Goal: Task Accomplishment & Management: Complete application form

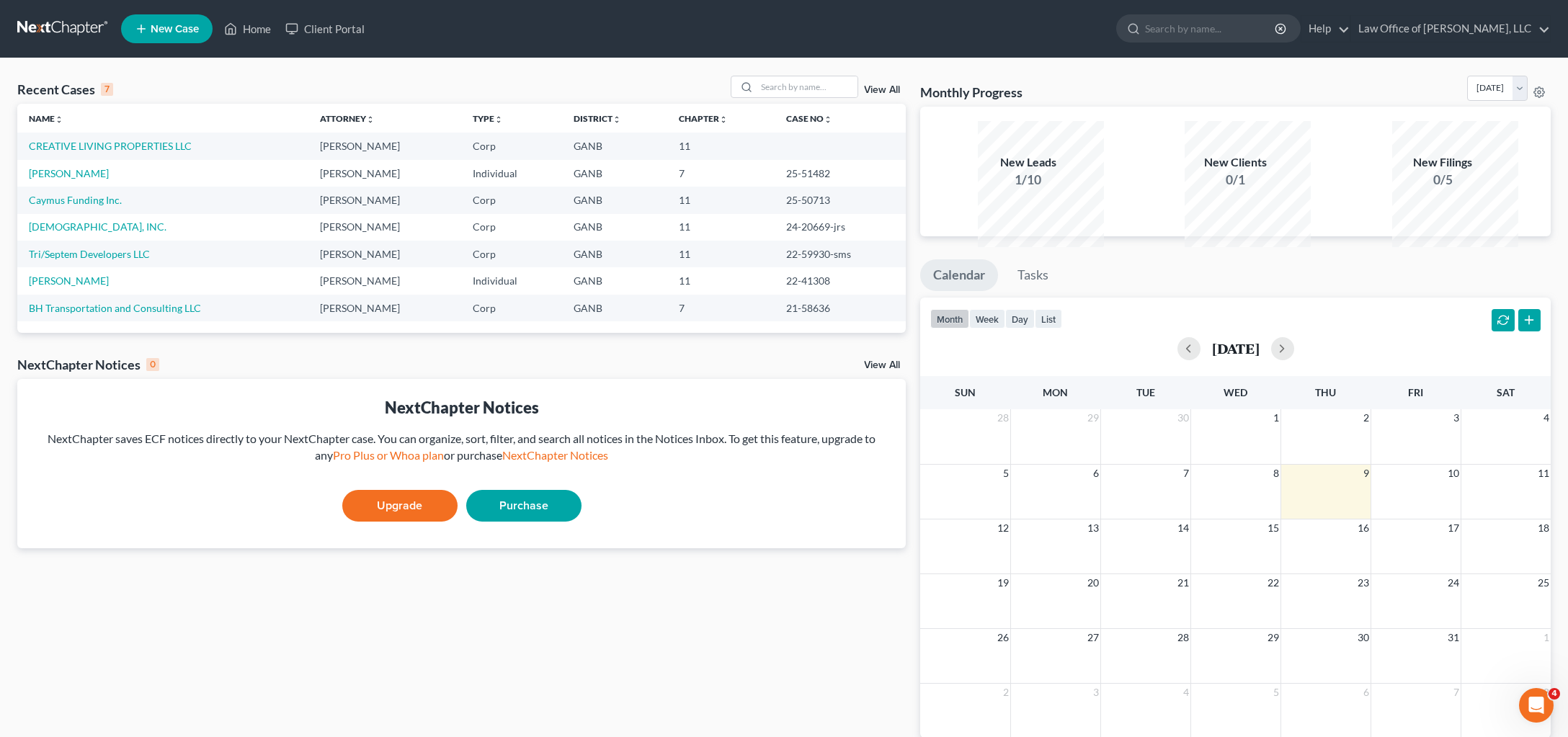
click at [195, 159] on td "CREATIVE LIVING PROPERTIES LLC" at bounding box center [162, 145] width 291 height 26
click at [192, 152] on link "CREATIVE LIVING PROPERTIES LLC" at bounding box center [110, 146] width 162 height 13
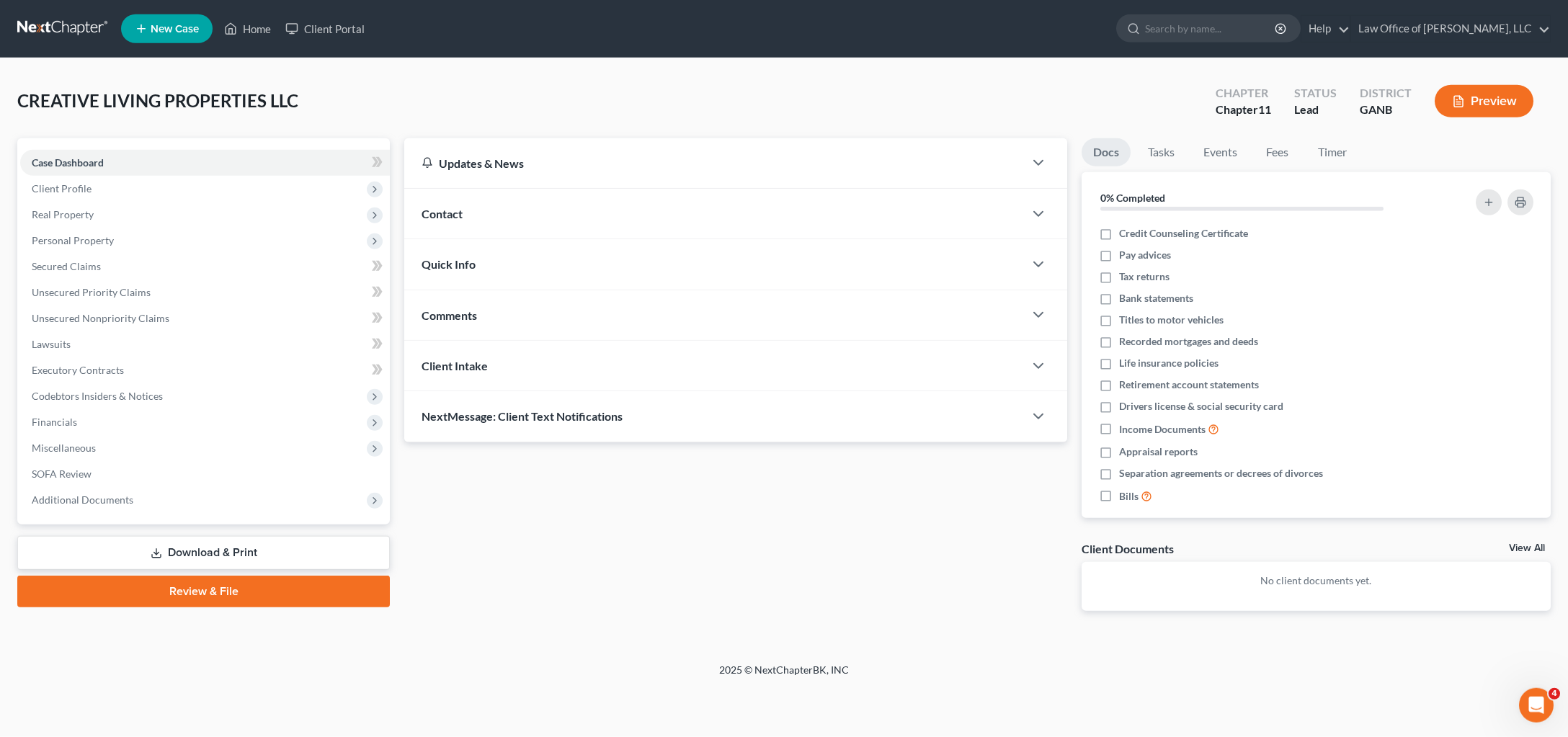
scroll to position [121, 0]
click at [289, 607] on link "Review & File" at bounding box center [203, 591] width 373 height 32
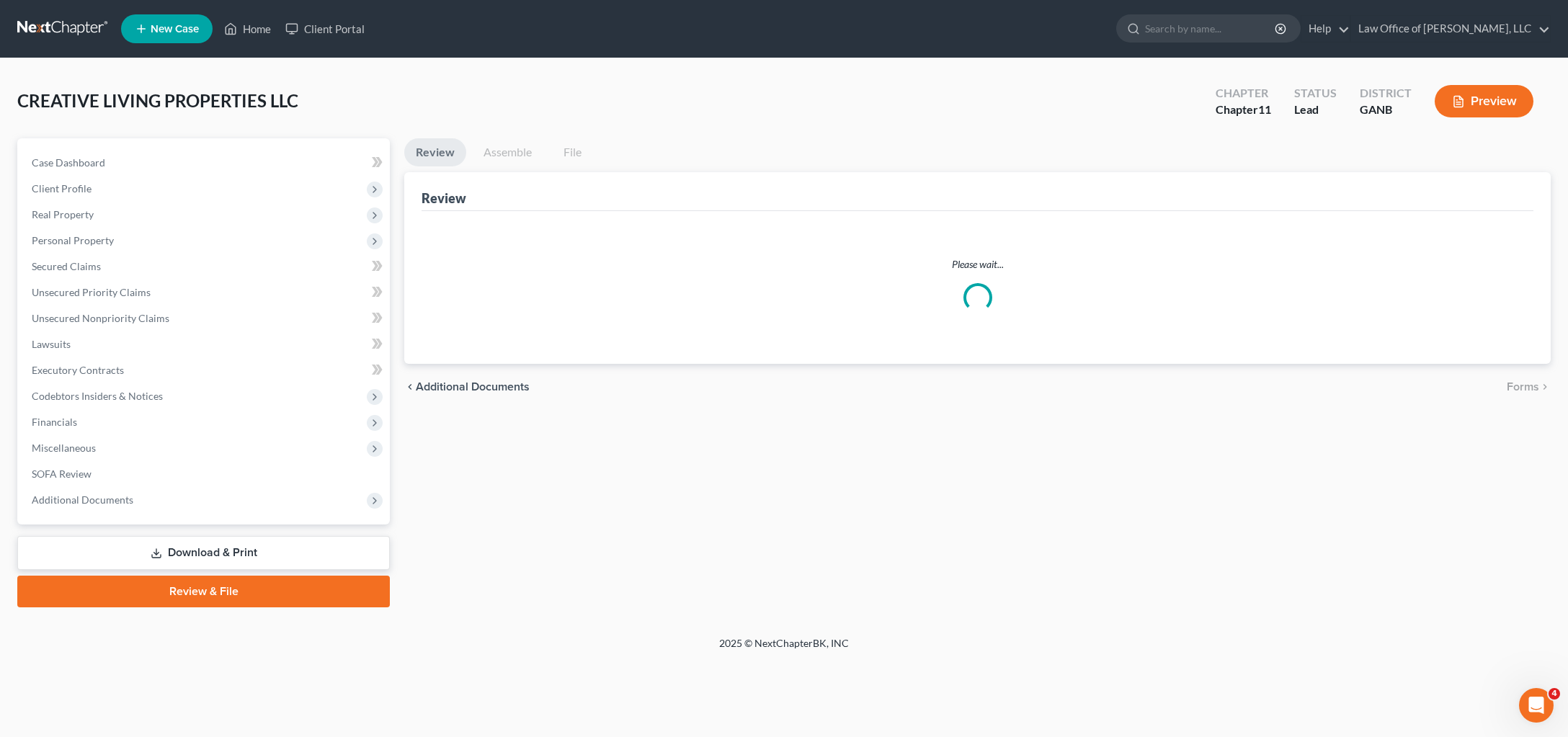
scroll to position [85, 0]
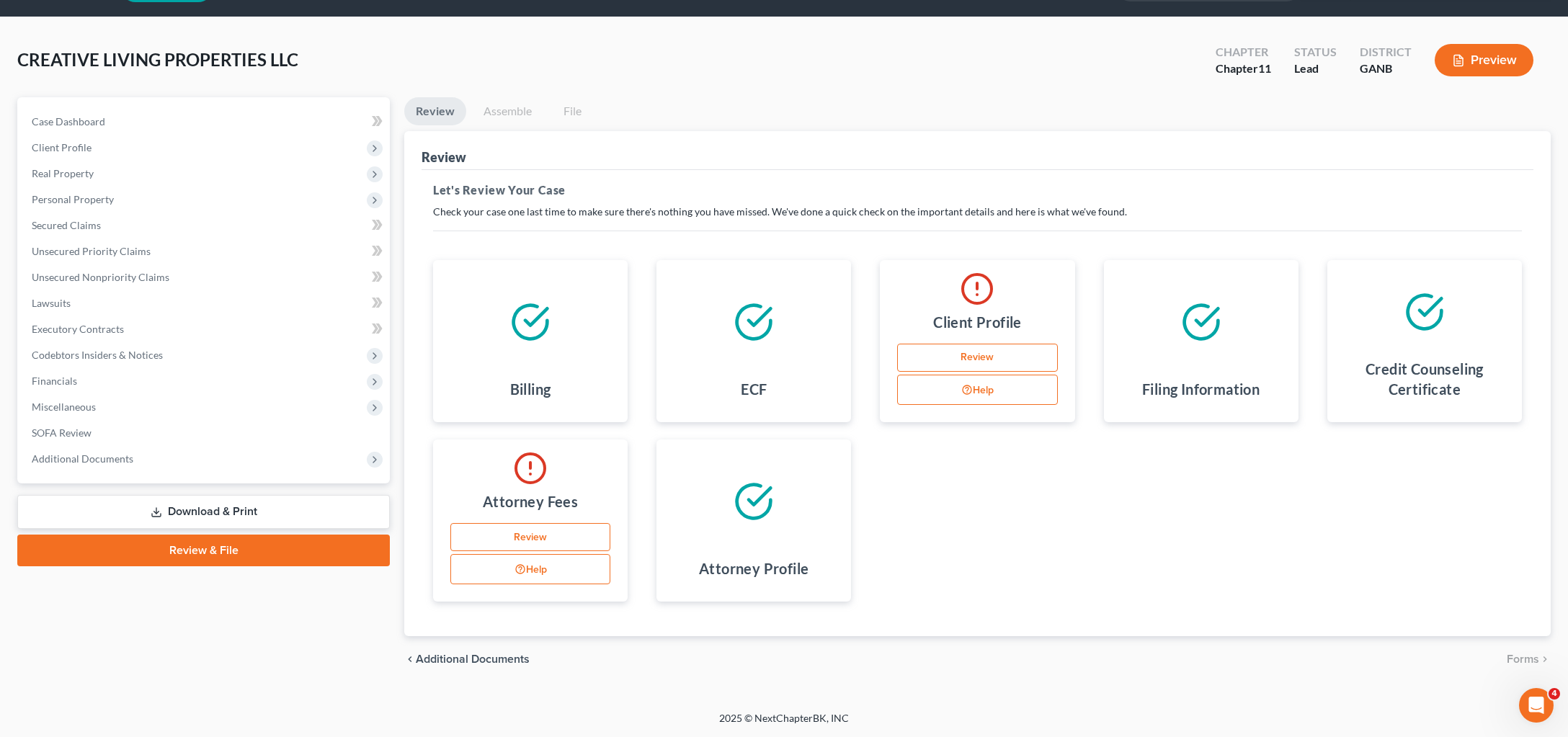
click at [961, 372] on link "Review" at bounding box center [977, 358] width 160 height 29
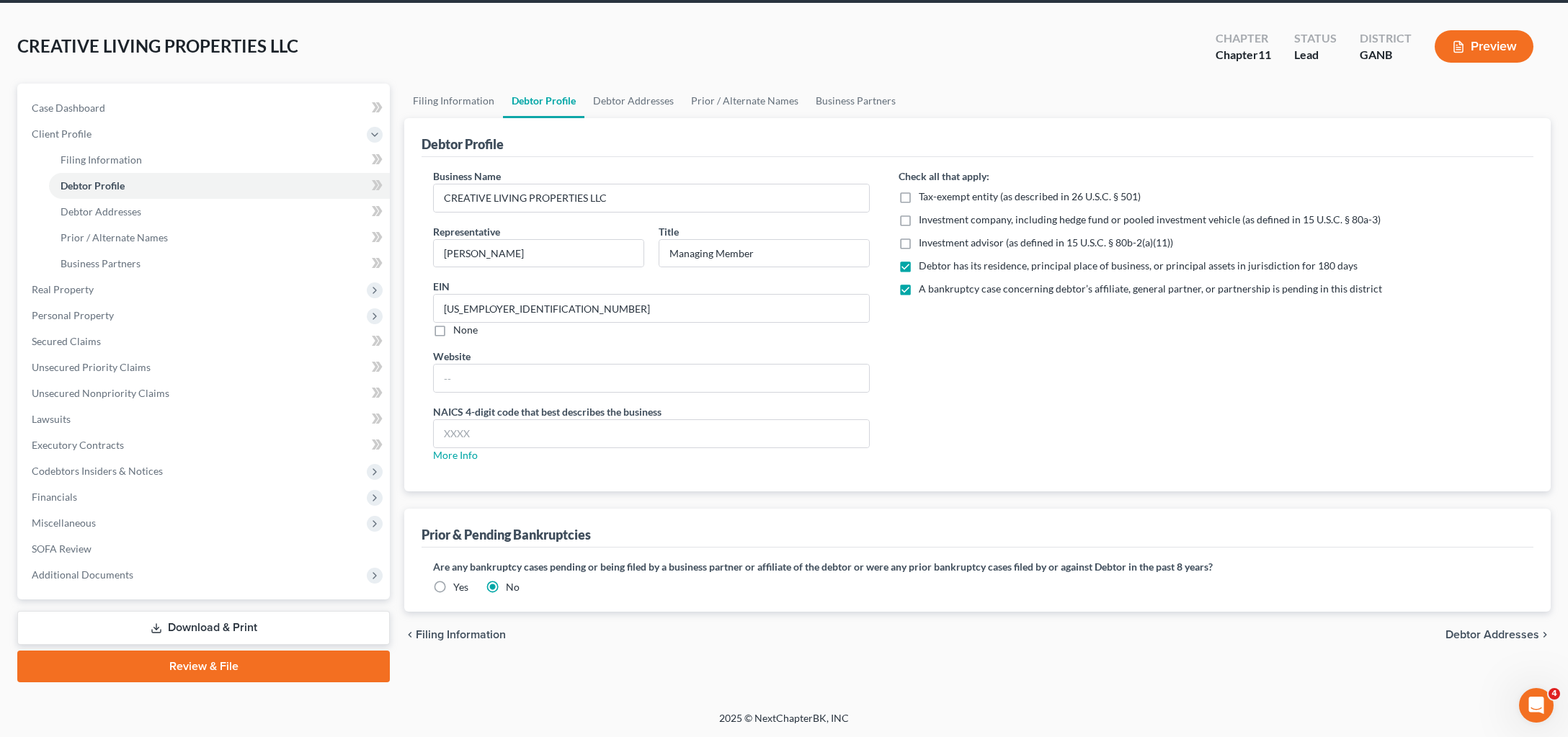
radio input "true"
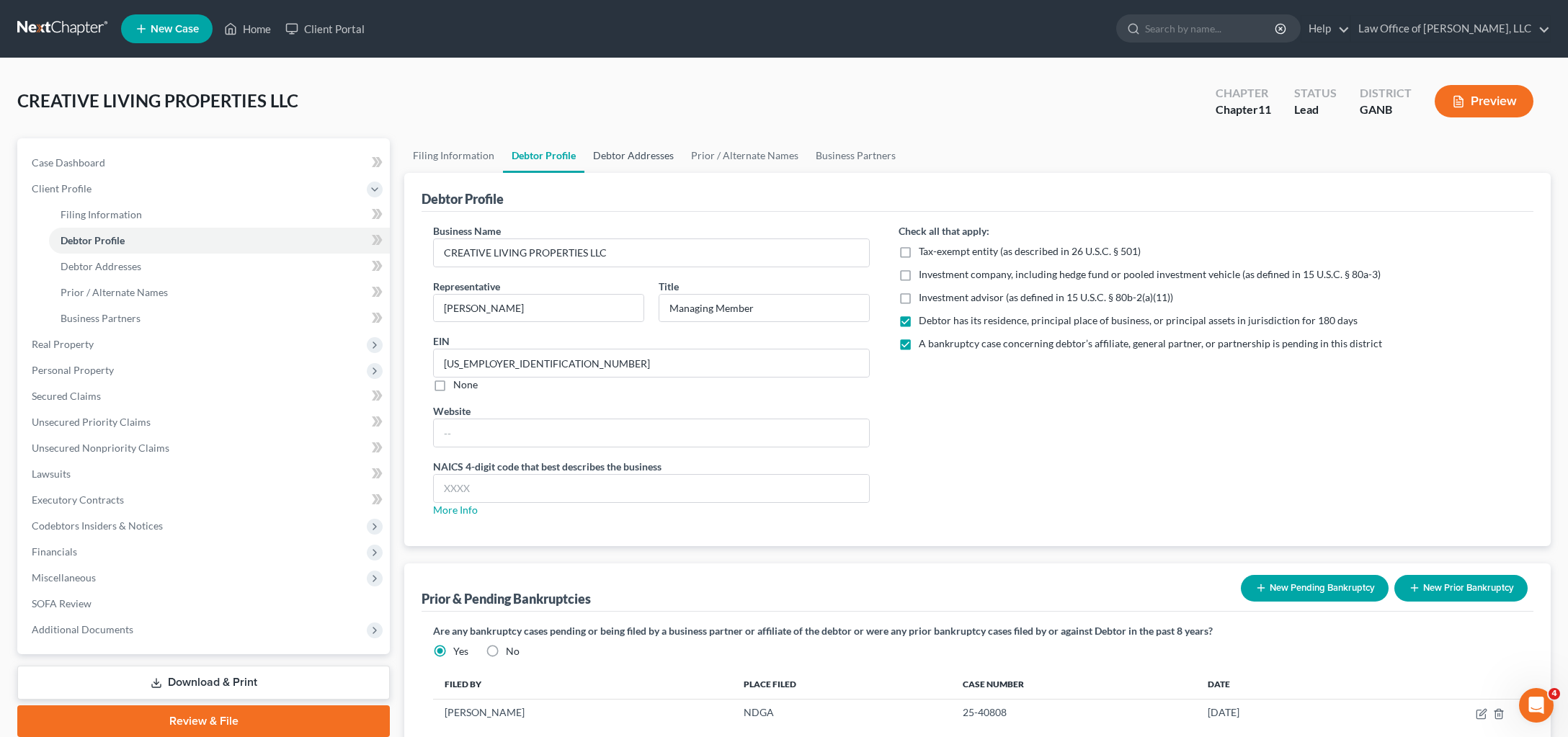
click at [682, 173] on link "Debtor Addresses" at bounding box center [633, 156] width 98 height 35
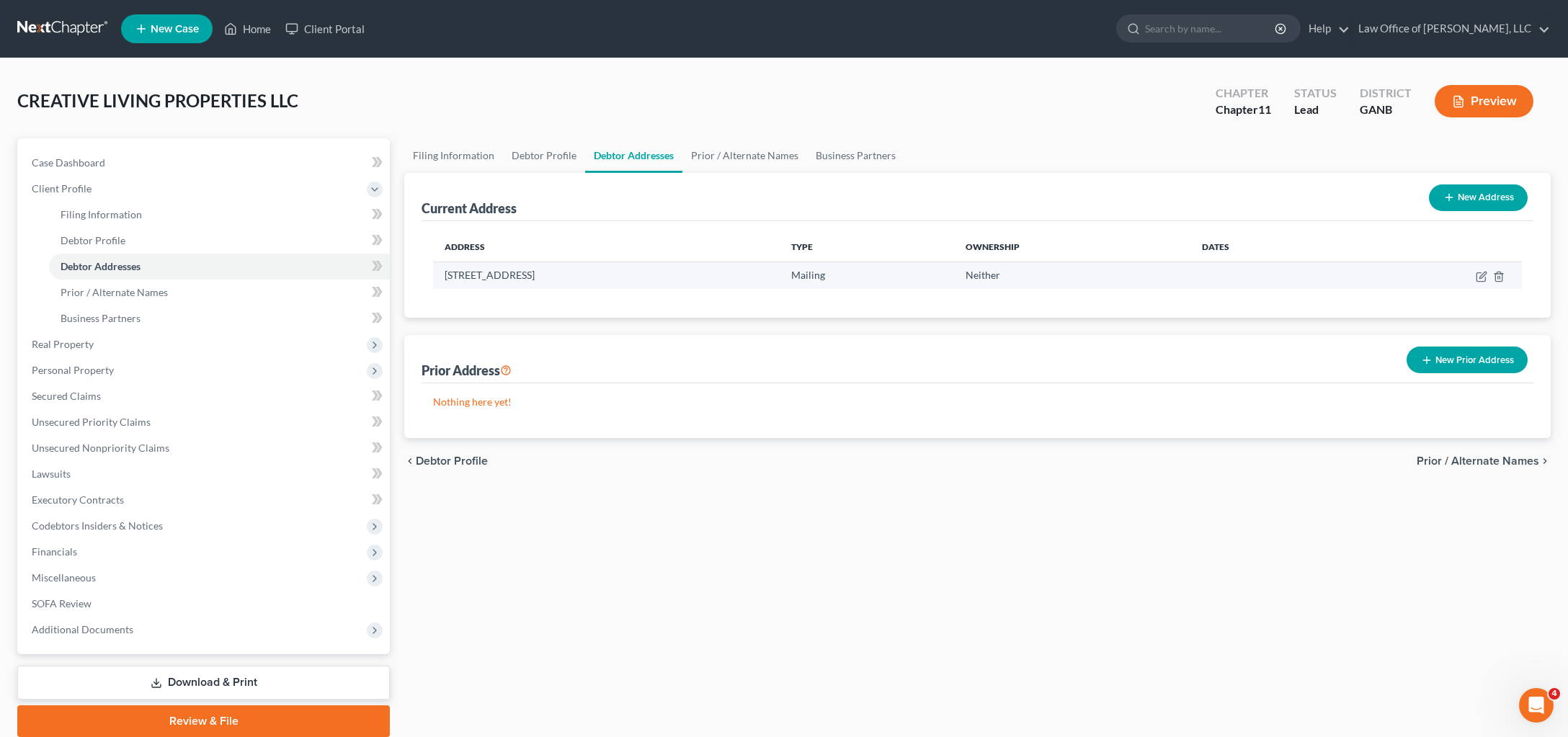
click at [1457, 289] on td at bounding box center [1433, 275] width 176 height 27
click at [1479, 278] on icon "button" at bounding box center [1482, 274] width 7 height 7
select select "10"
select select "7"
select select "1"
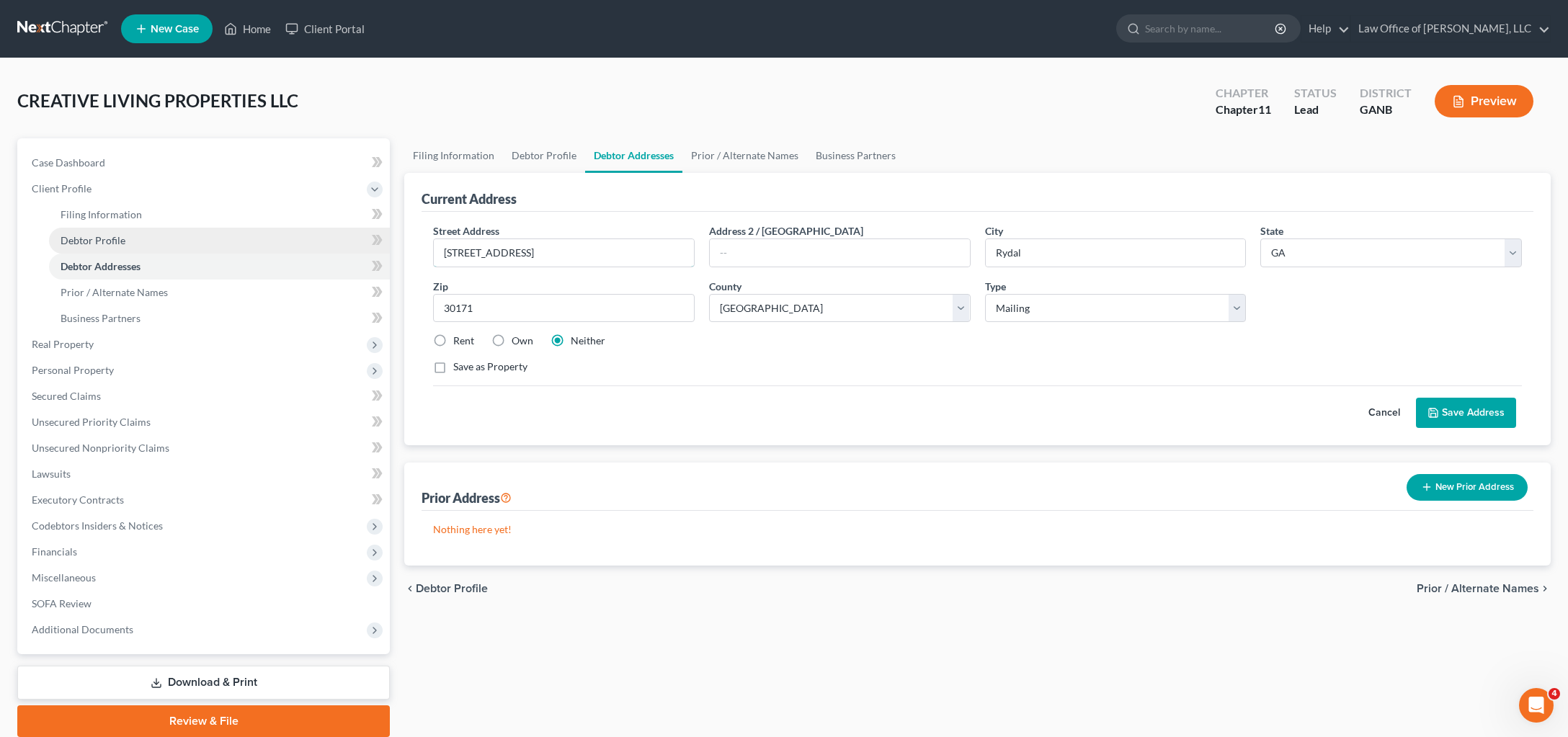
drag, startPoint x: 629, startPoint y: 310, endPoint x: 101, endPoint y: 288, distance: 528.5
click at [132, 291] on div "Petition Navigation Case Dashboard Payments Invoices Payments Payments Credit R…" at bounding box center [783, 438] width 1548 height 599
click at [558, 266] on input "[STREET_ADDRESS]" at bounding box center [563, 253] width 260 height 27
drag, startPoint x: 565, startPoint y: 311, endPoint x: 457, endPoint y: 300, distance: 108.6
click at [434, 266] on input "[STREET_ADDRESS]" at bounding box center [563, 253] width 260 height 27
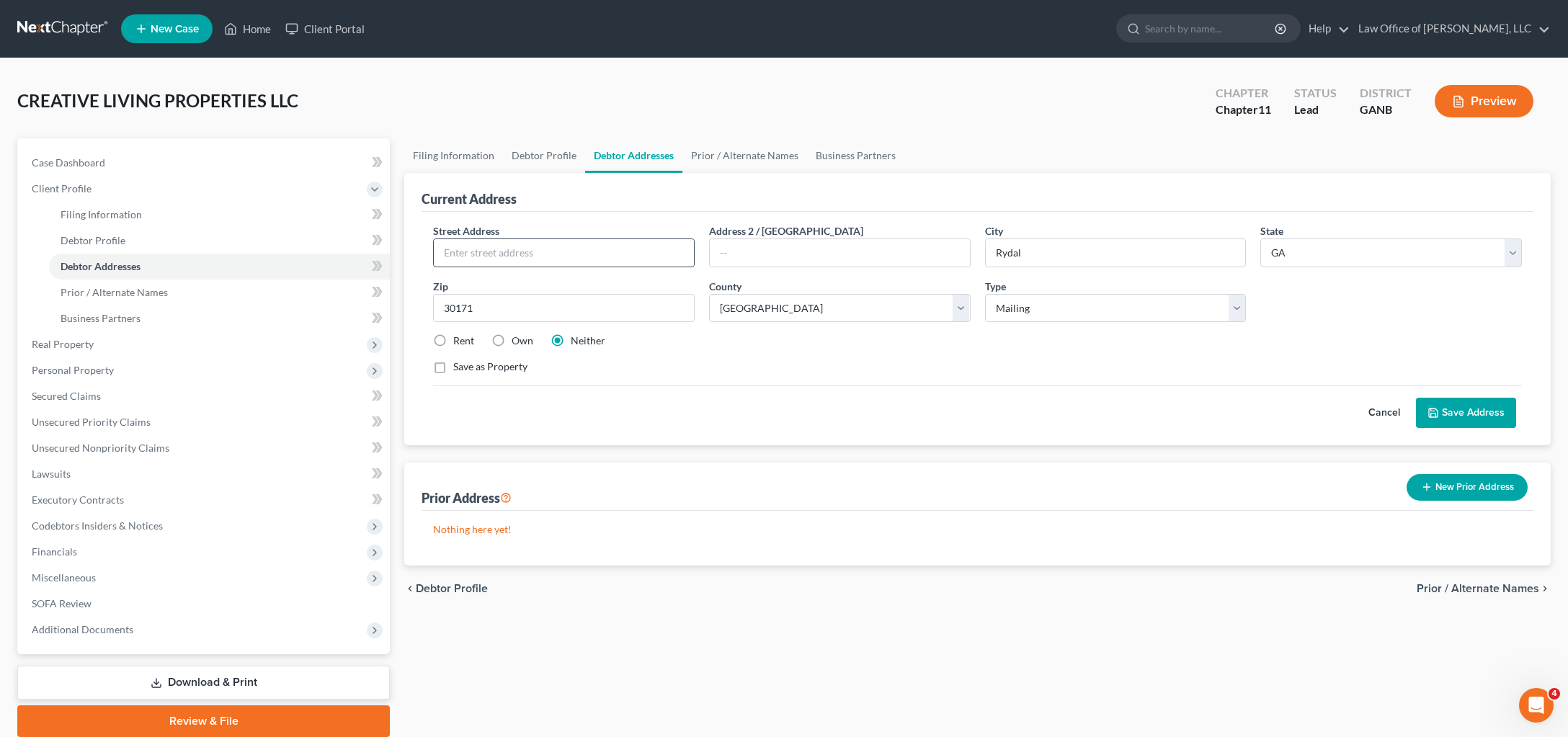
click at [513, 266] on input "text" at bounding box center [563, 253] width 260 height 27
click at [538, 212] on div "Current Address" at bounding box center [977, 193] width 1112 height 39
click at [505, 266] on input "text" at bounding box center [563, 253] width 260 height 27
click at [507, 266] on input "text" at bounding box center [563, 253] width 260 height 27
type input "[STREET_ADDRESS]"
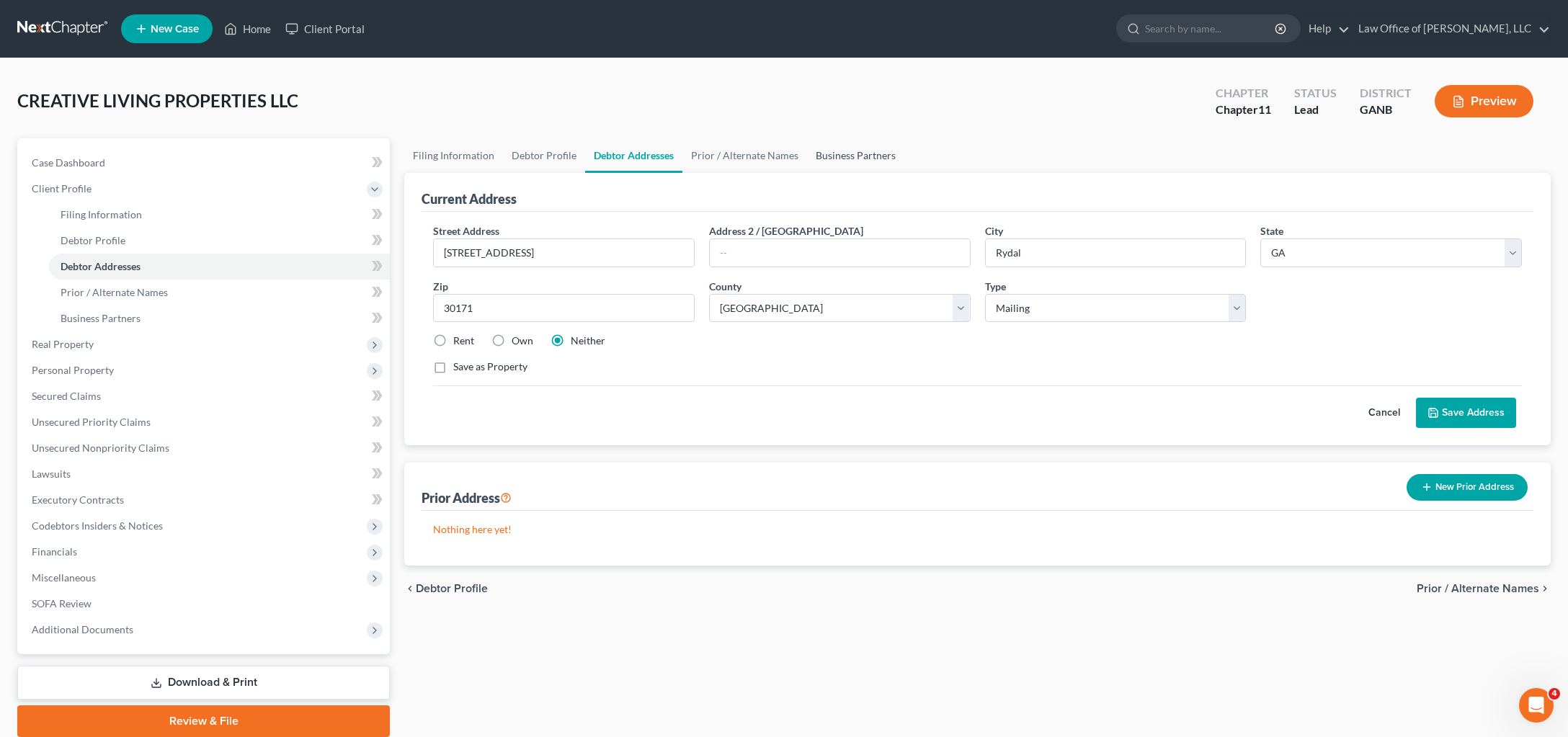
click at [905, 173] on link "Business Partners" at bounding box center [856, 156] width 97 height 35
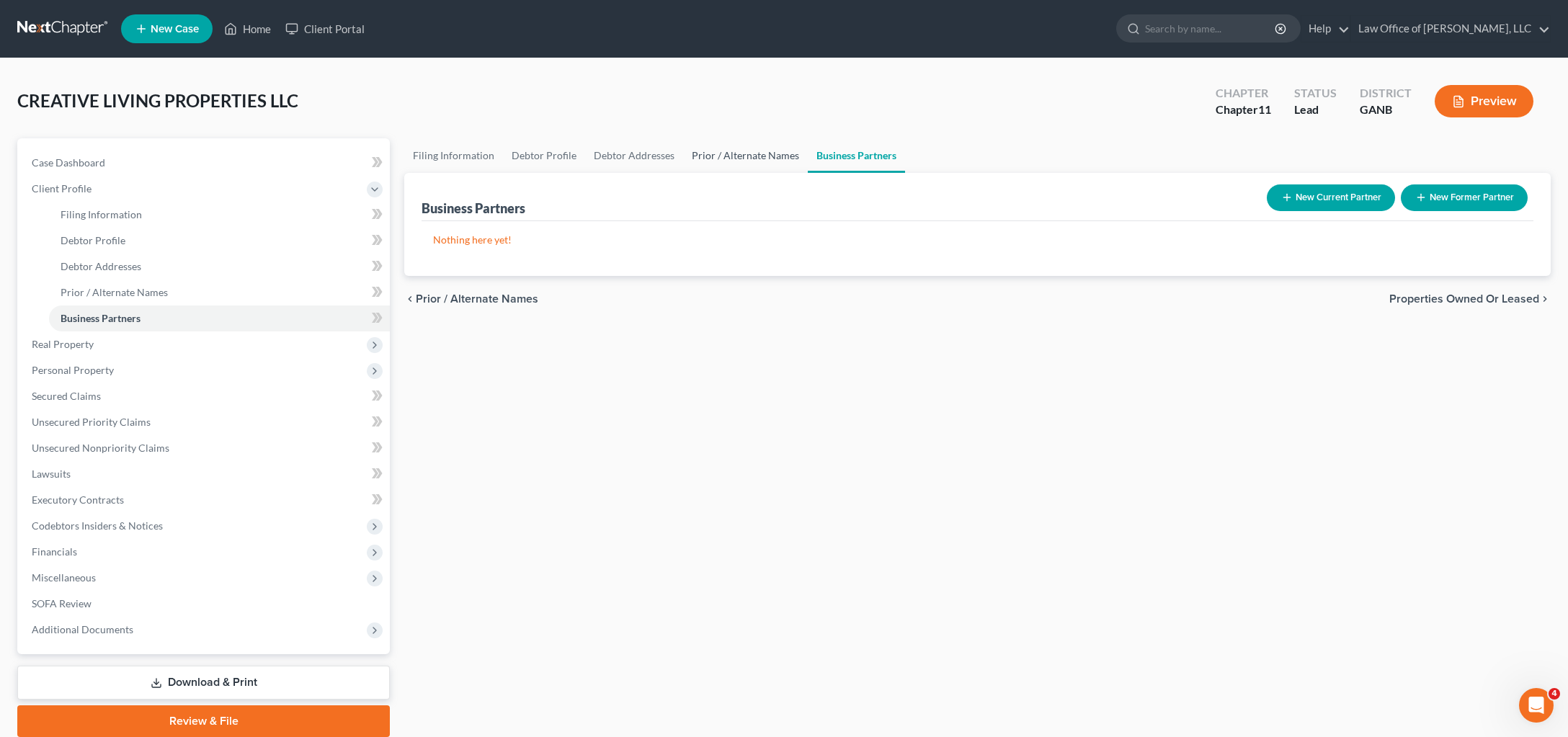
click at [807, 173] on link "Prior / Alternate Names" at bounding box center [745, 156] width 125 height 35
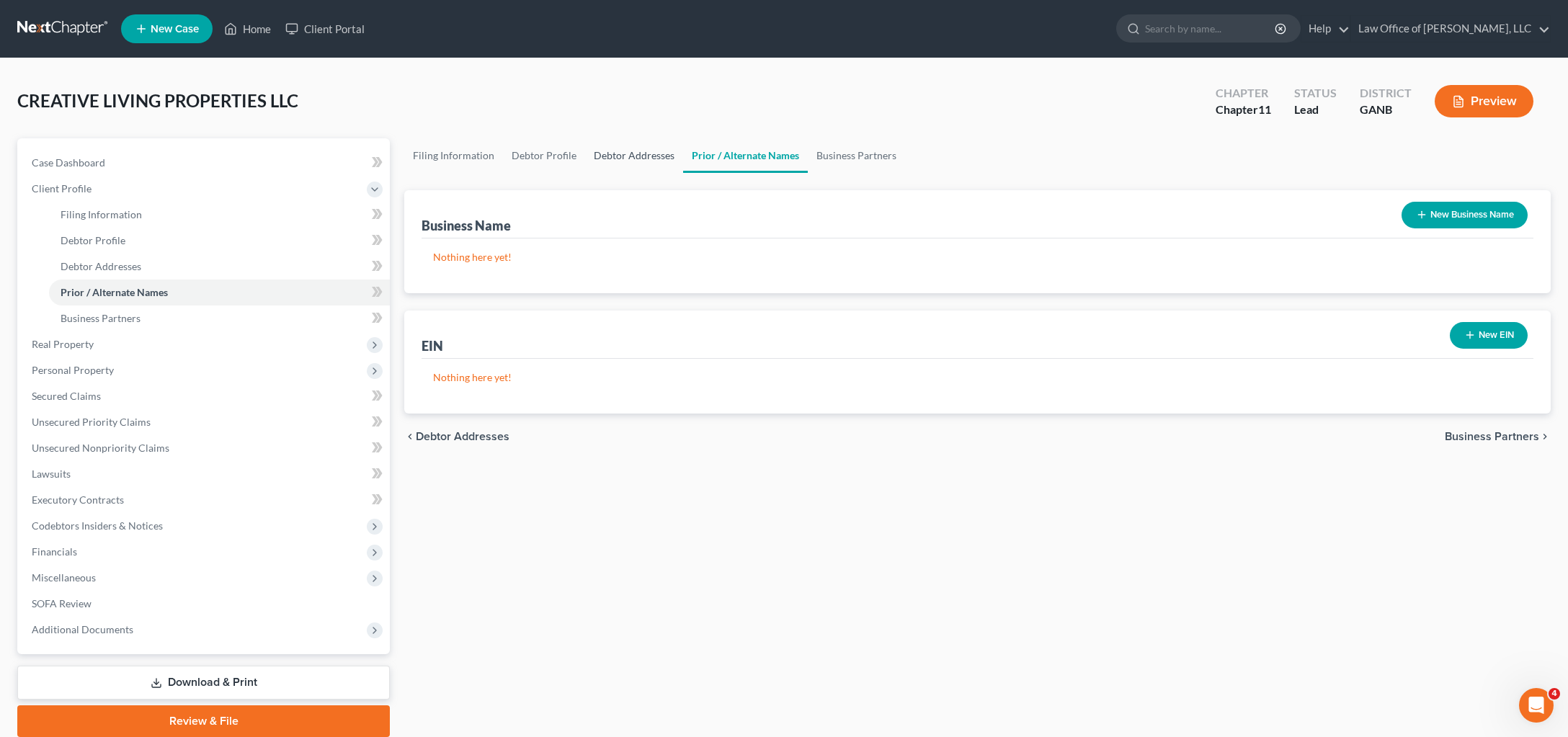
click at [643, 173] on link "Debtor Addresses" at bounding box center [633, 156] width 98 height 35
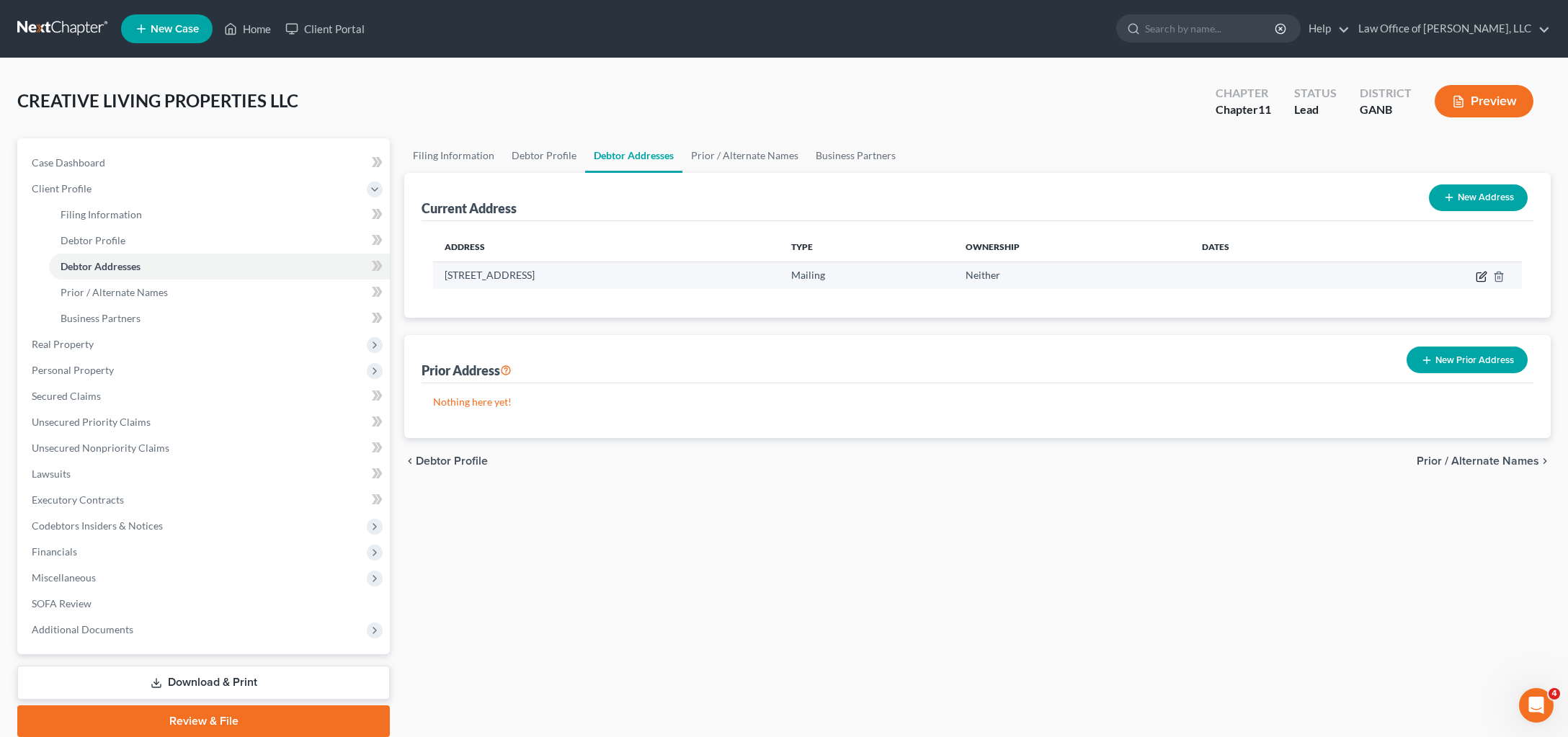
click at [1476, 282] on icon "button" at bounding box center [1481, 277] width 12 height 12
select select "10"
select select "7"
select select "1"
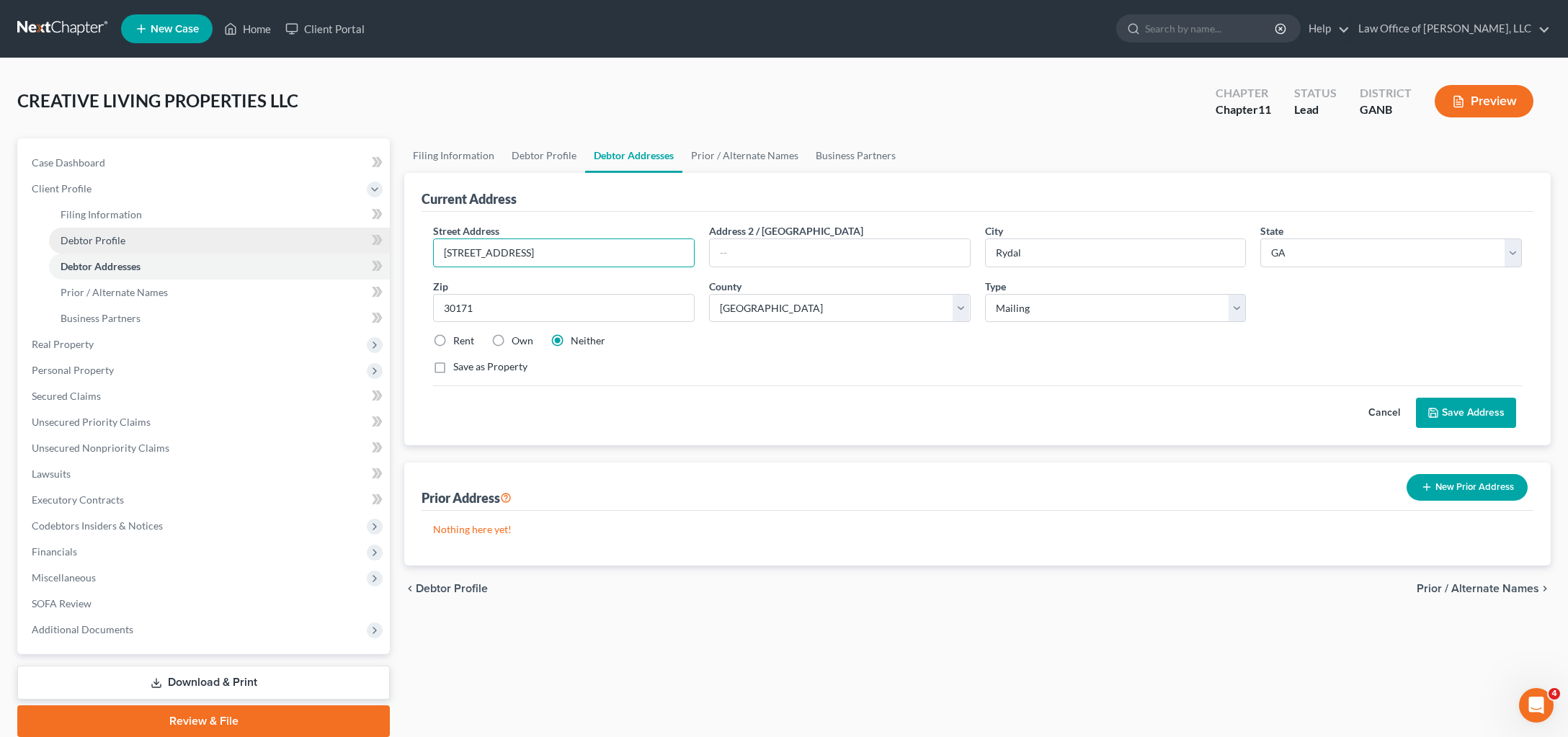
drag, startPoint x: 587, startPoint y: 309, endPoint x: 307, endPoint y: 291, distance: 280.6
click at [307, 291] on div "Petition Navigation Case Dashboard Payments Invoices Payments Payments Credit R…" at bounding box center [783, 438] width 1548 height 599
drag, startPoint x: 511, startPoint y: 311, endPoint x: 521, endPoint y: 308, distance: 10.4
click at [512, 266] on input "[STREET_ADDRESS]" at bounding box center [563, 253] width 260 height 27
drag, startPoint x: 557, startPoint y: 305, endPoint x: 440, endPoint y: 304, distance: 117.0
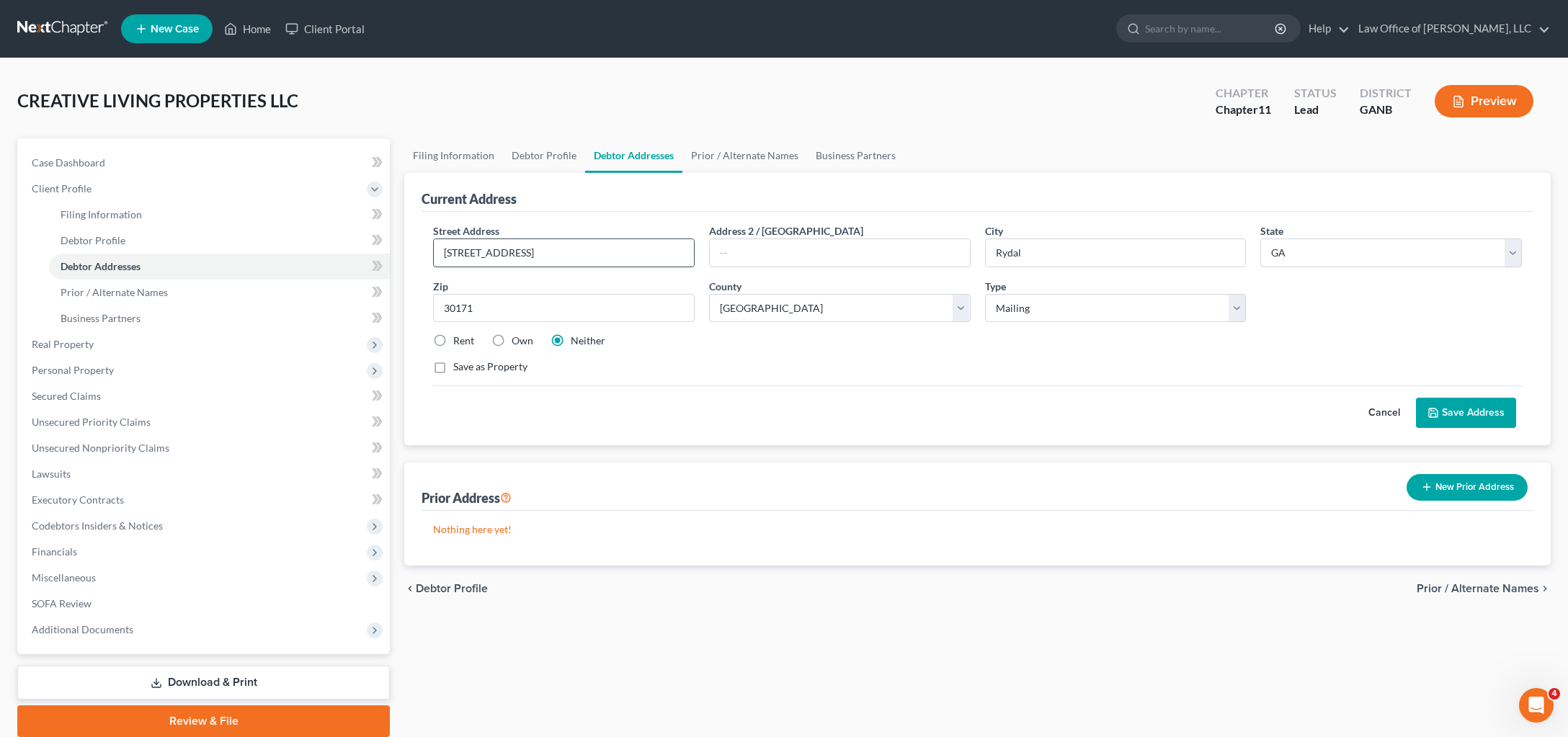
click at [440, 266] on input "[STREET_ADDRESS]" at bounding box center [563, 253] width 260 height 27
click at [492, 266] on input "[STREET_ADDRESS]" at bounding box center [563, 253] width 260 height 27
click at [634, 266] on input "[STREET_ADDRESS]" at bounding box center [563, 253] width 260 height 27
type input "4"
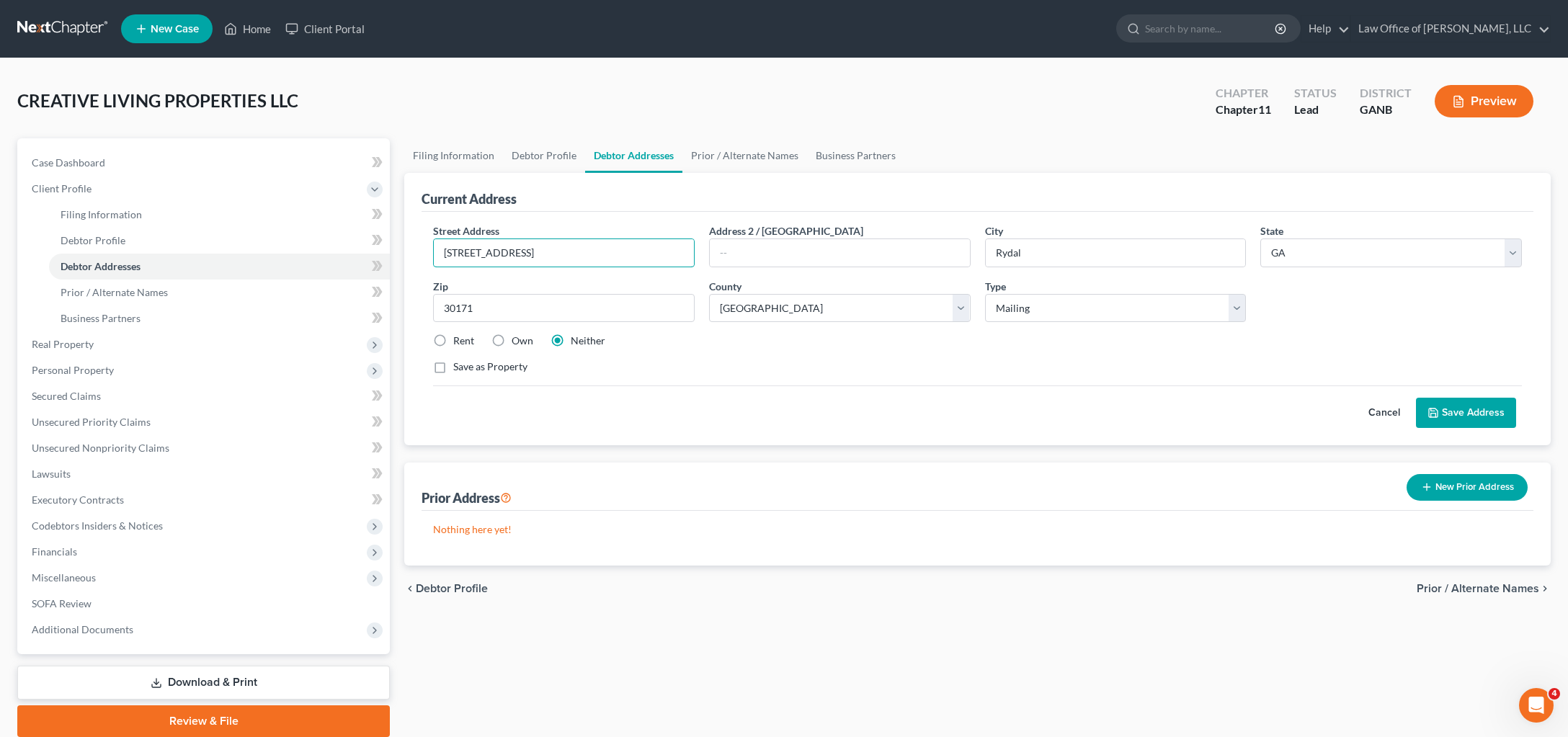
type input "[STREET_ADDRESS]"
click at [1441, 428] on button "Save Address" at bounding box center [1466, 412] width 100 height 30
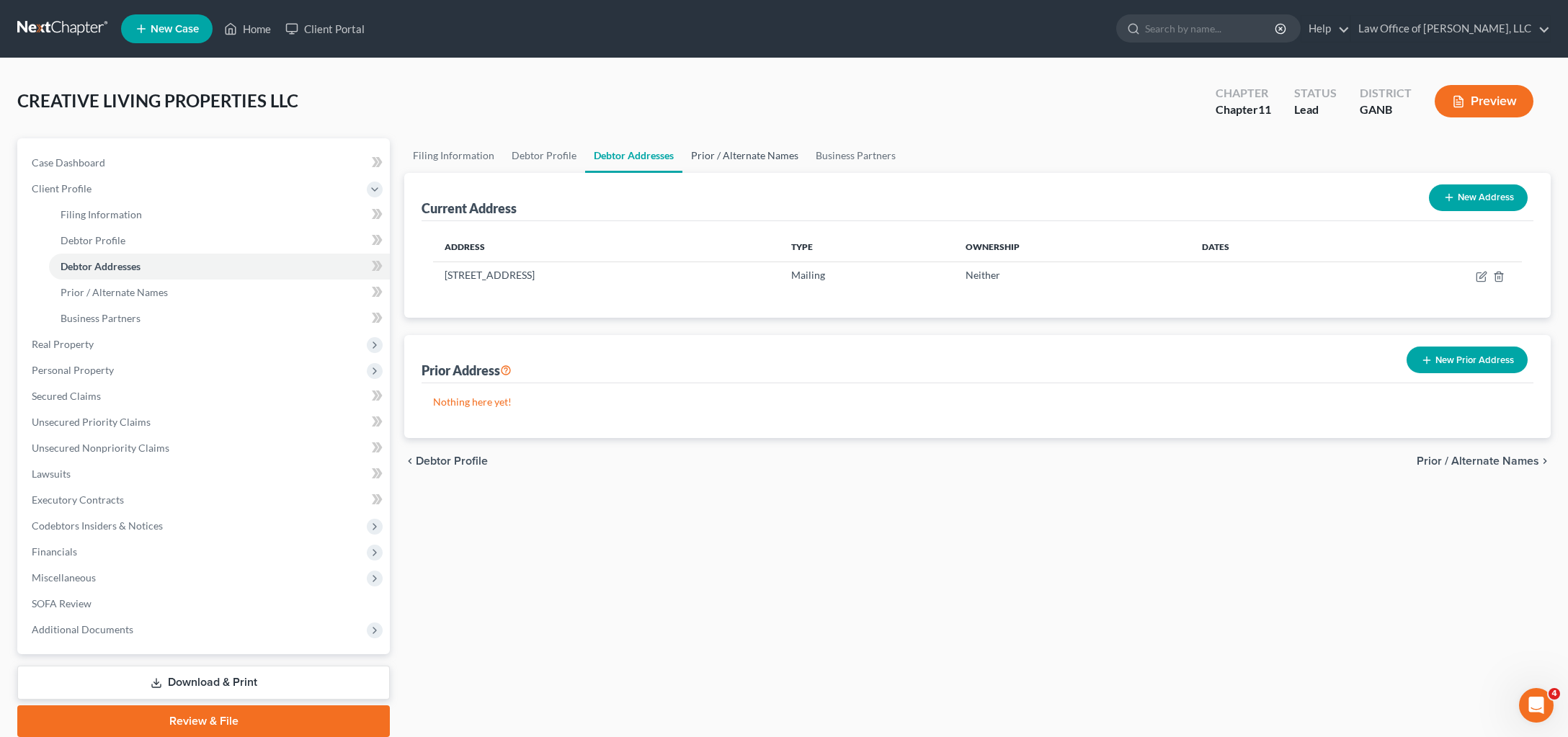
click at [807, 173] on link "Prior / Alternate Names" at bounding box center [744, 156] width 125 height 35
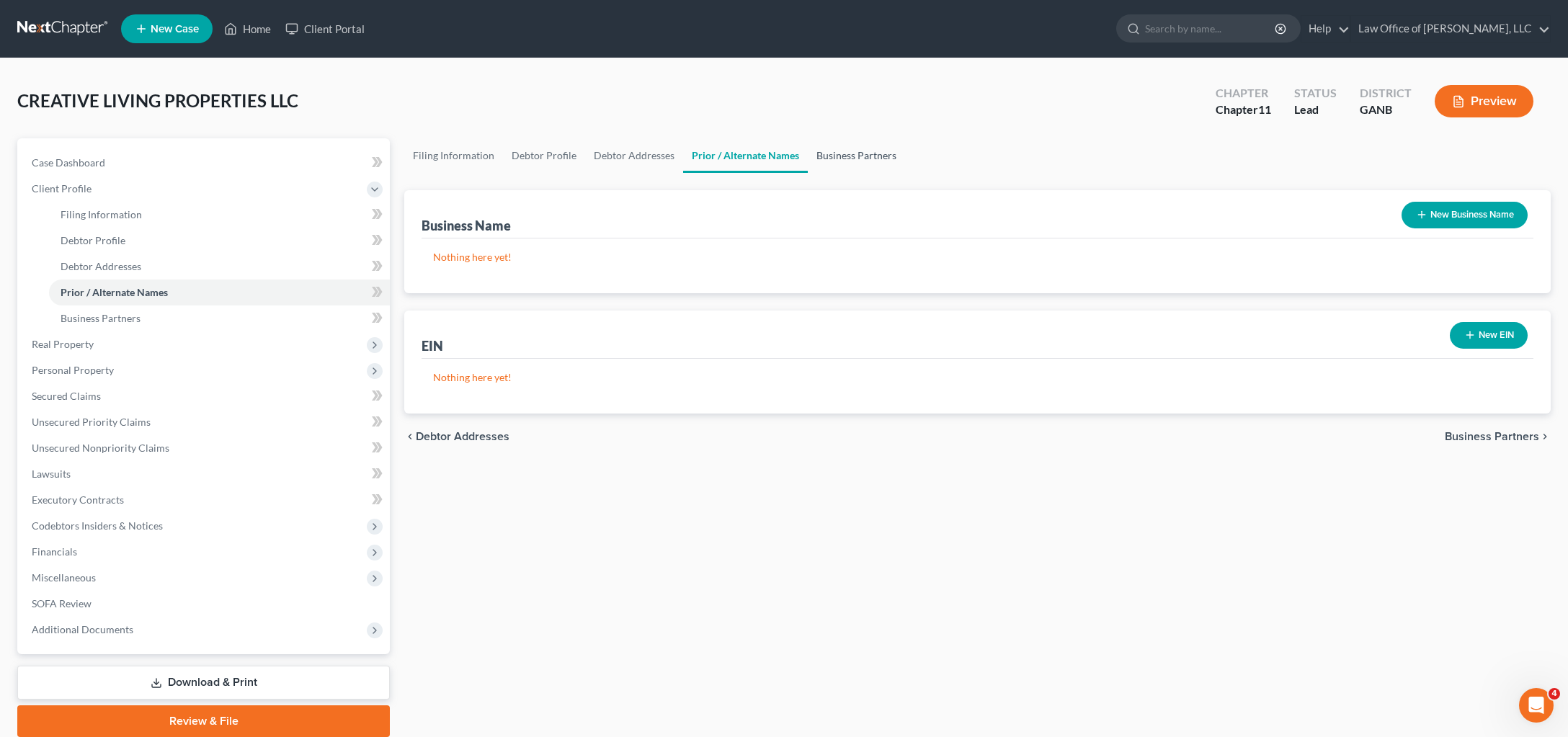
click at [905, 173] on link "Business Partners" at bounding box center [856, 156] width 97 height 35
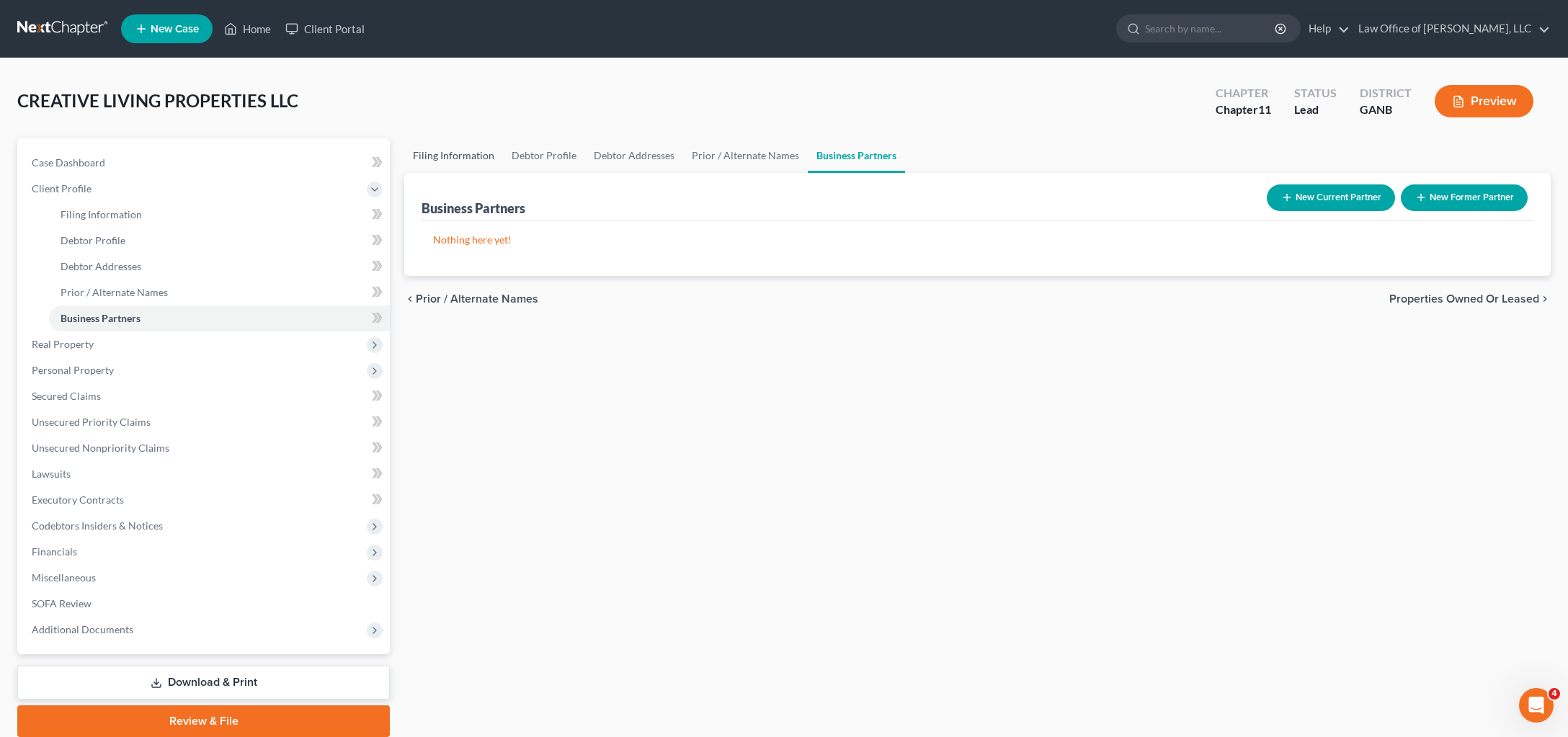
click at [437, 173] on link "Filing Information" at bounding box center [453, 156] width 98 height 35
select select "5"
select select "1"
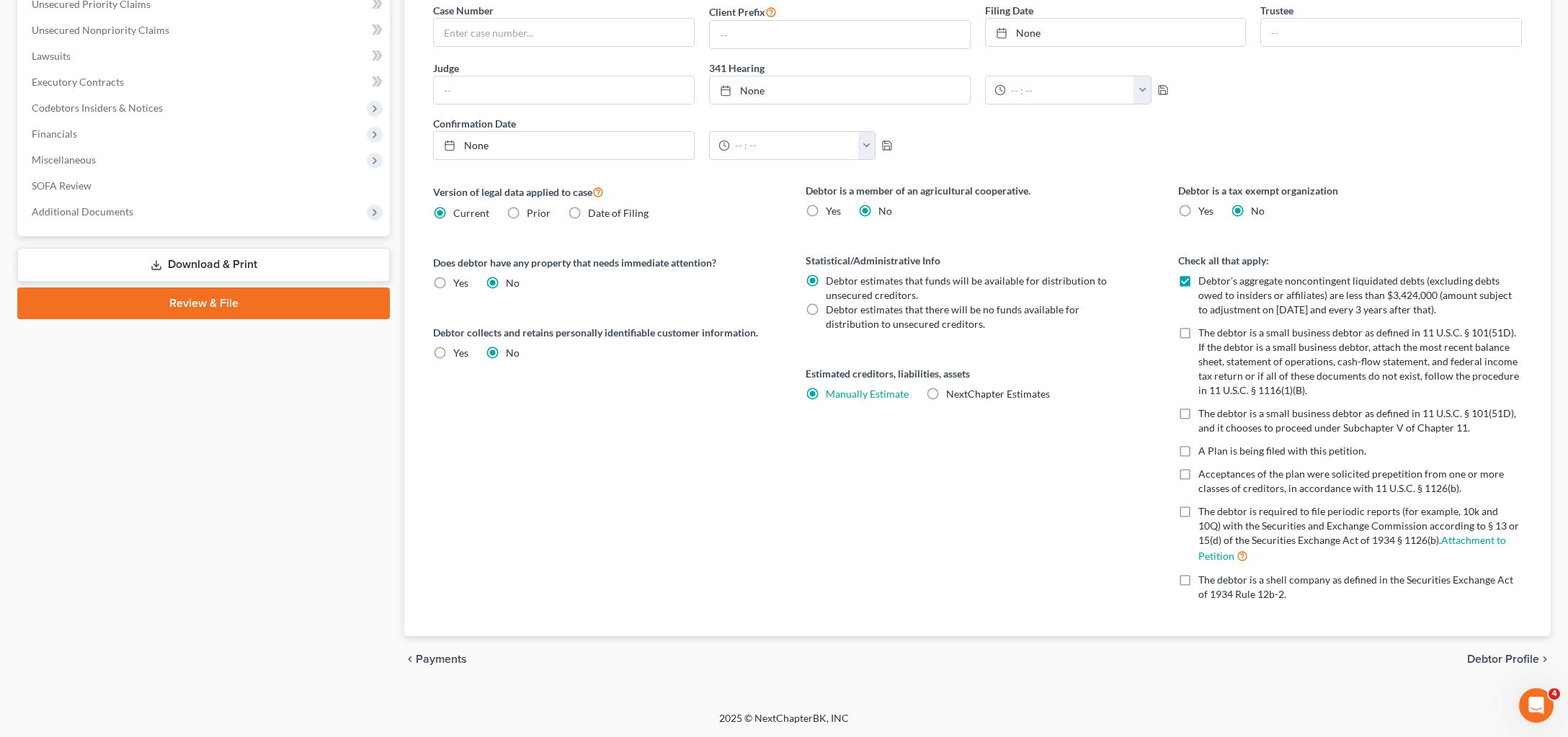
scroll to position [477, 0]
click at [219, 319] on link "Review & File" at bounding box center [203, 303] width 373 height 32
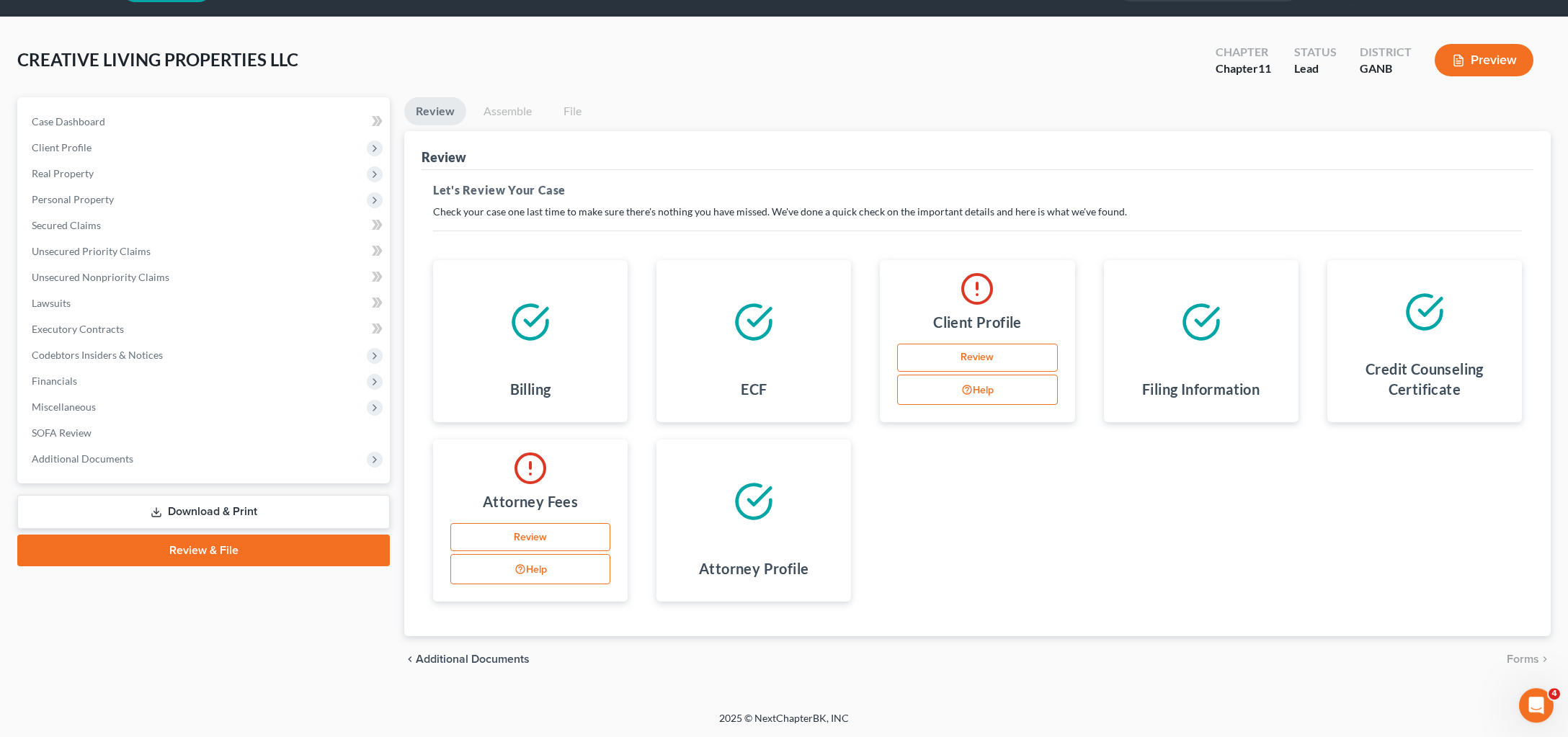
scroll to position [211, 0]
click at [534, 523] on link "Review" at bounding box center [530, 538] width 160 height 29
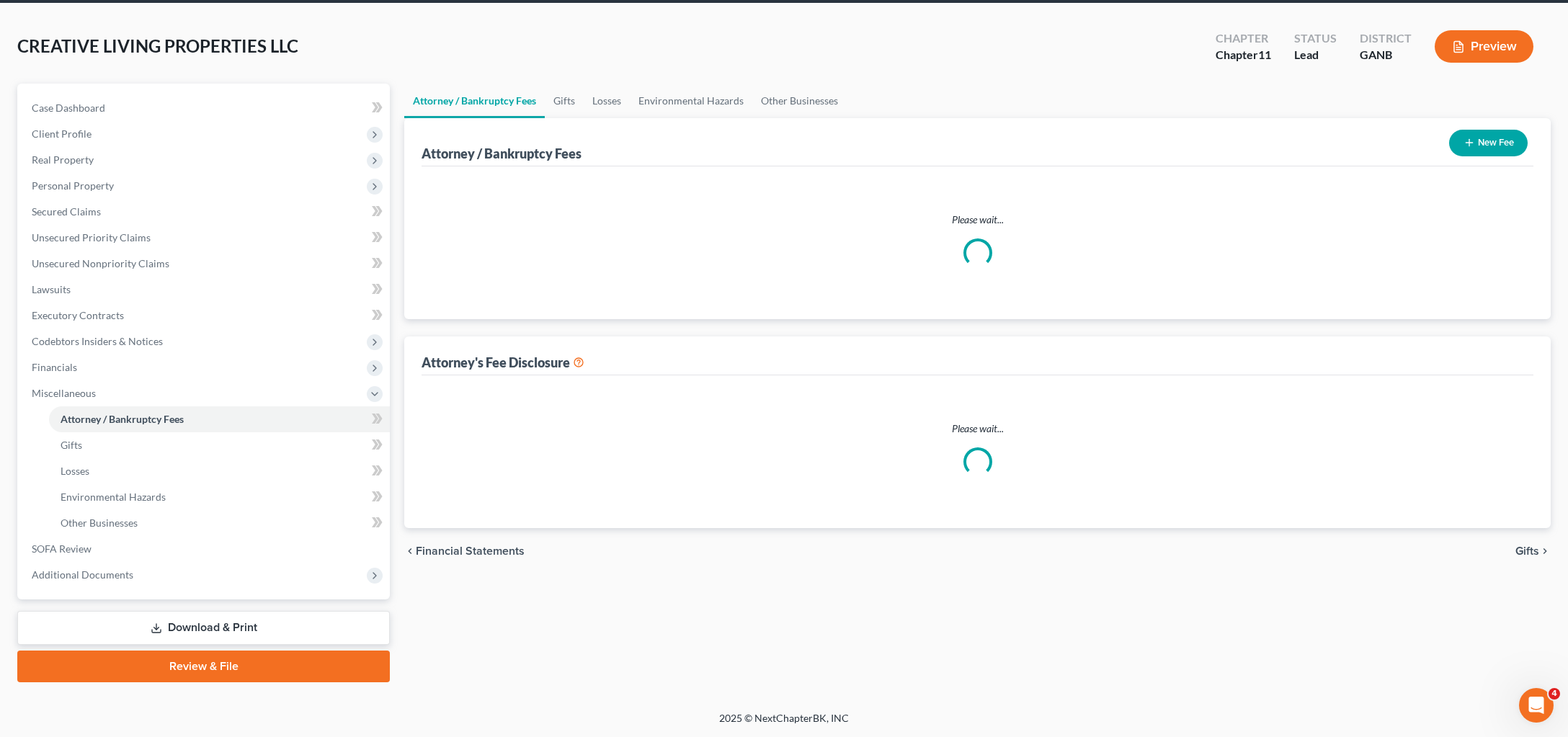
scroll to position [108, 0]
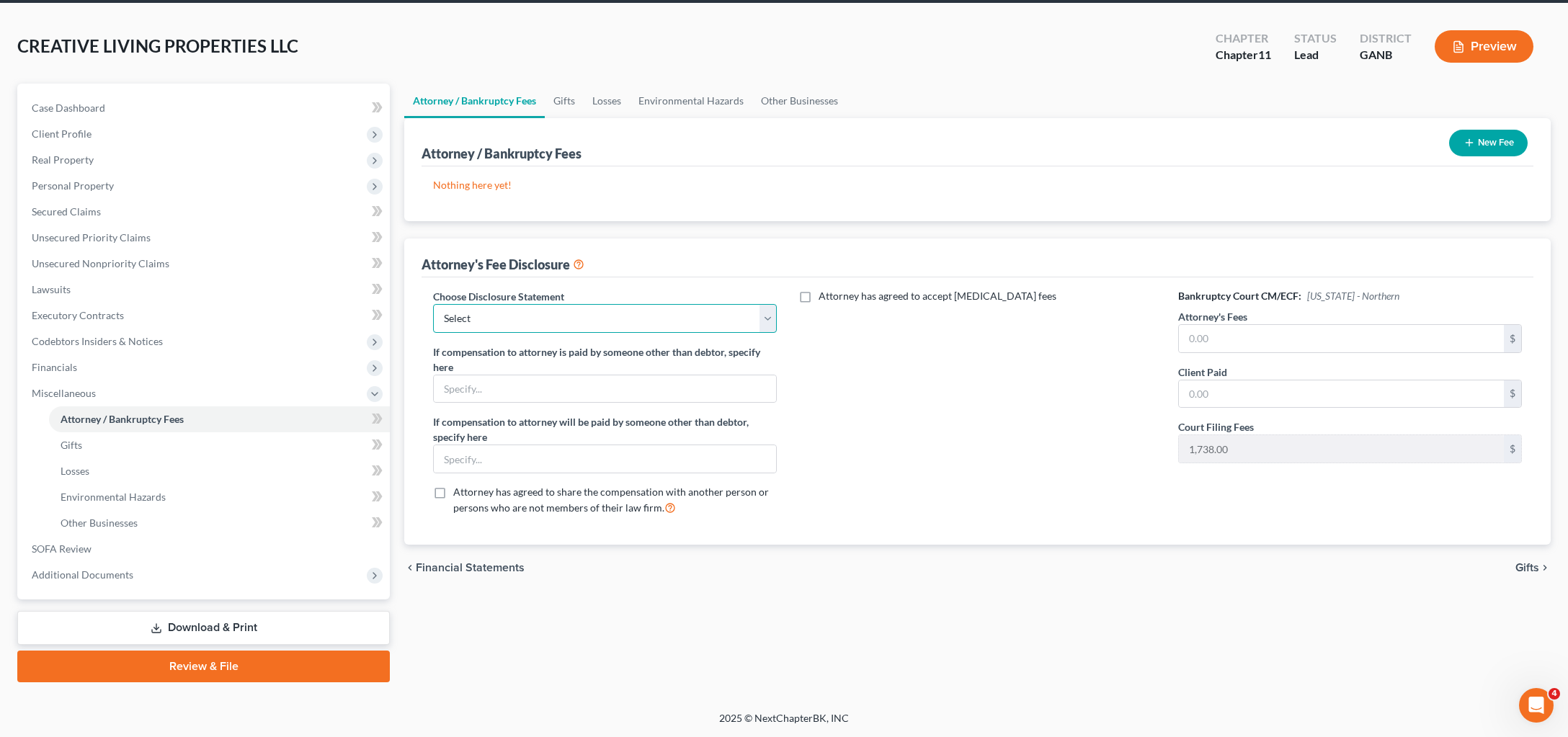
click at [433, 304] on select "Select Fee Agreement" at bounding box center [604, 319] width 343 height 29
select select "0"
click option "Fee Agreement" at bounding box center [0, 0] width 0 height 0
click at [246, 650] on link "Review & File" at bounding box center [203, 666] width 373 height 32
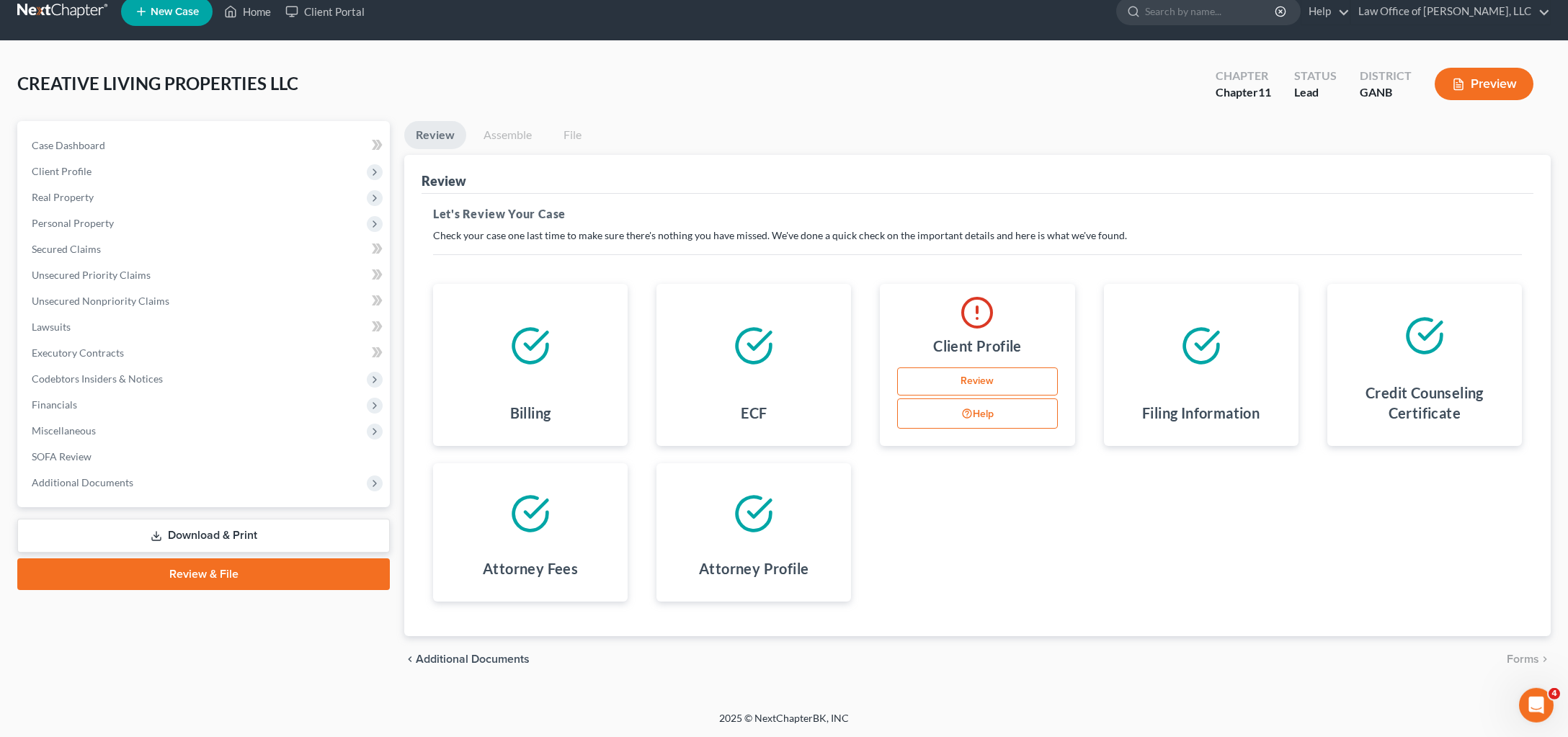
scroll to position [191, 0]
click at [779, 296] on div at bounding box center [754, 346] width 171 height 101
click at [761, 326] on icon at bounding box center [753, 345] width 40 height 40
click at [987, 368] on link "Review" at bounding box center [977, 382] width 160 height 29
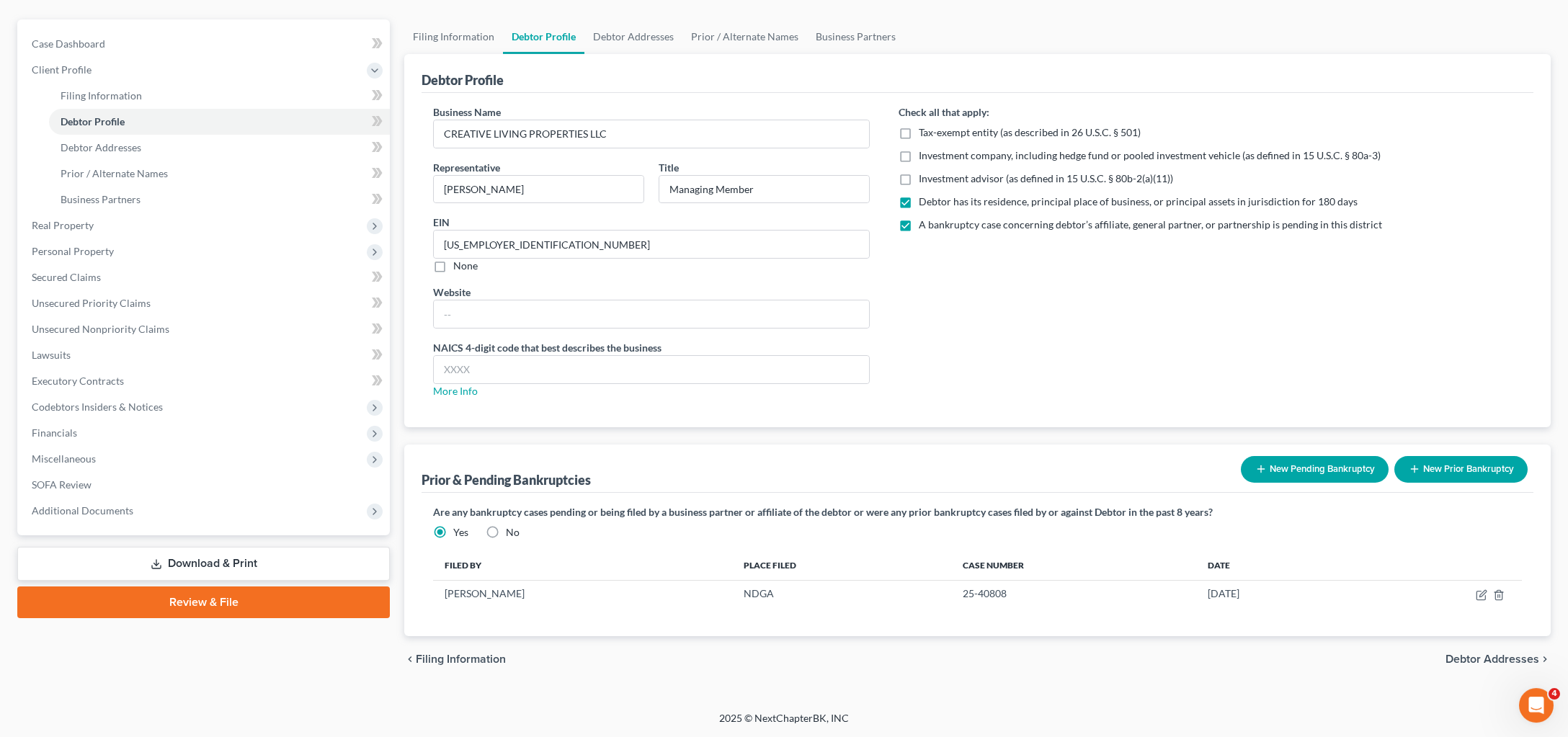
scroll to position [32, 0]
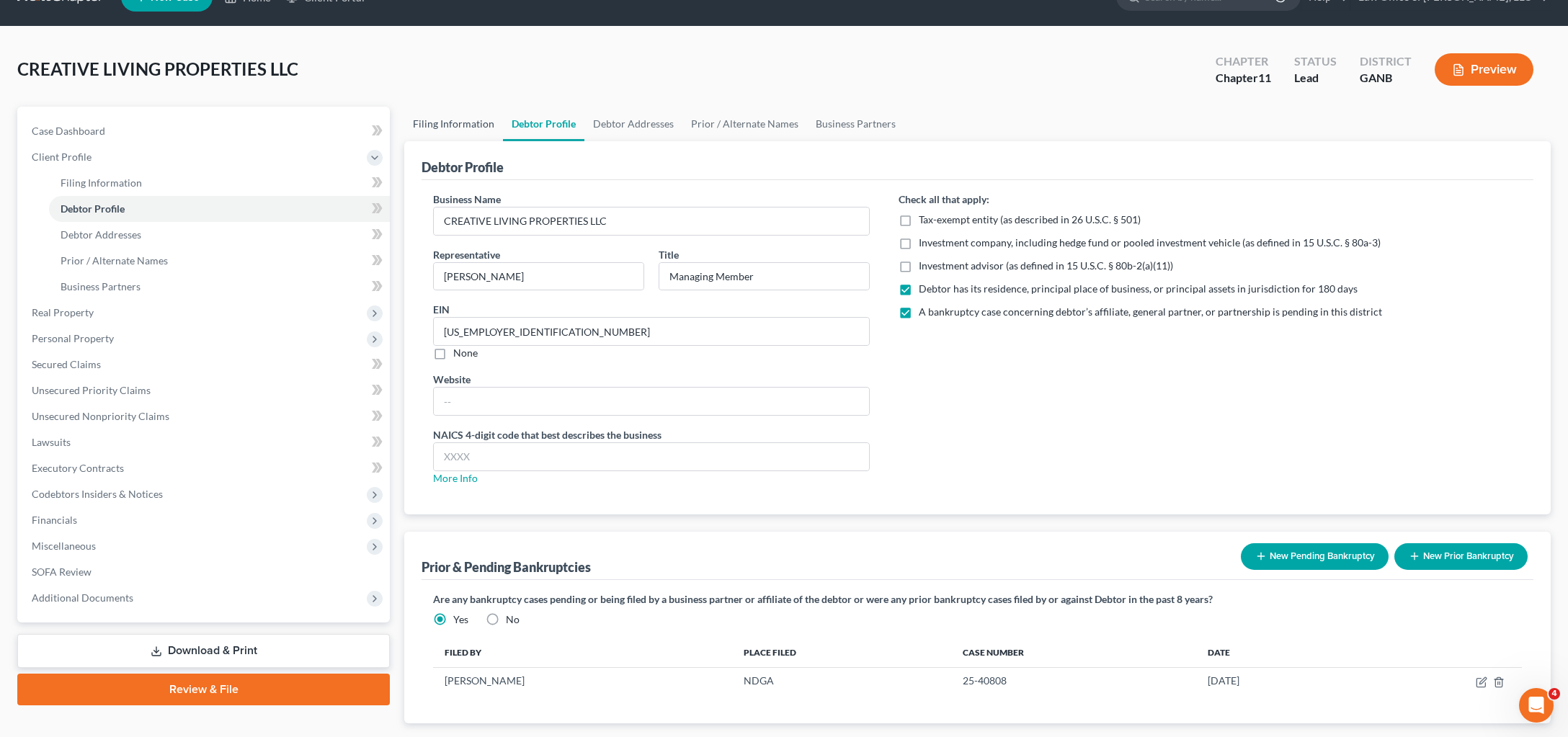
click at [455, 141] on link "Filing Information" at bounding box center [453, 124] width 98 height 35
select select "5"
select select "1"
select select "19"
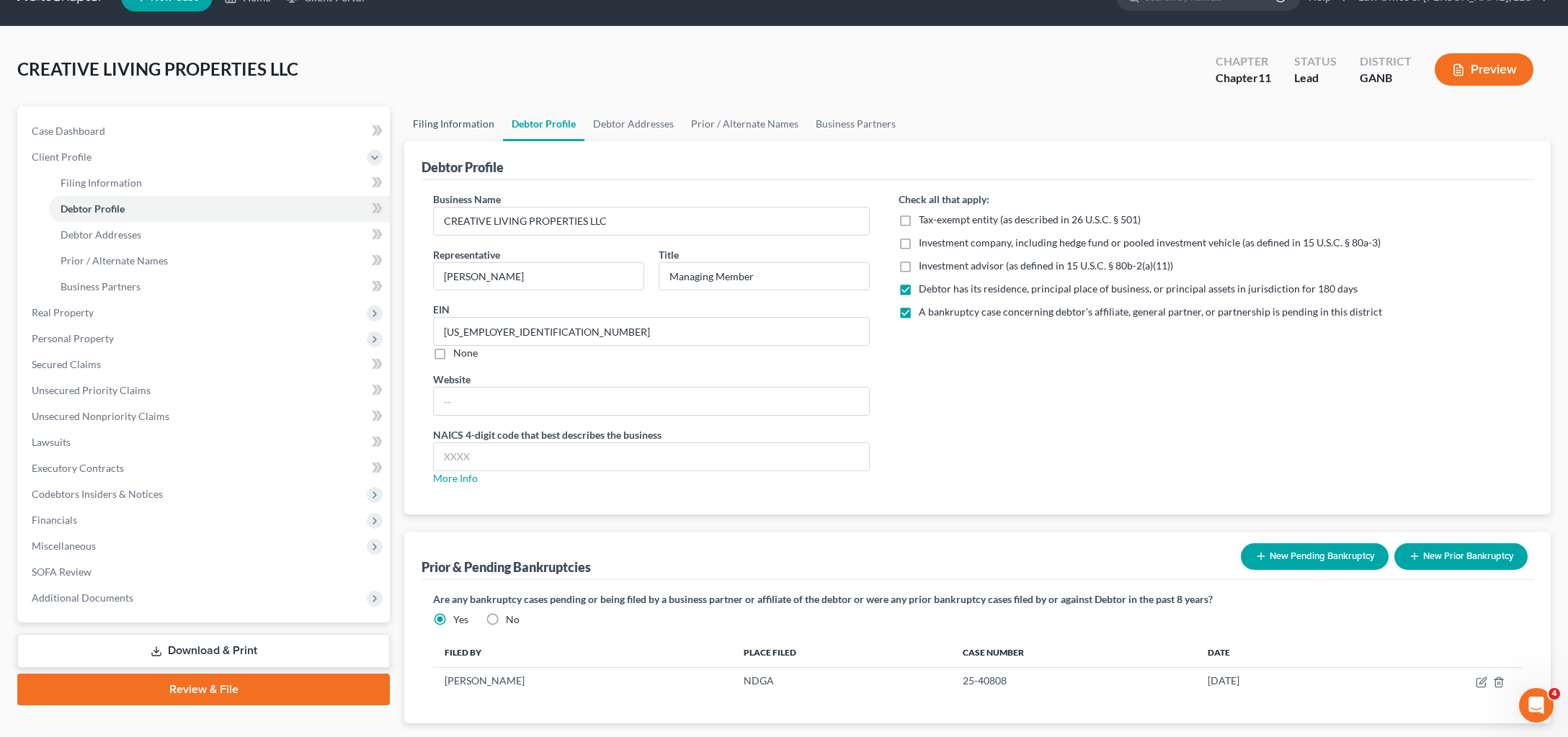
select select "0"
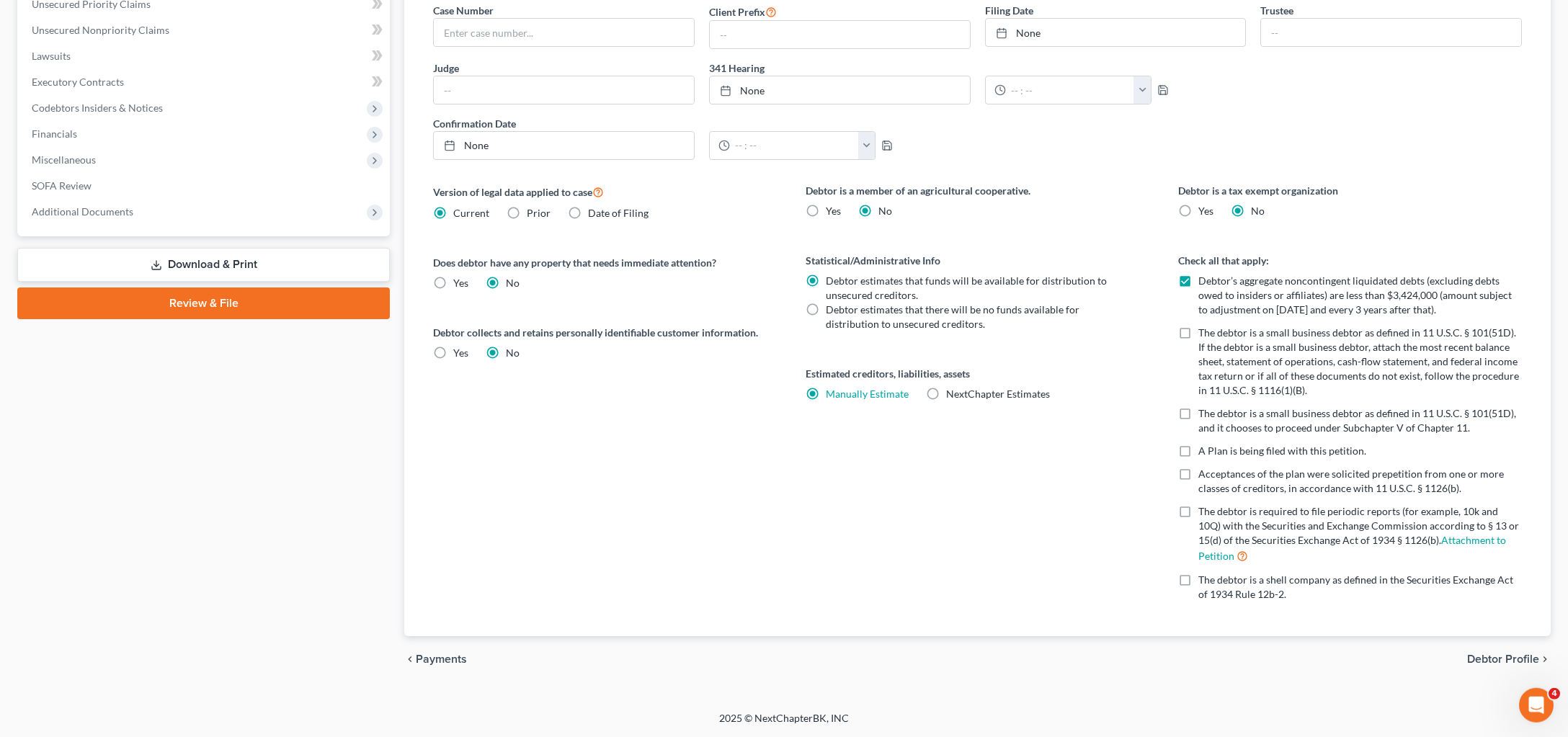
scroll to position [785, 0]
click at [1468, 653] on span "Debtor Profile" at bounding box center [1503, 659] width 72 height 12
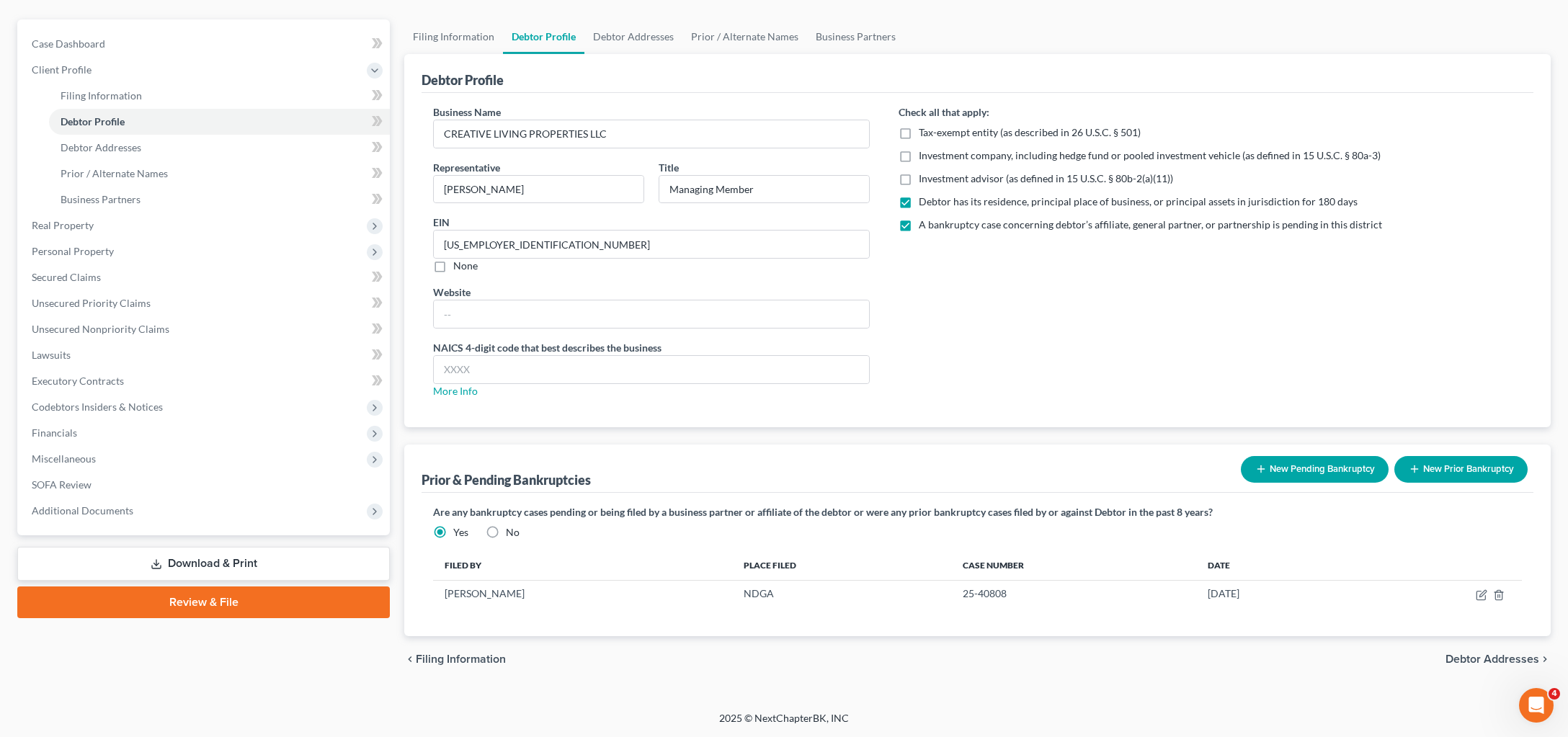
scroll to position [318, 0]
click at [1494, 653] on span "Debtor Addresses" at bounding box center [1492, 659] width 93 height 12
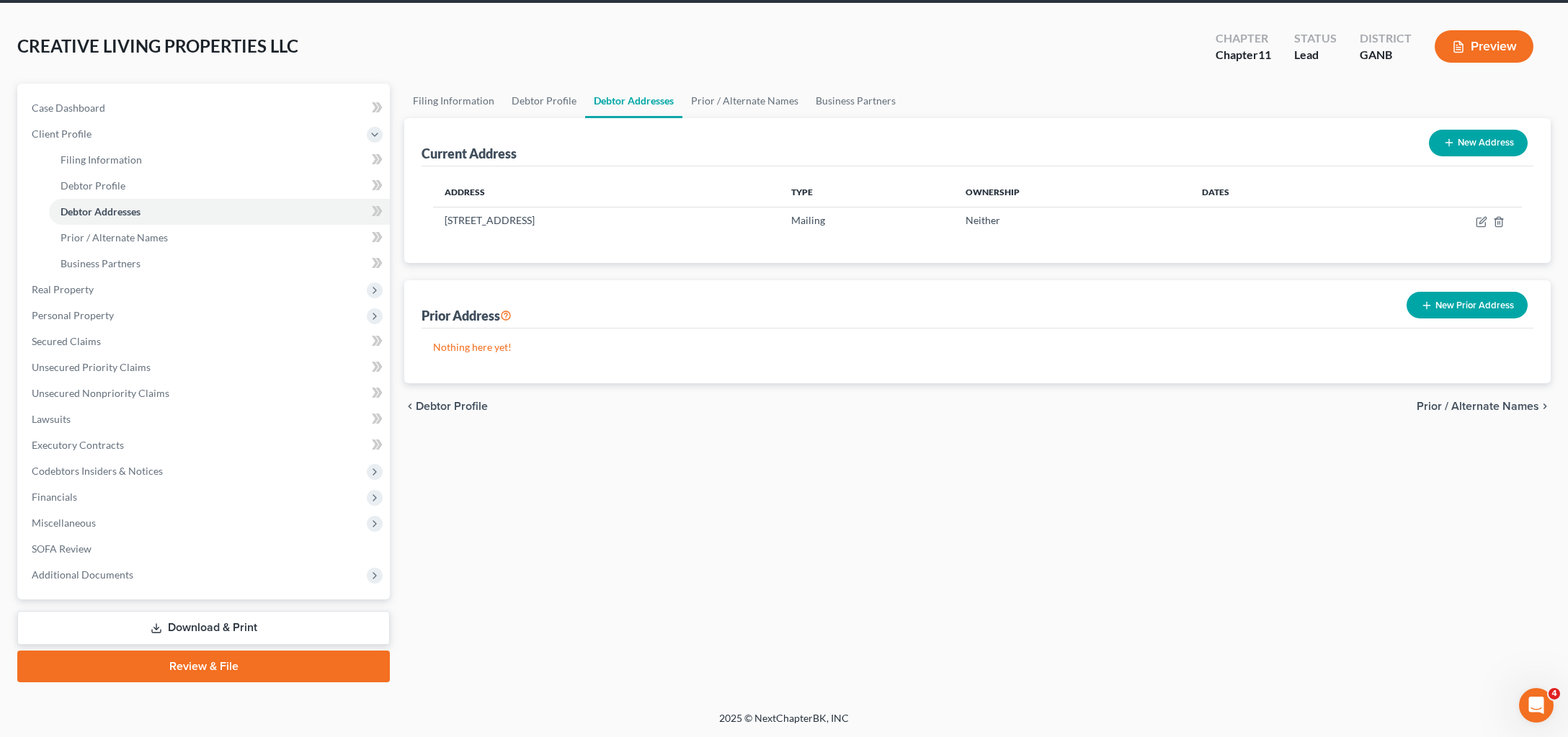
scroll to position [247, 0]
click at [1478, 401] on span "Prior / Alternate Names" at bounding box center [1478, 406] width 123 height 12
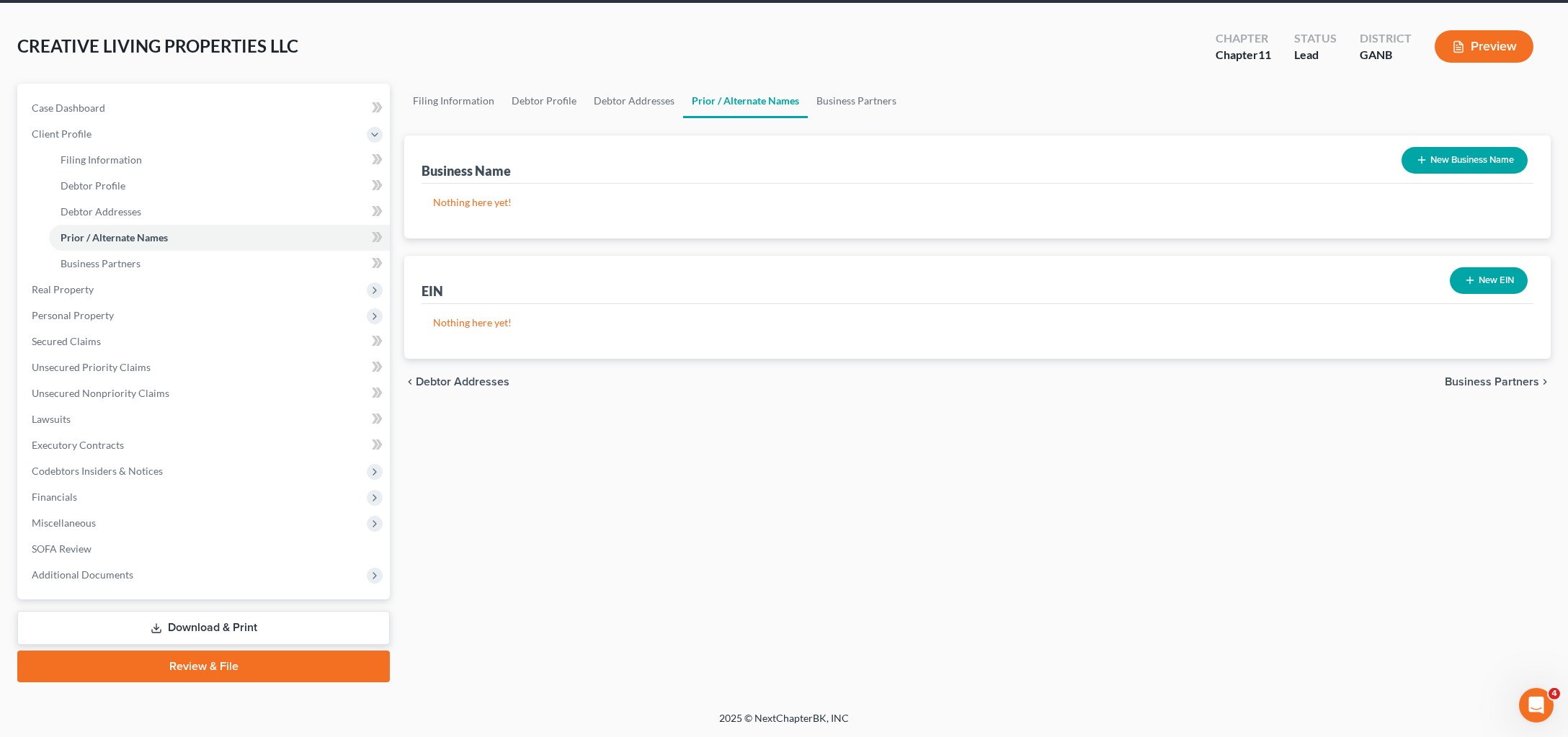
scroll to position [191, 0]
drag, startPoint x: 1442, startPoint y: 337, endPoint x: 1199, endPoint y: 331, distance: 243.1
click at [1444, 376] on span "Business Partners" at bounding box center [1491, 382] width 94 height 12
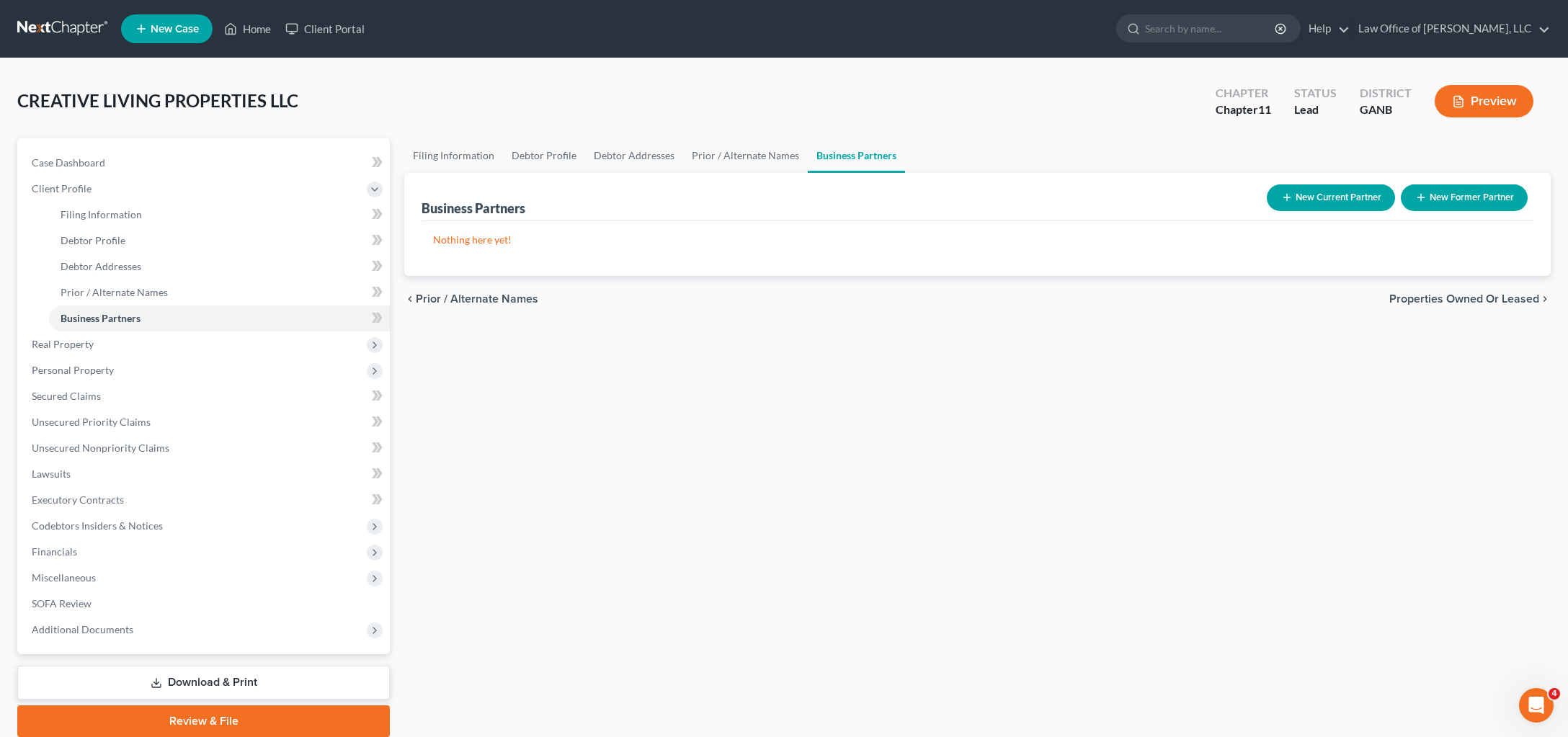
scroll to position [247, 0]
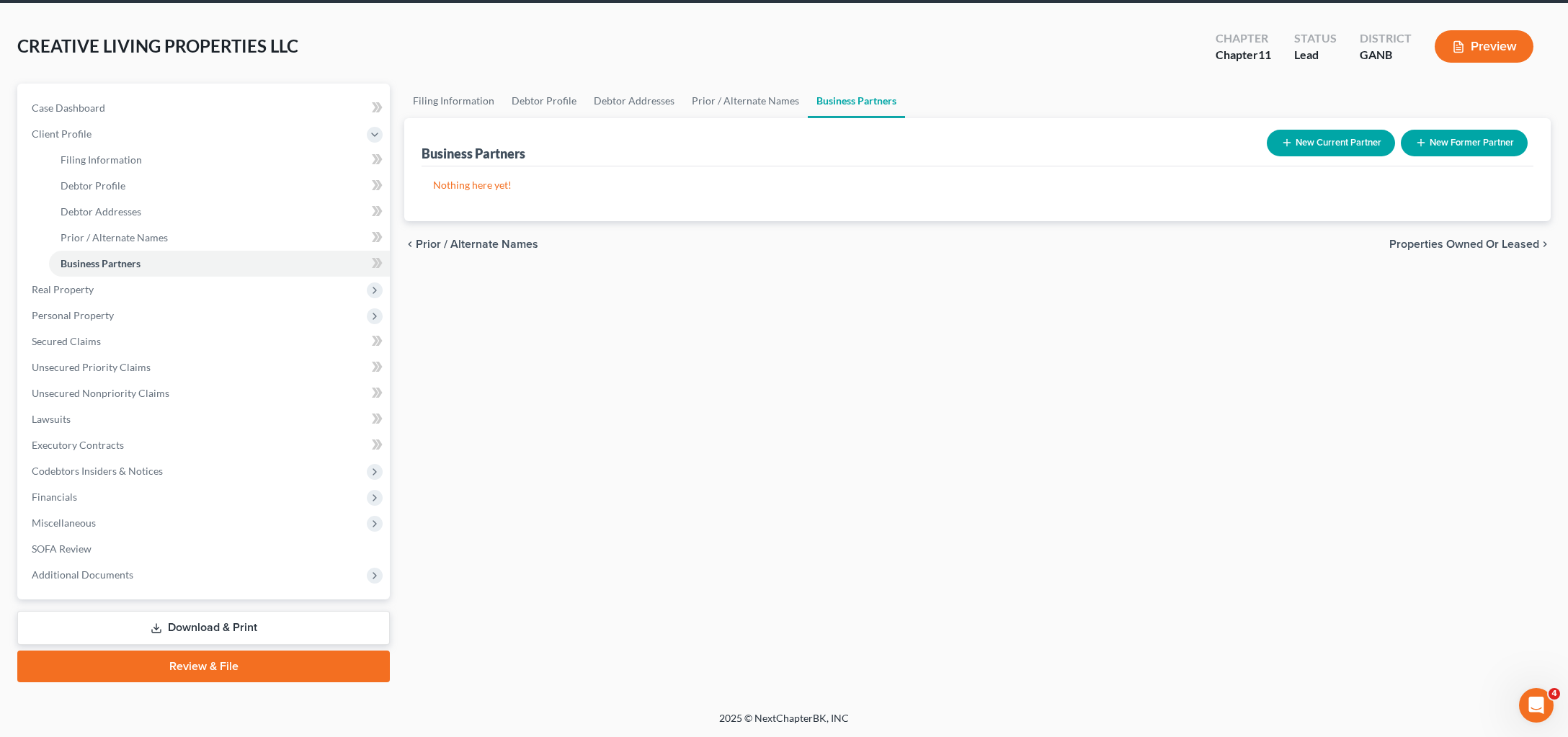
click at [1425, 238] on span "Properties Owned or Leased" at bounding box center [1464, 244] width 150 height 12
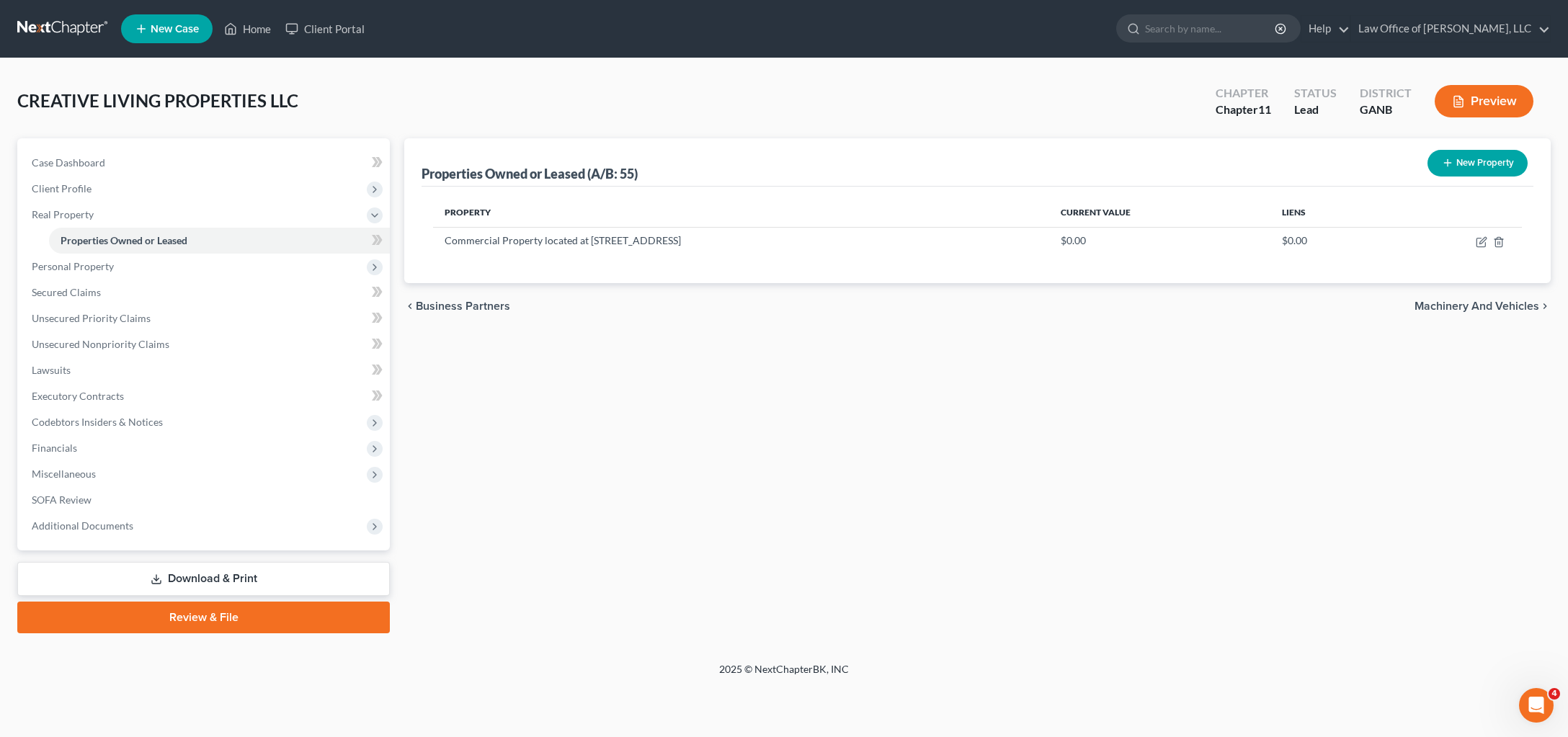
click at [1477, 118] on button "Preview" at bounding box center [1483, 100] width 98 height 32
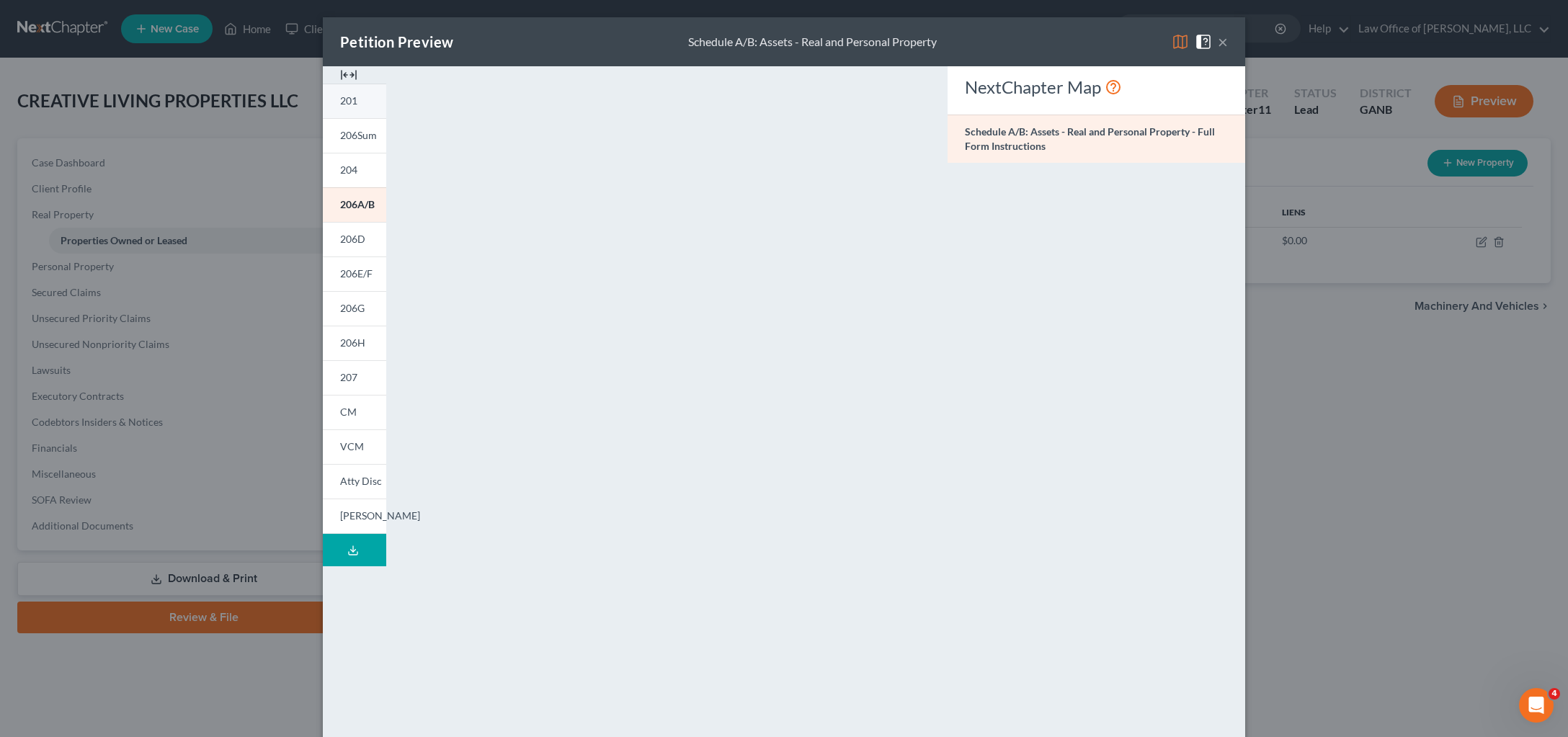
click at [323, 118] on link "201" at bounding box center [354, 101] width 63 height 35
click at [1228, 51] on button "×" at bounding box center [1223, 42] width 10 height 18
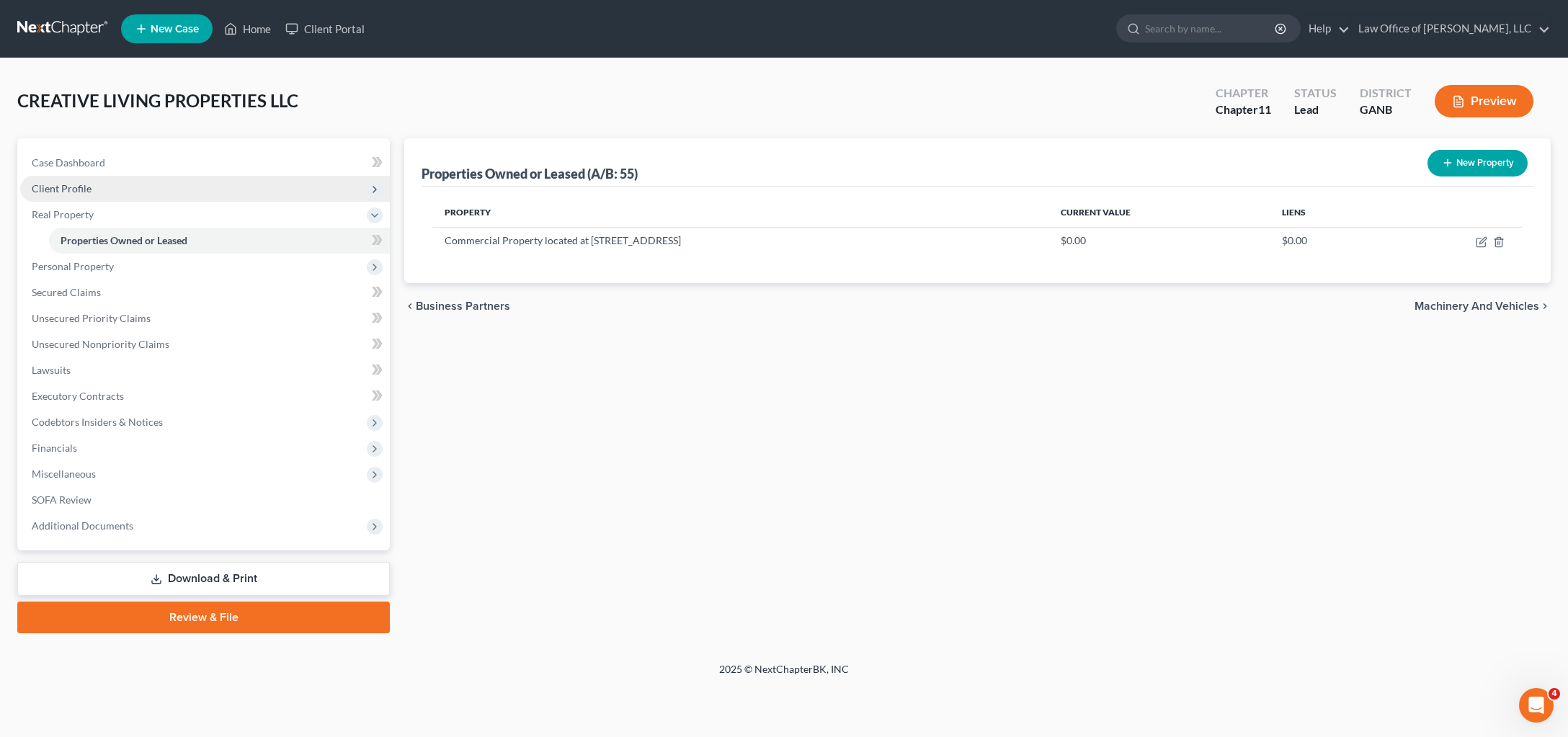
click at [91, 194] on span "Client Profile" at bounding box center [61, 188] width 59 height 13
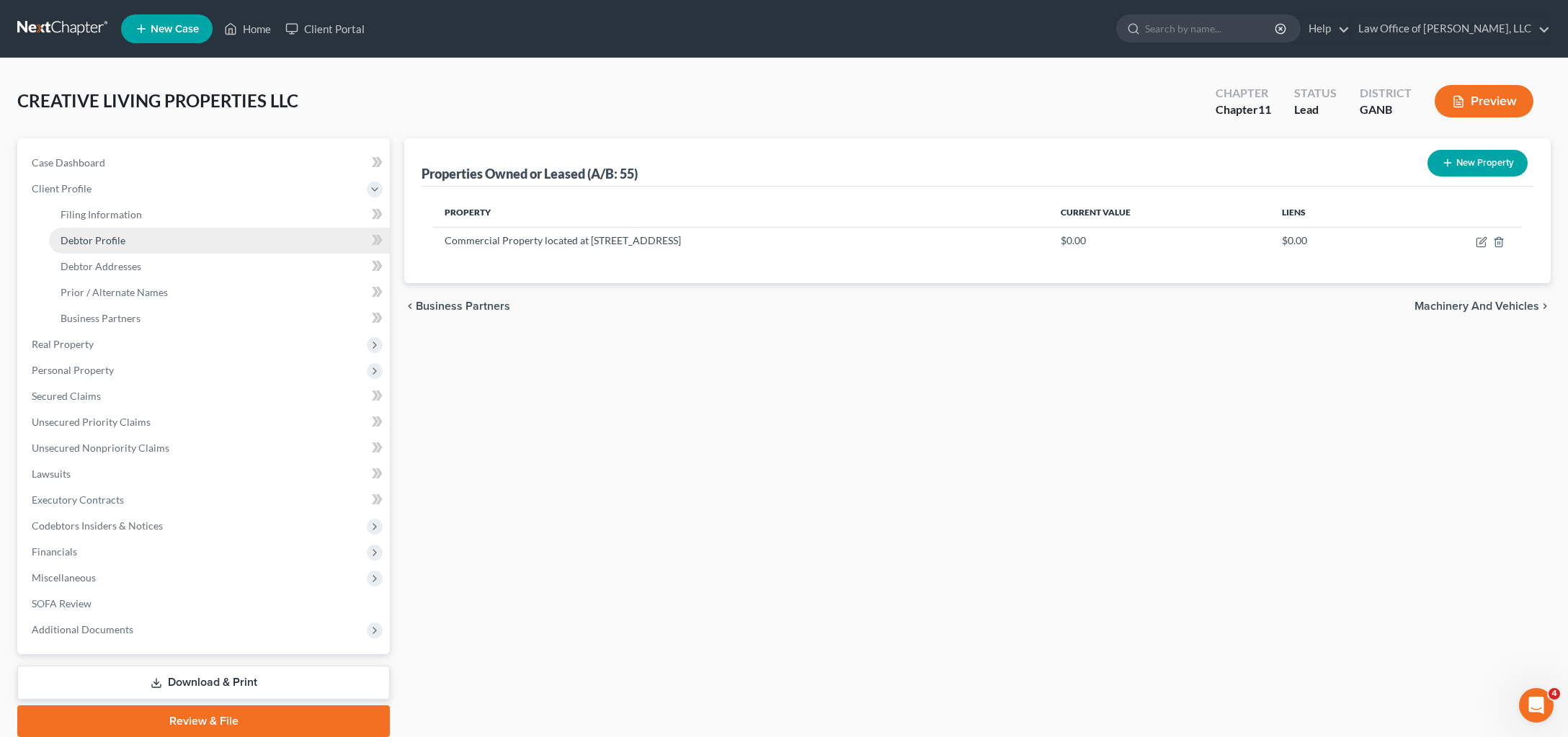
click at [104, 246] on span "Debtor Profile" at bounding box center [92, 240] width 65 height 13
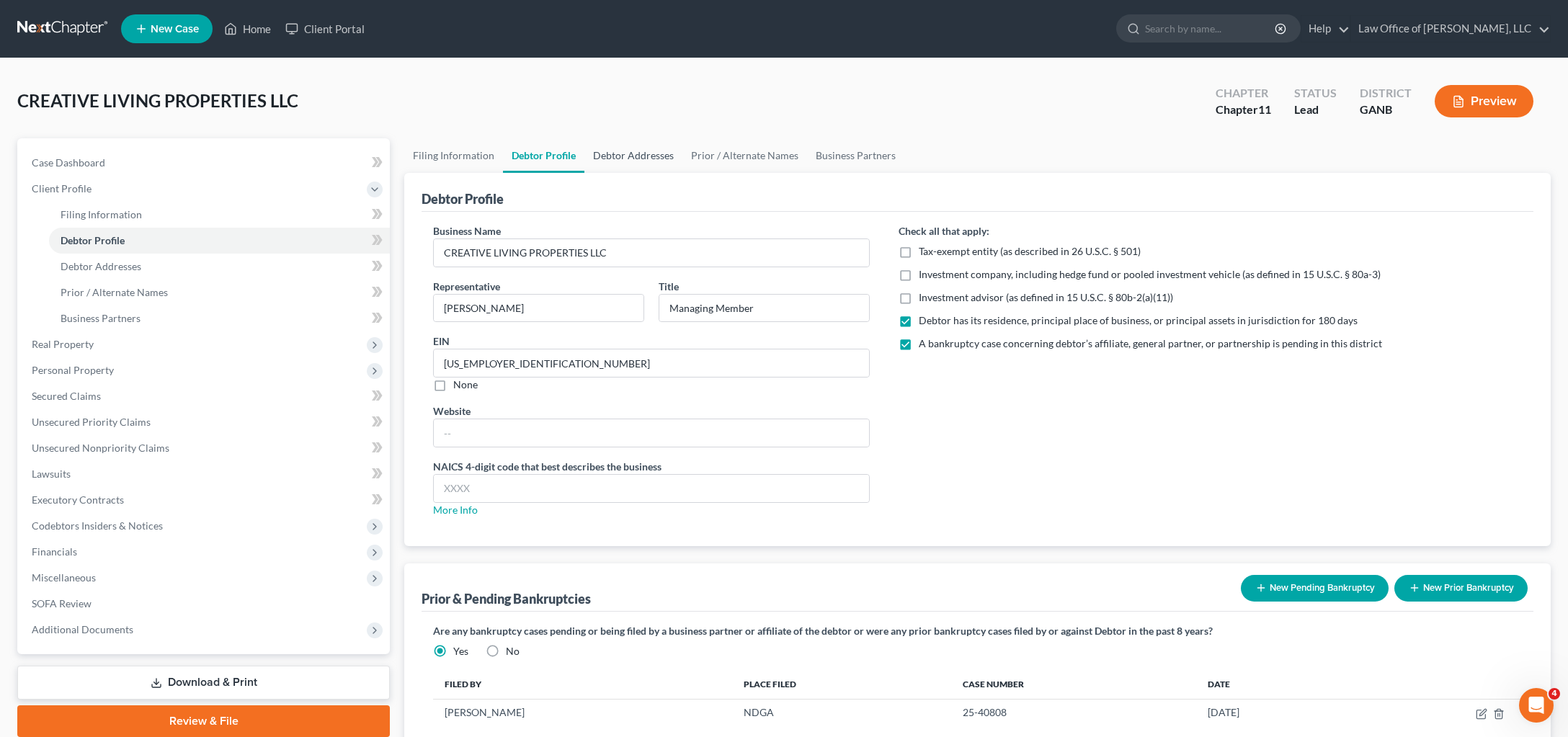
click at [666, 173] on link "Debtor Addresses" at bounding box center [633, 156] width 98 height 35
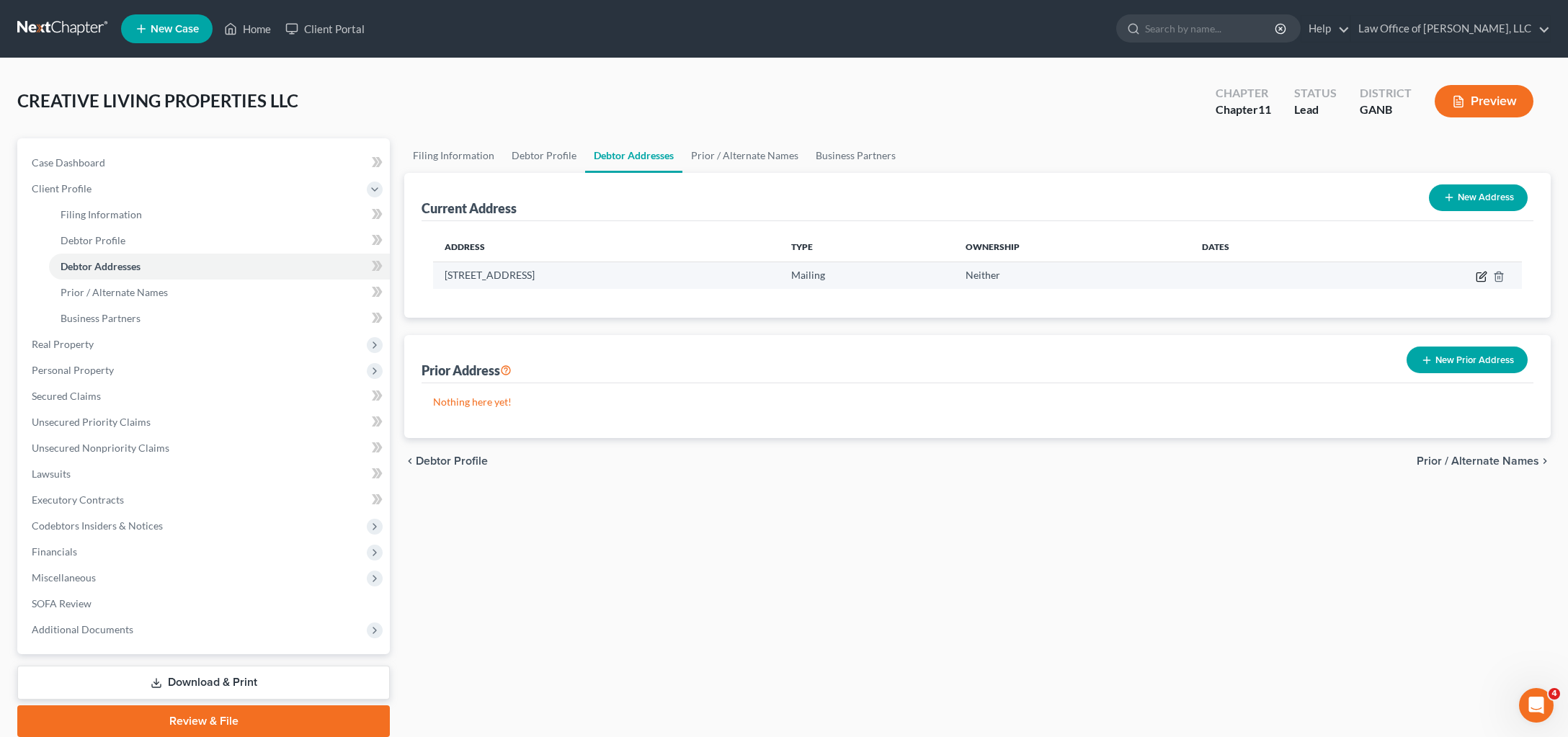
click at [1476, 282] on icon "button" at bounding box center [1481, 277] width 12 height 12
select select "10"
select select "7"
select select "1"
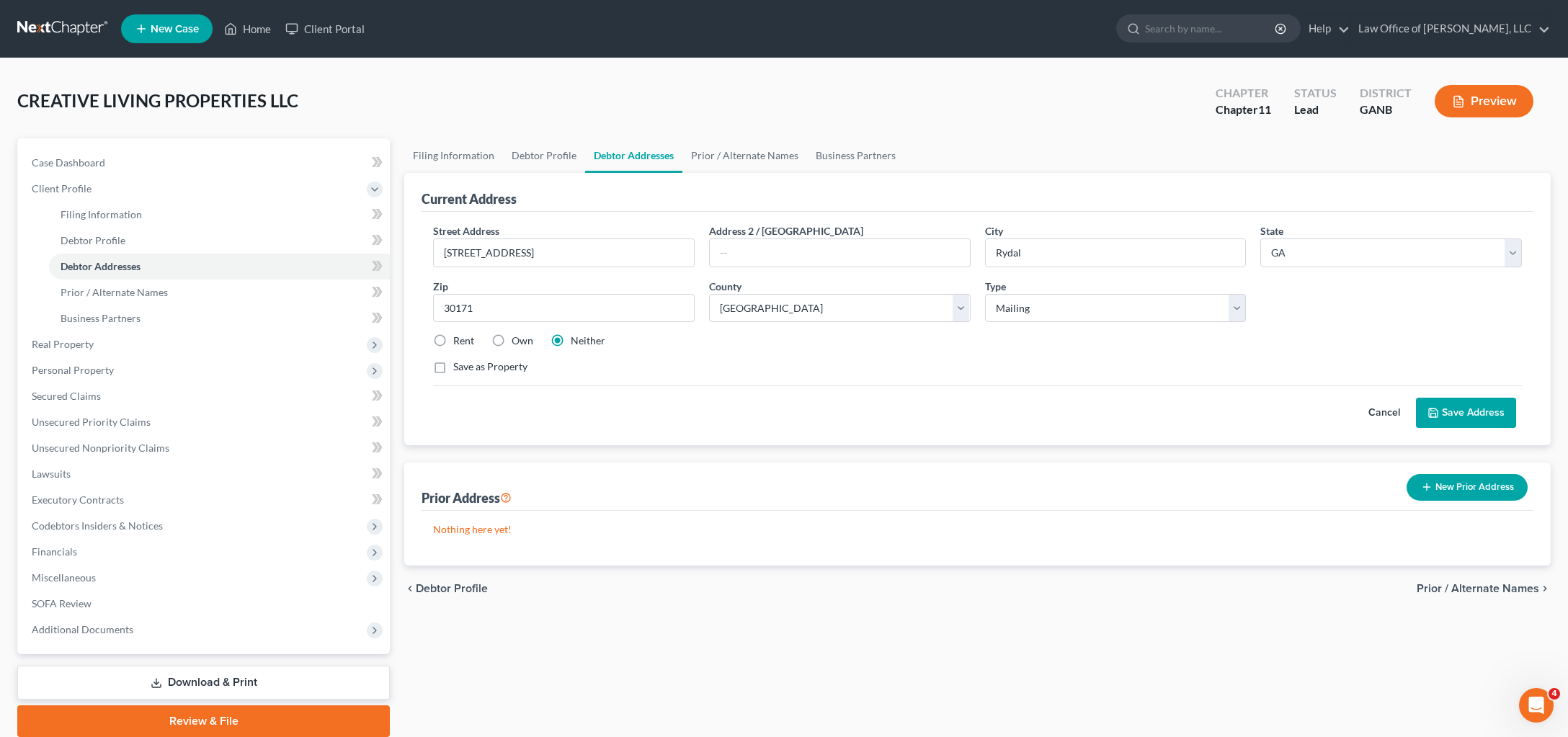
click at [524, 348] on label "Own" at bounding box center [522, 340] width 21 height 15
click at [524, 343] on input "Own" at bounding box center [522, 338] width 10 height 10
radio input "true"
click at [985, 294] on select "Select Business Mailing Location of Assets" at bounding box center [1116, 308] width 262 height 29
select select "0"
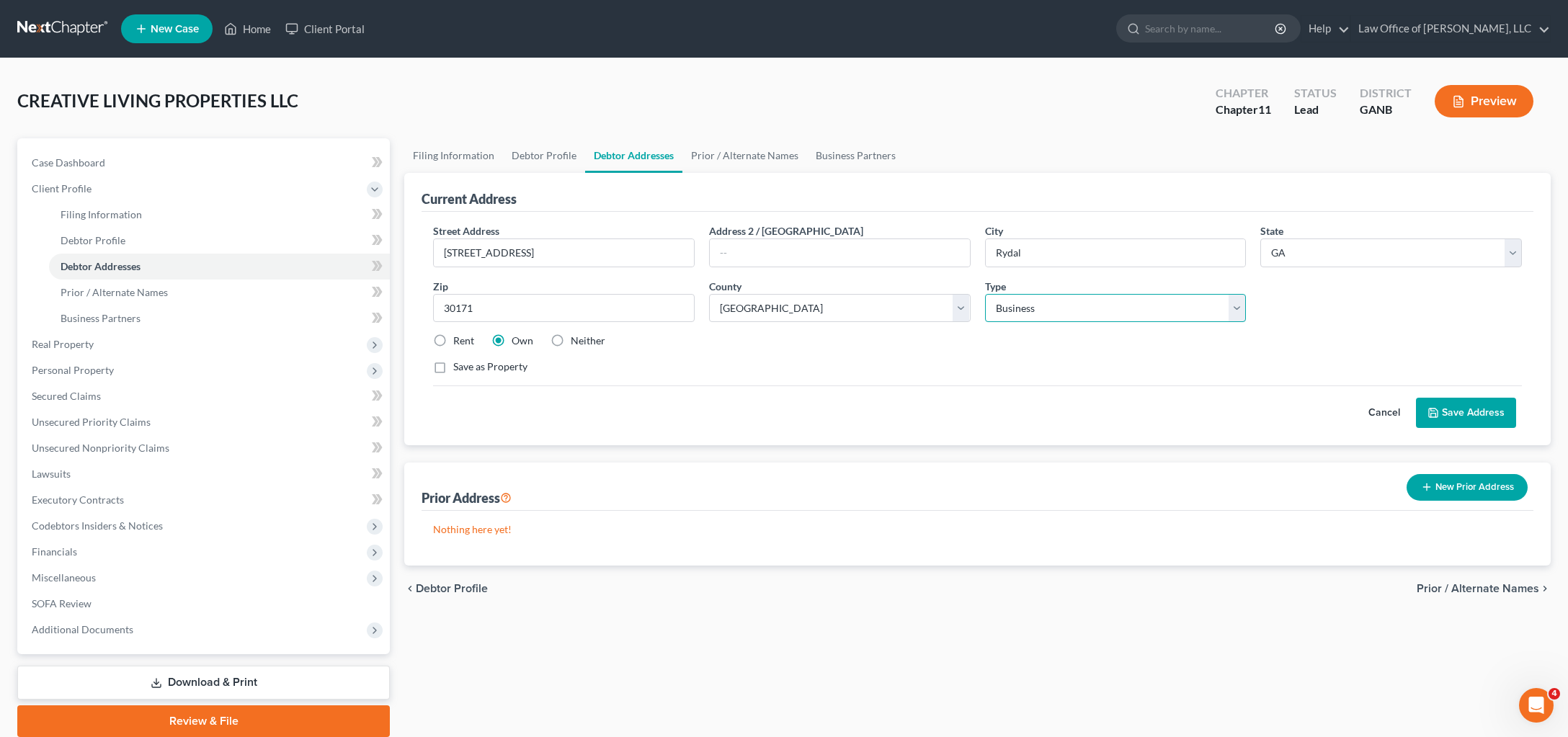
click option "Business" at bounding box center [0, 0] width 0 height 0
click at [1465, 428] on button "Save Address" at bounding box center [1466, 412] width 100 height 30
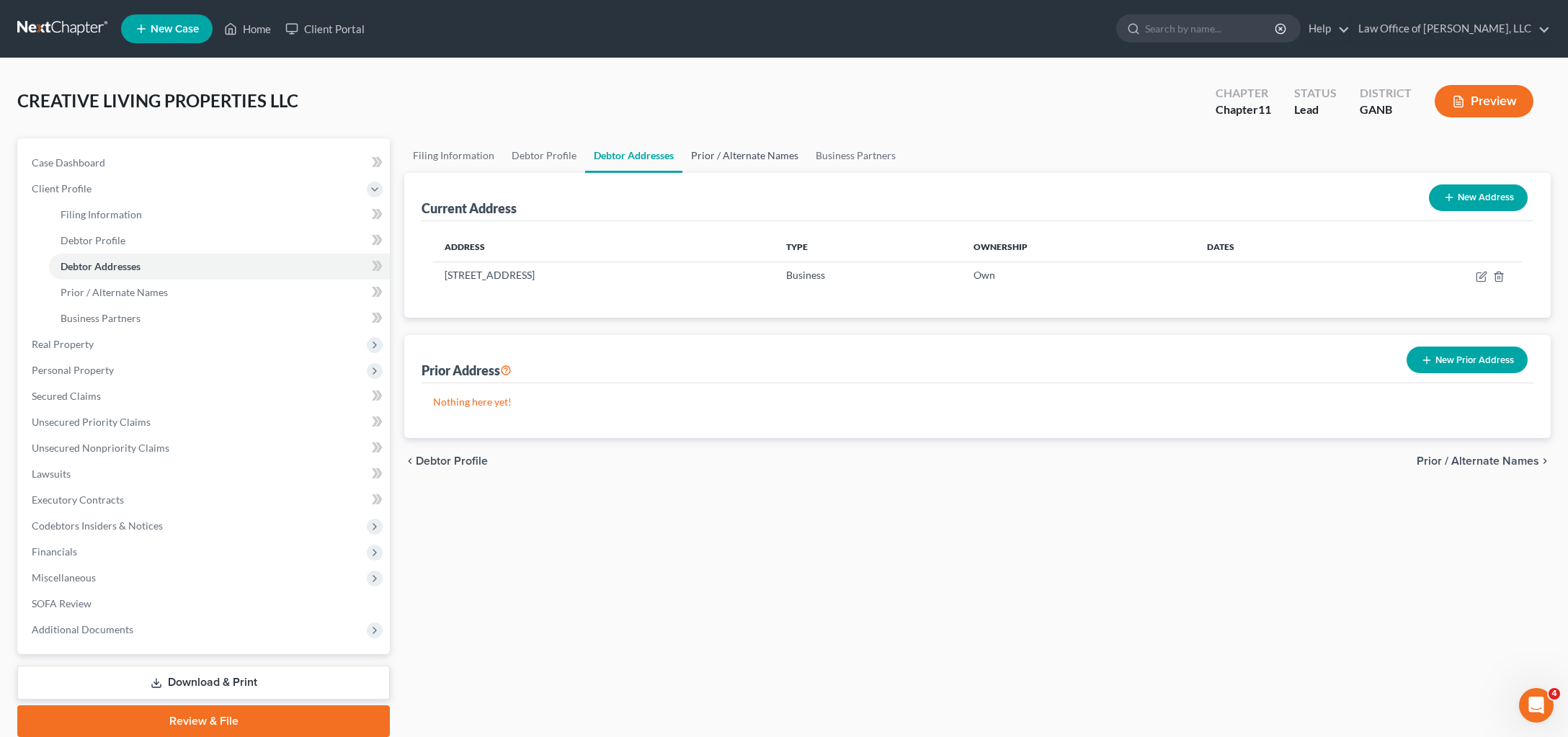
click at [807, 173] on link "Prior / Alternate Names" at bounding box center [744, 156] width 125 height 35
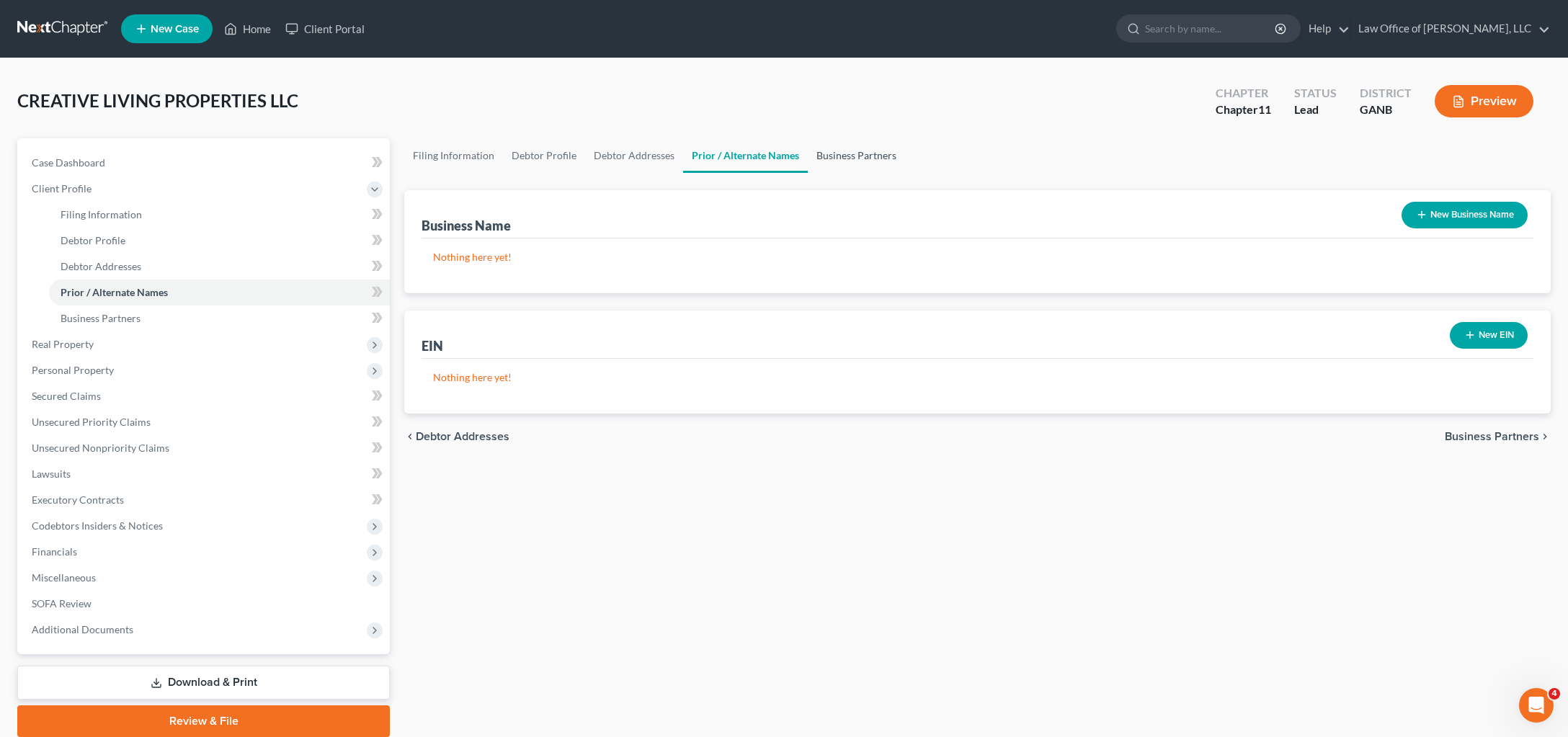
click at [905, 173] on link "Business Partners" at bounding box center [856, 156] width 97 height 35
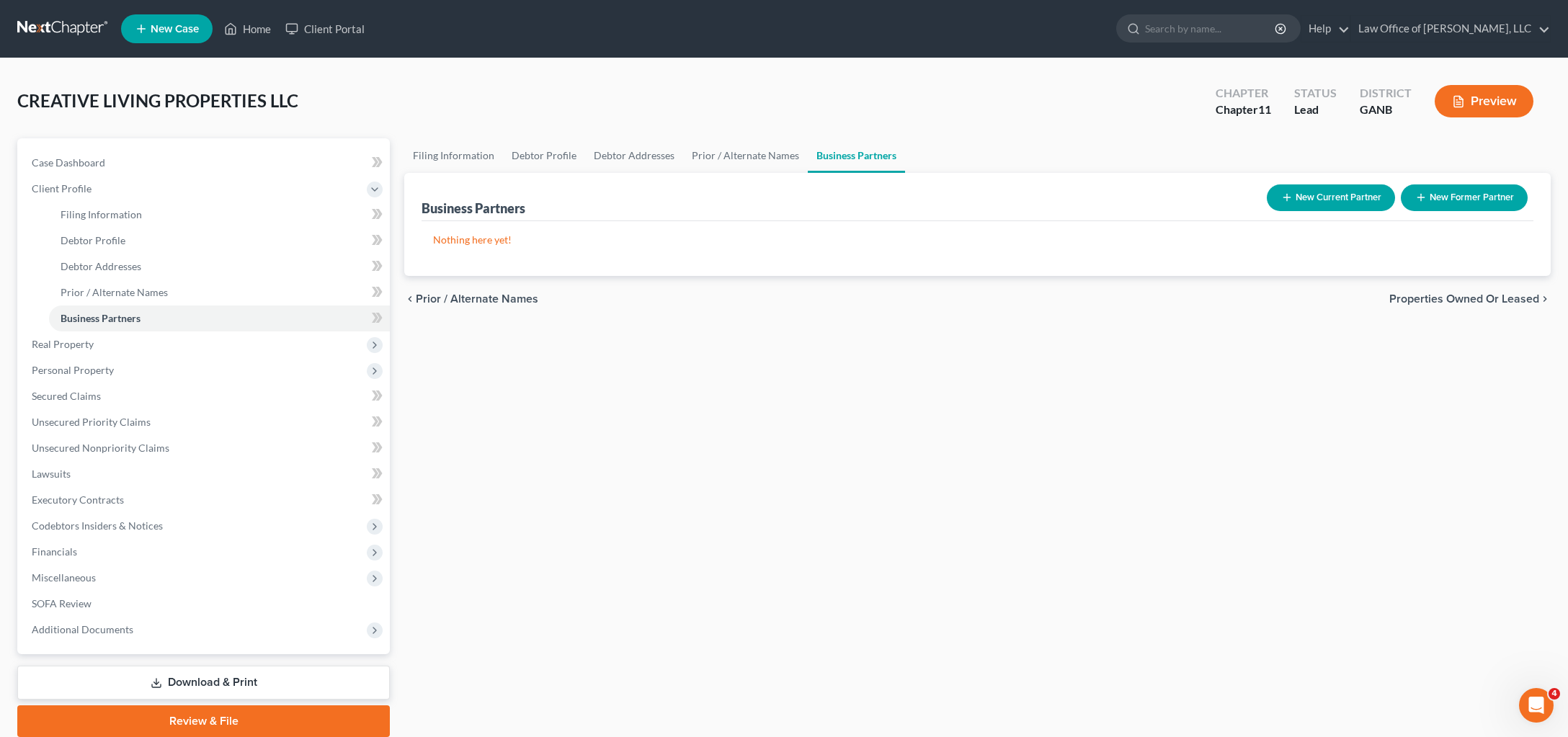
click at [1446, 118] on button "Preview" at bounding box center [1483, 100] width 98 height 32
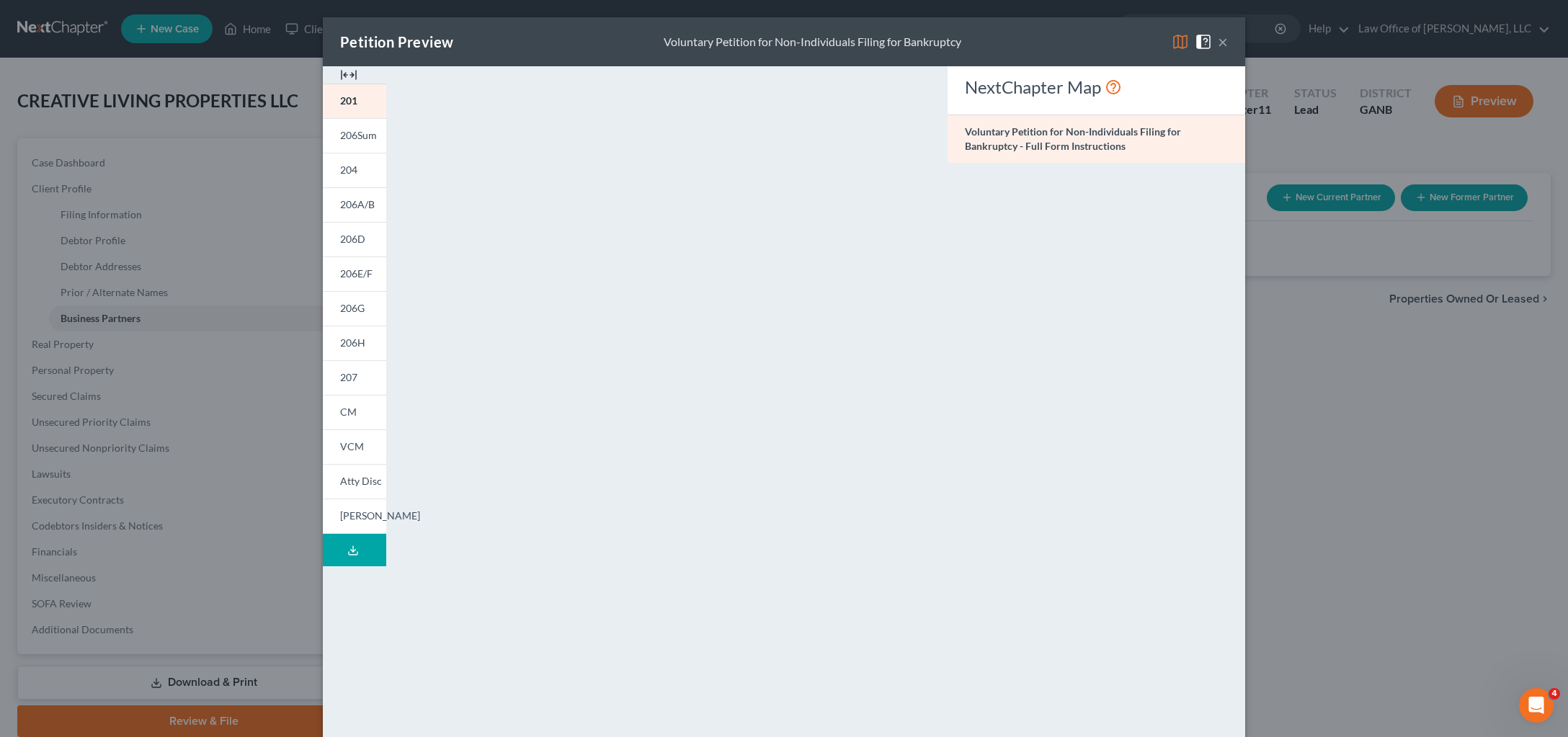
click at [1228, 51] on button "×" at bounding box center [1223, 42] width 10 height 18
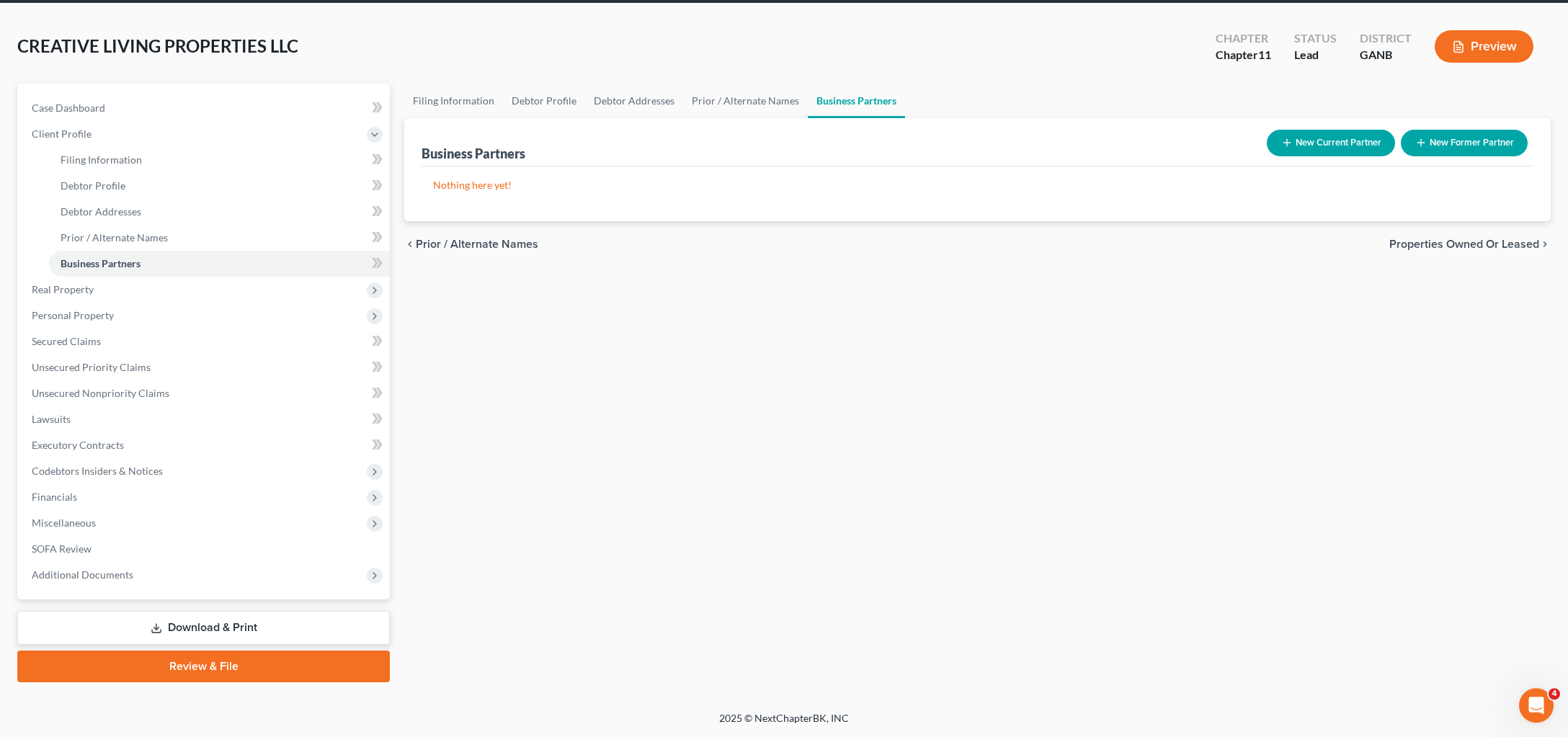
scroll to position [247, 0]
click at [209, 650] on link "Review & File" at bounding box center [203, 666] width 373 height 32
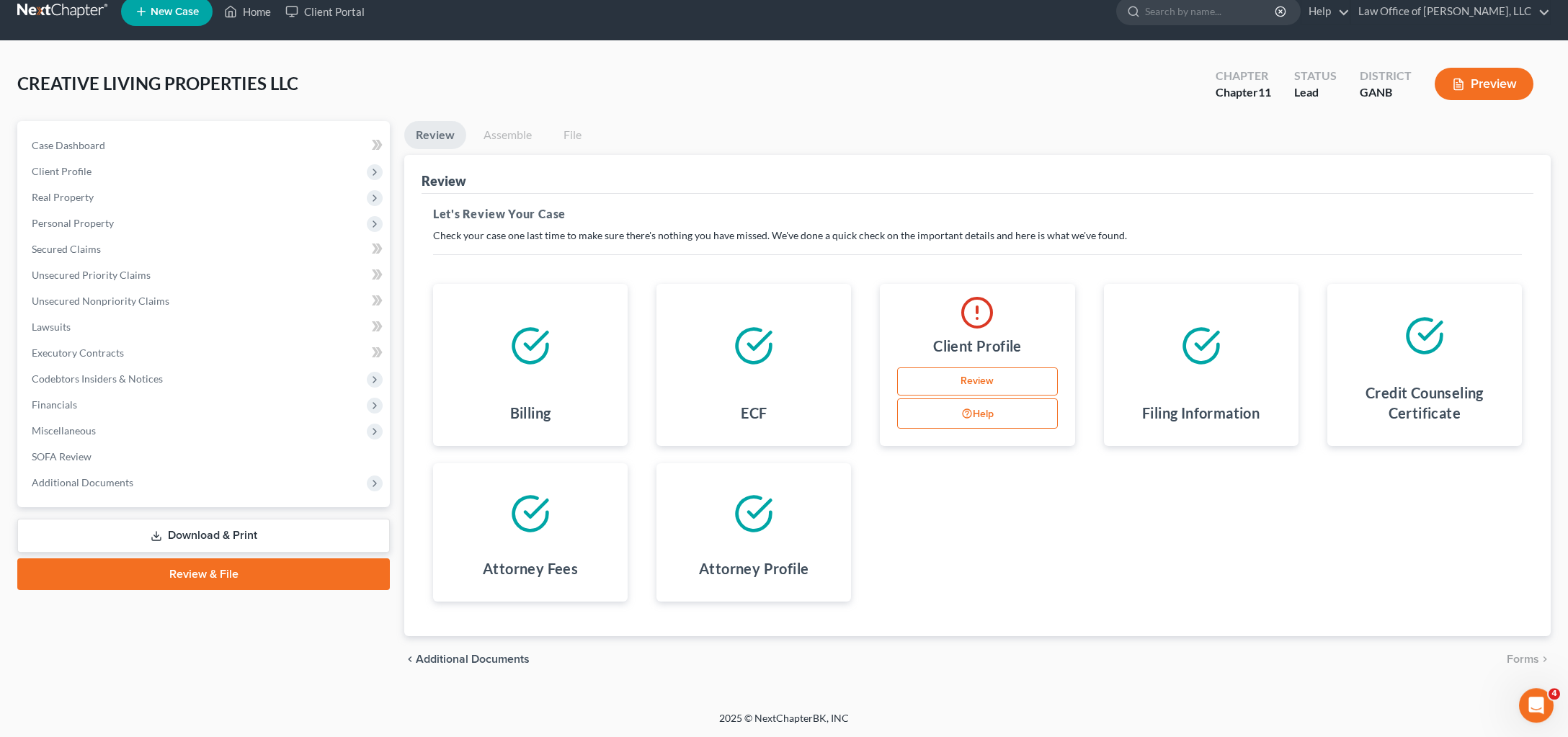
scroll to position [191, 0]
click at [987, 399] on button "Help" at bounding box center [977, 413] width 160 height 30
click at [990, 368] on link "Review" at bounding box center [977, 382] width 160 height 29
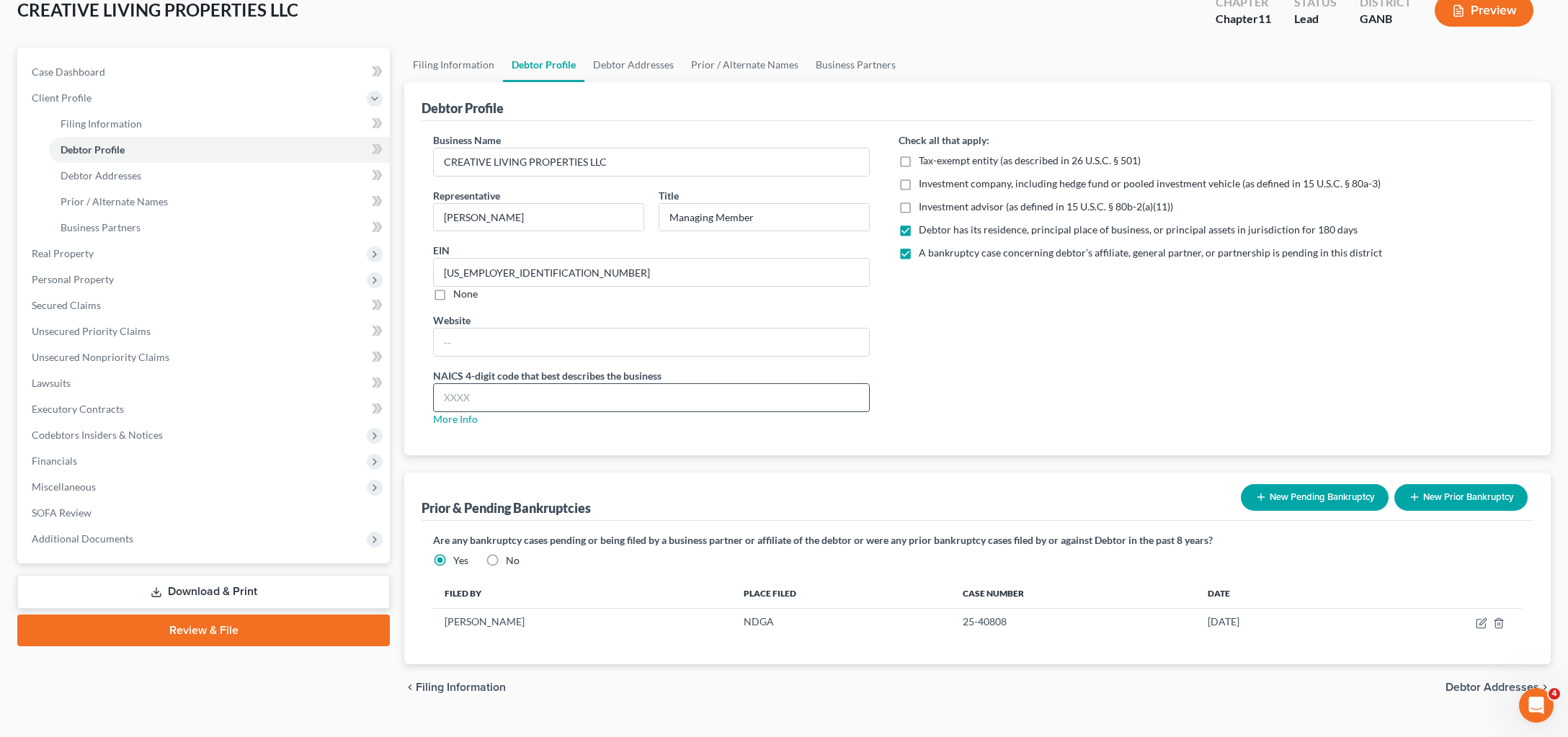
scroll to position [191, 0]
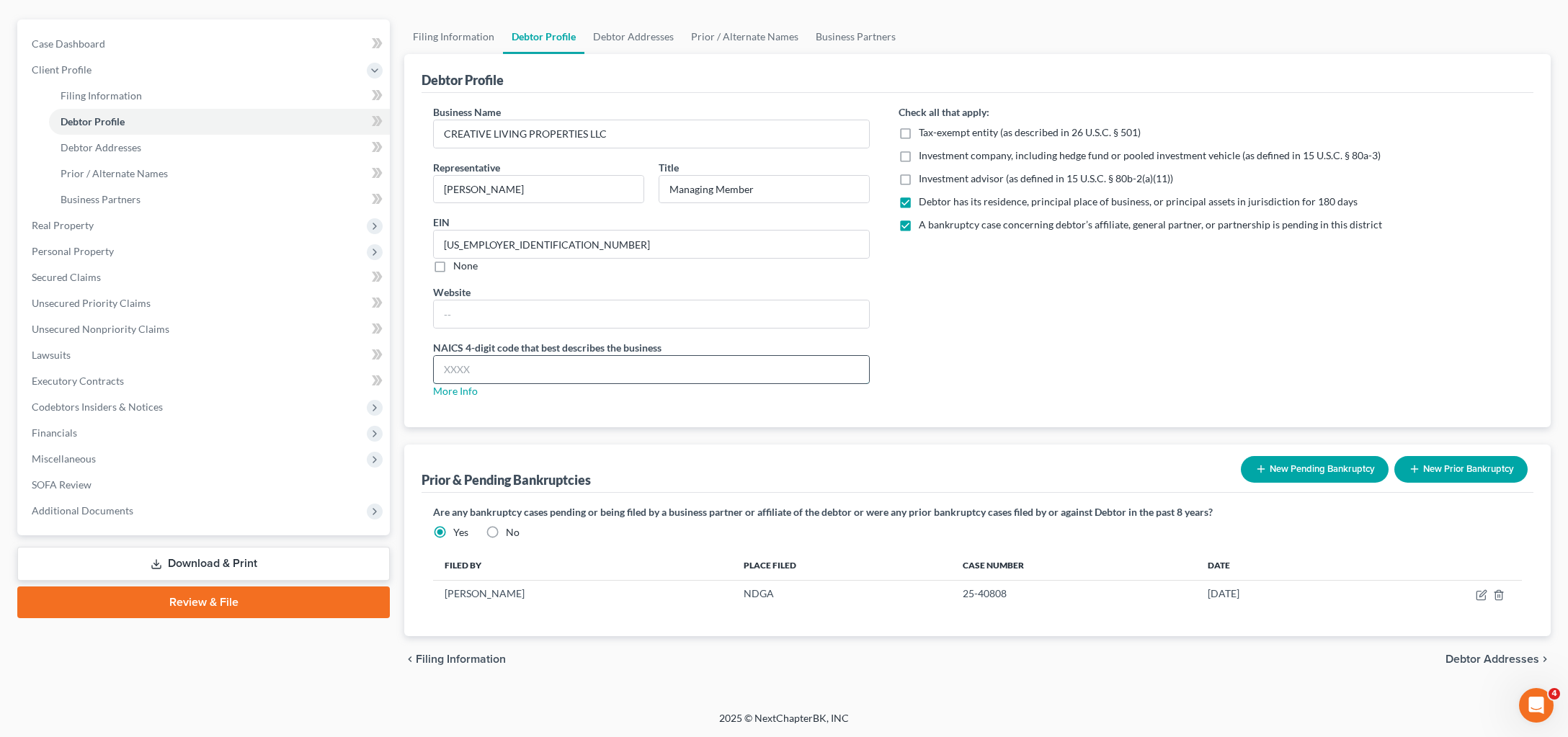
click at [610, 383] on input "text" at bounding box center [651, 369] width 435 height 27
drag, startPoint x: 441, startPoint y: 382, endPoint x: 547, endPoint y: 384, distance: 106.0
click at [547, 384] on div "Business Name CREATIVE LIVING PROPERTIES LLC Representative [PERSON_NAME] Title…" at bounding box center [651, 257] width 466 height 305
click at [549, 383] on input "text" at bounding box center [651, 369] width 435 height 27
click at [670, 368] on div "Business Name CREATIVE LIVING PROPERTIES LLC Representative [PERSON_NAME] Title…" at bounding box center [651, 257] width 466 height 305
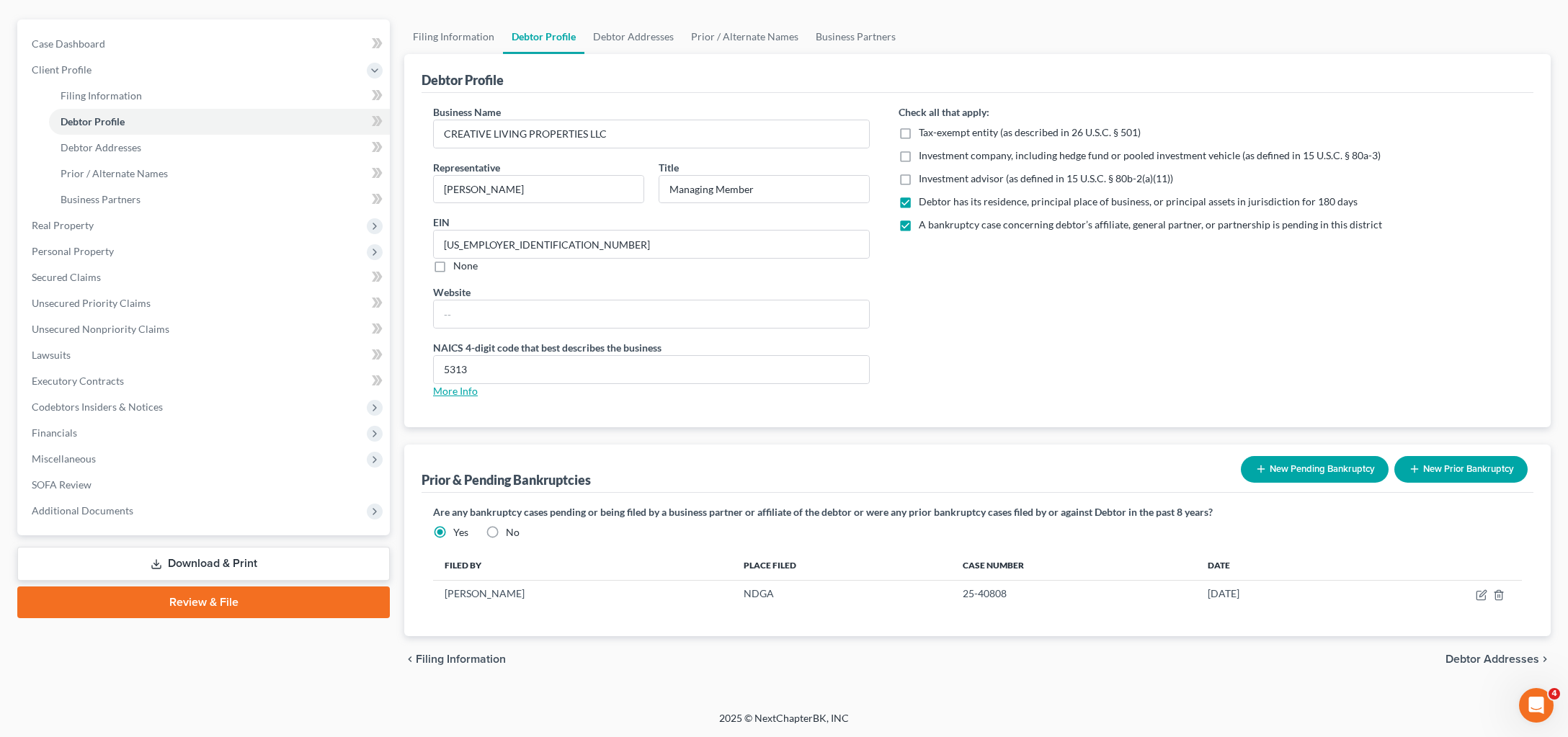
click at [452, 397] on link "More Info" at bounding box center [455, 391] width 45 height 13
click at [463, 385] on link "More Info" at bounding box center [455, 391] width 45 height 13
click at [571, 356] on input "5313" at bounding box center [651, 369] width 435 height 27
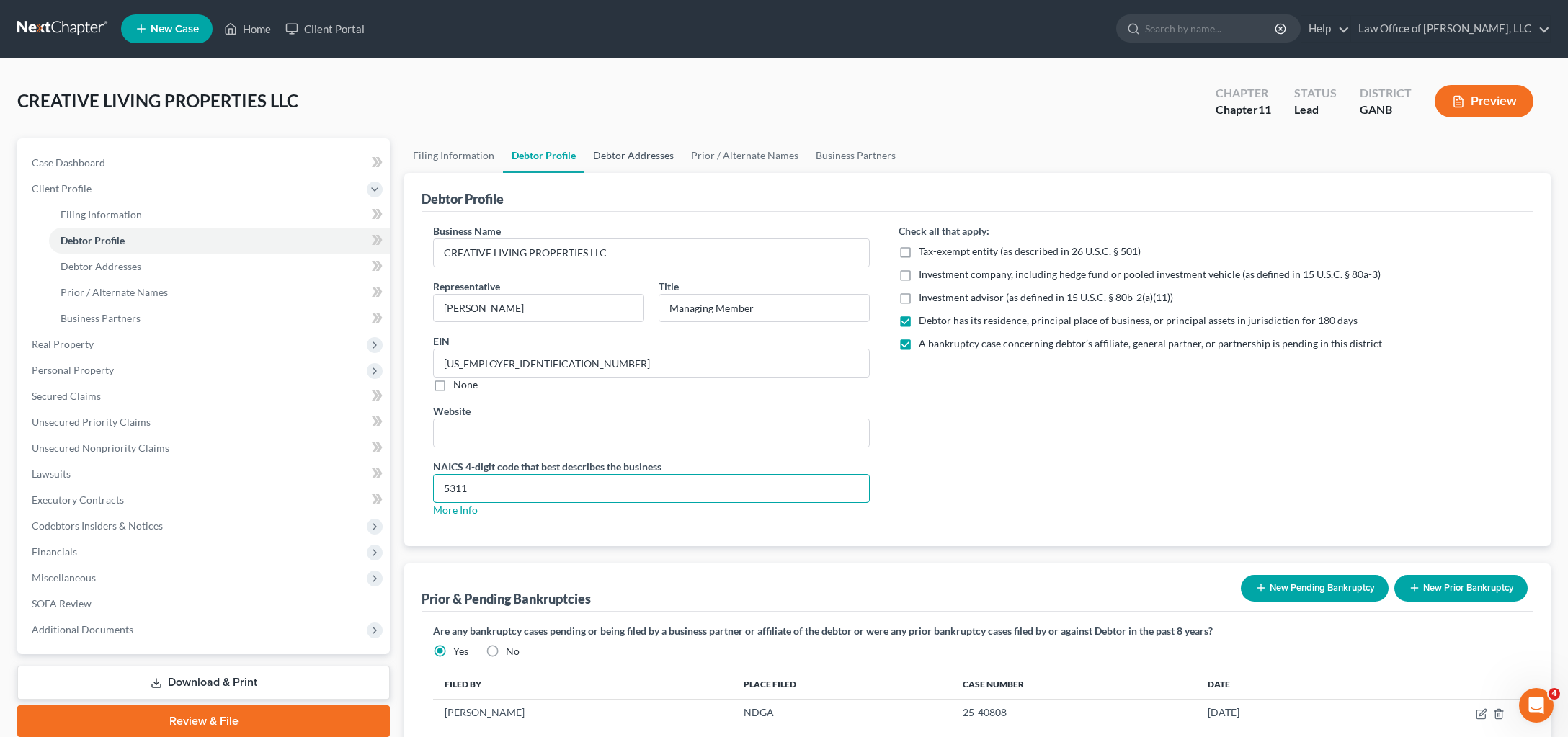
type input "5311"
click at [665, 173] on link "Debtor Addresses" at bounding box center [633, 156] width 98 height 35
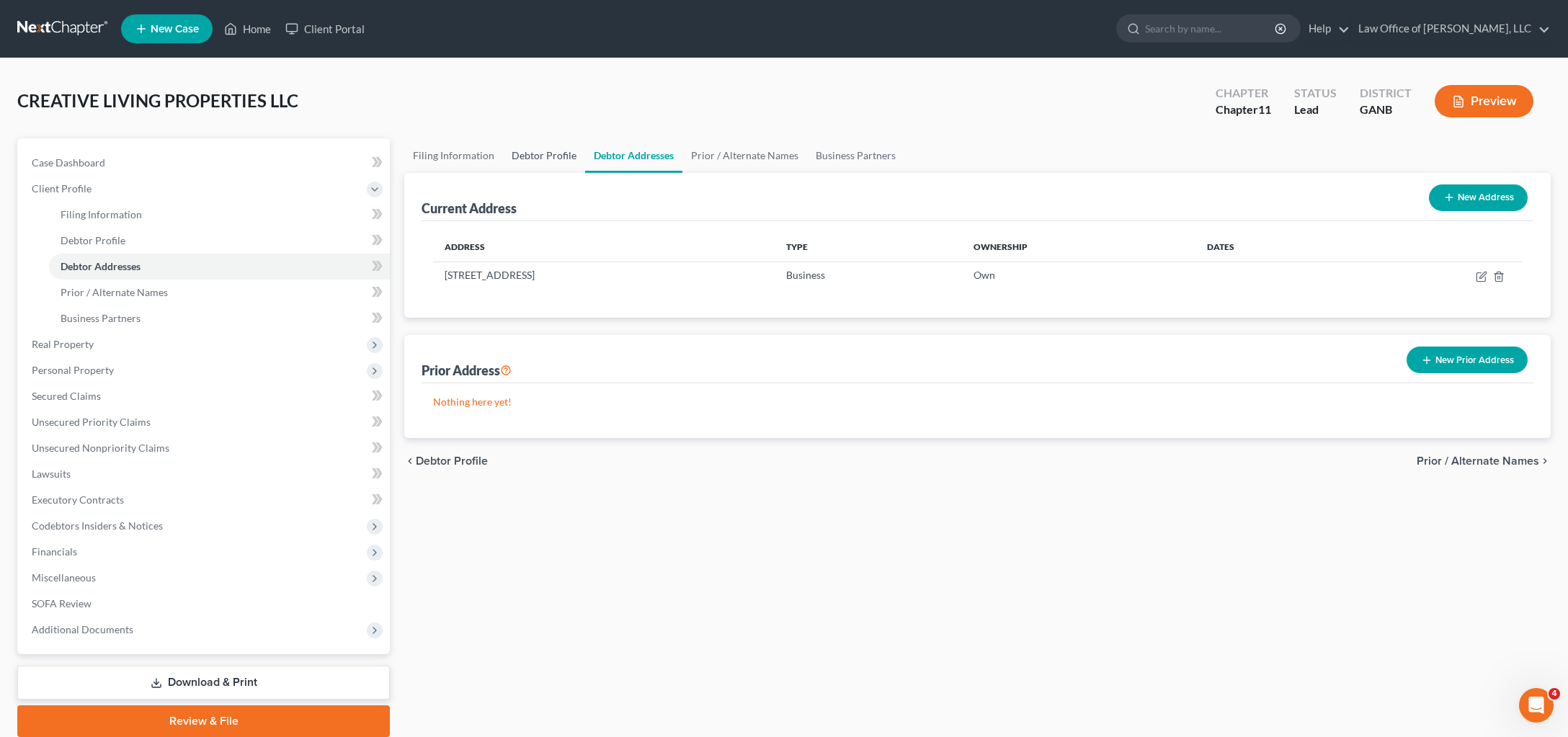
click at [585, 173] on link "Debtor Profile" at bounding box center [544, 156] width 82 height 35
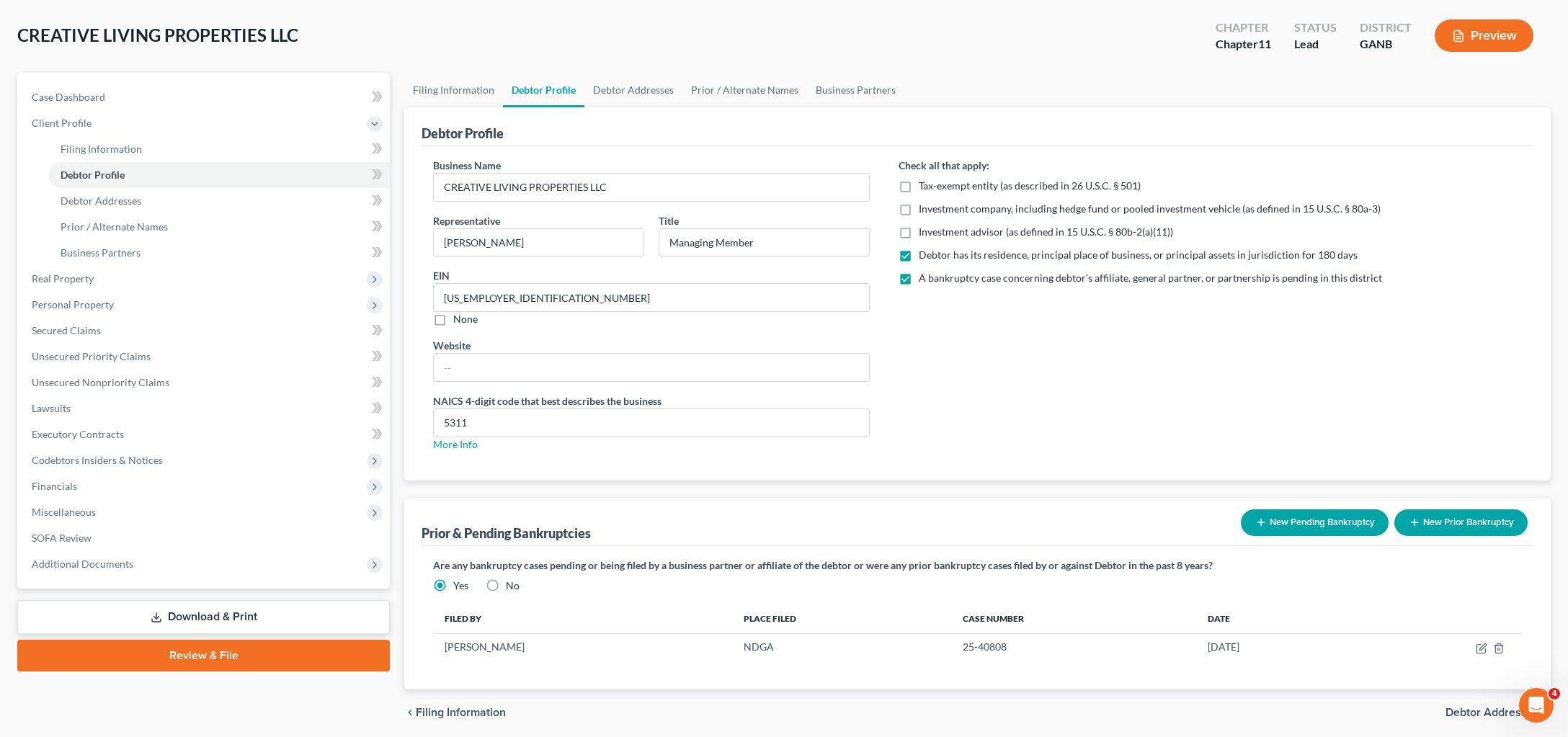
scroll to position [95, 0]
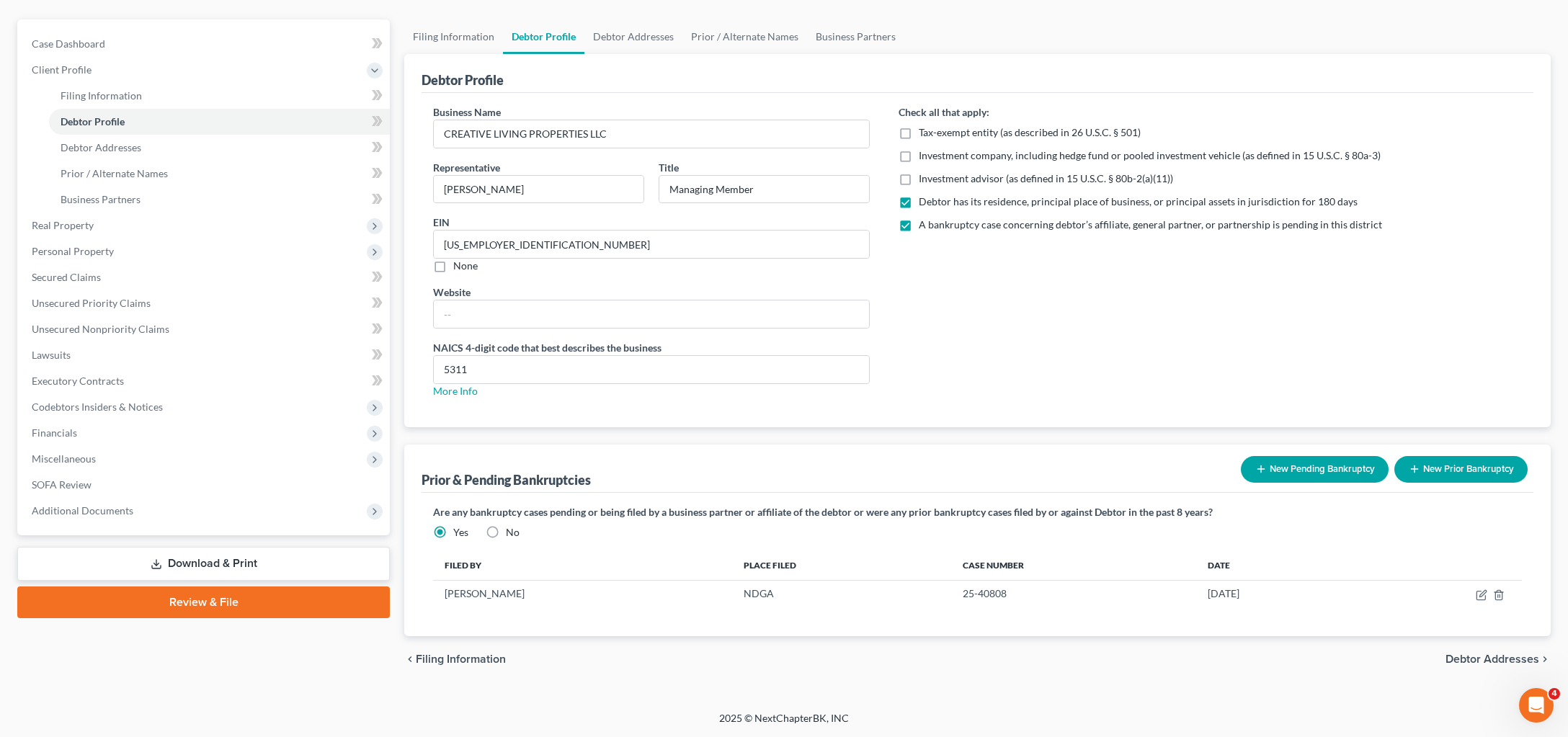
click at [191, 588] on link "Review & File" at bounding box center [203, 602] width 373 height 32
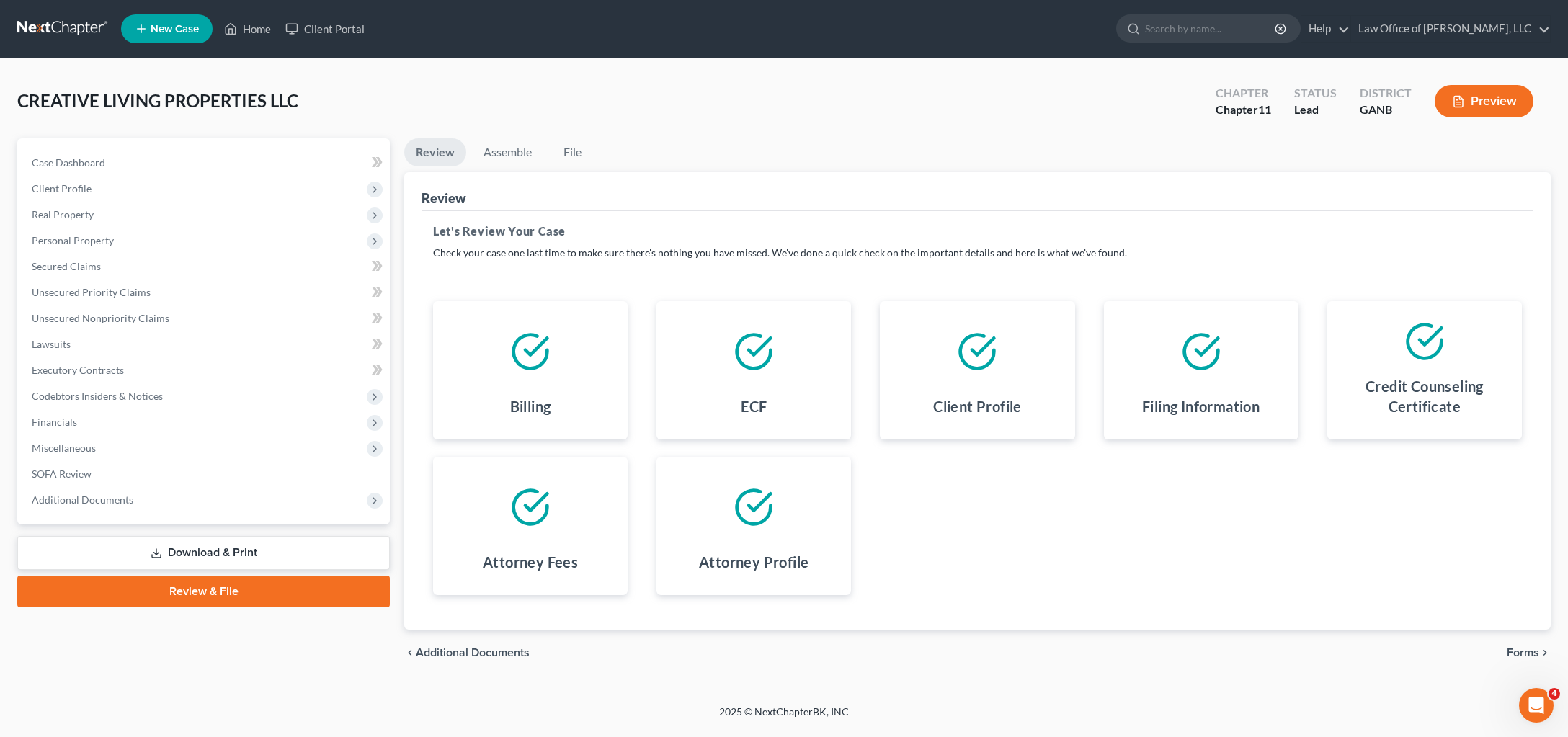
scroll to position [170, 0]
click at [1517, 647] on span "Forms" at bounding box center [1522, 652] width 32 height 12
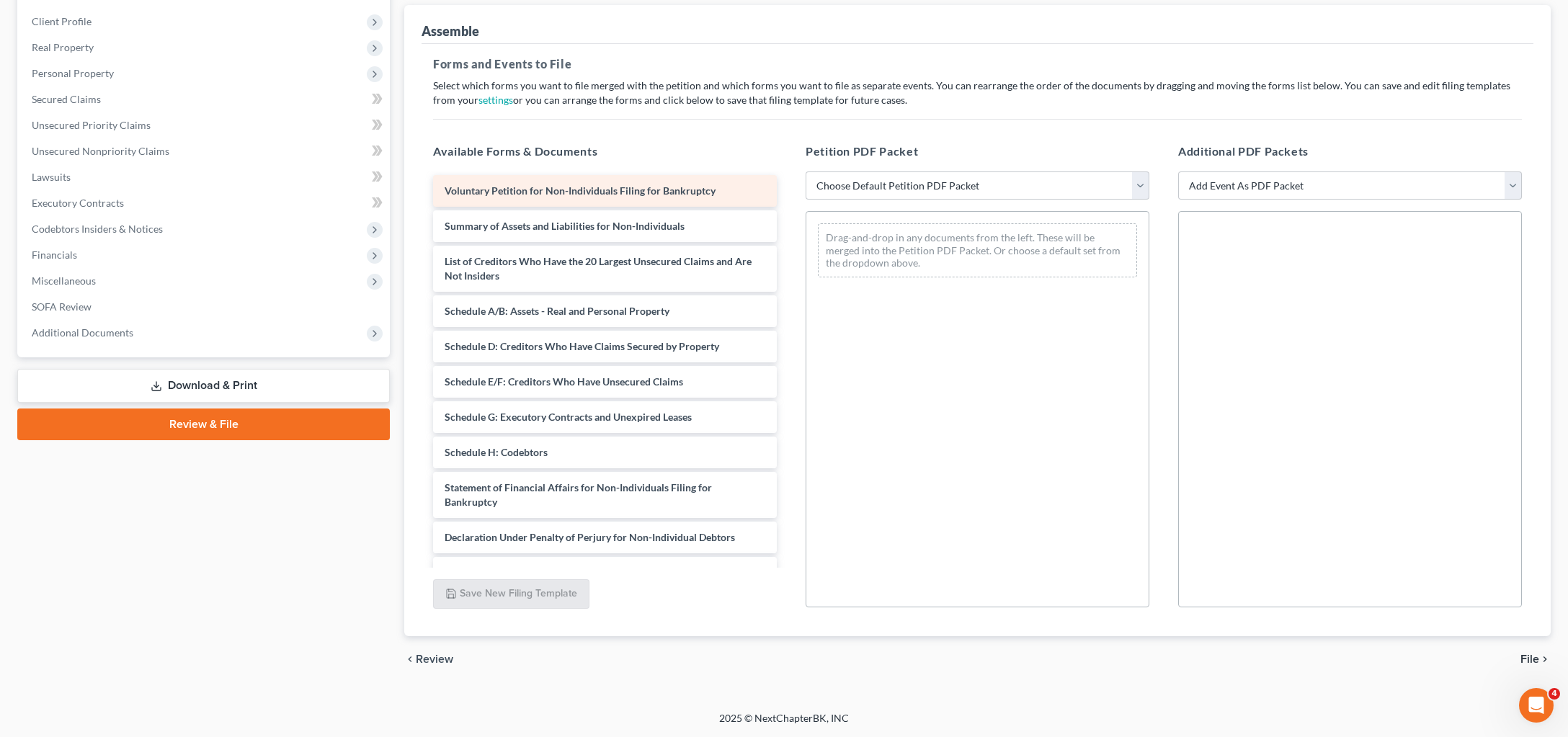
click at [648, 269] on div "Voluntary Petition for Non-Individuals Filing for Bankruptcy Summary of Assets …" at bounding box center [604, 435] width 367 height 519
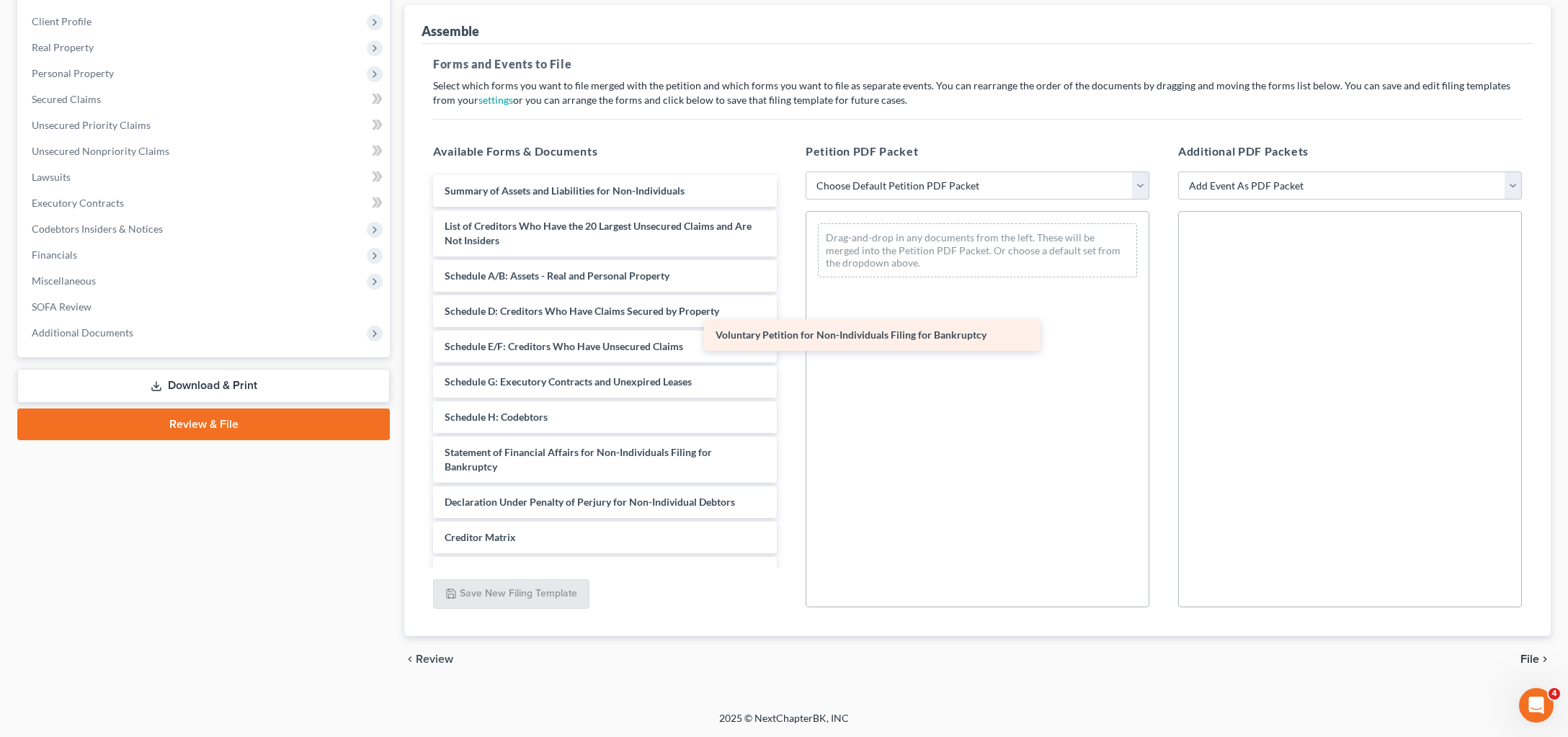
drag, startPoint x: 648, startPoint y: 269, endPoint x: 909, endPoint y: 337, distance: 269.7
click at [788, 337] on div "Voluntary Petition for Non-Individuals Filing for Bankruptcy Voluntary Petition…" at bounding box center [604, 417] width 367 height 484
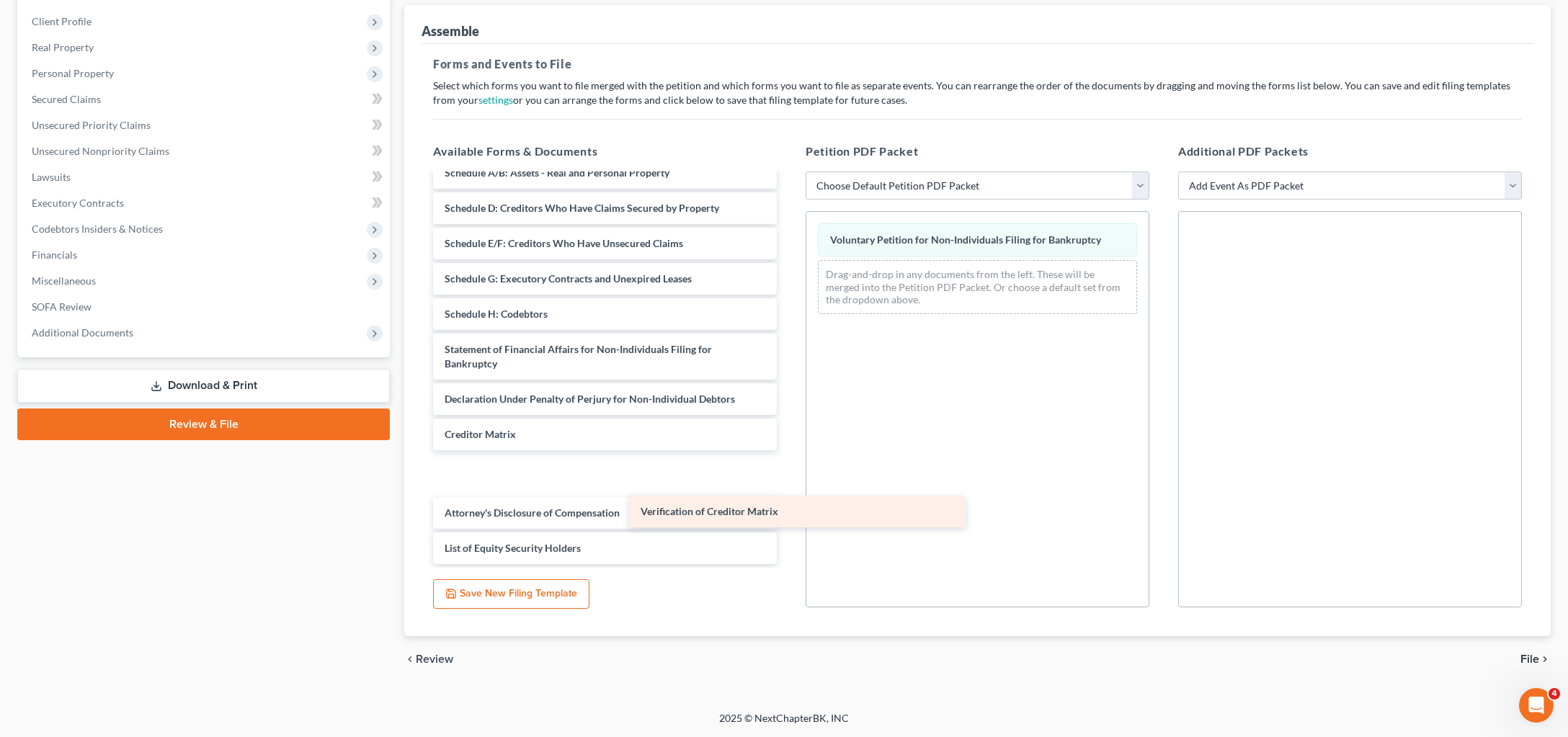
scroll to position [216, 0]
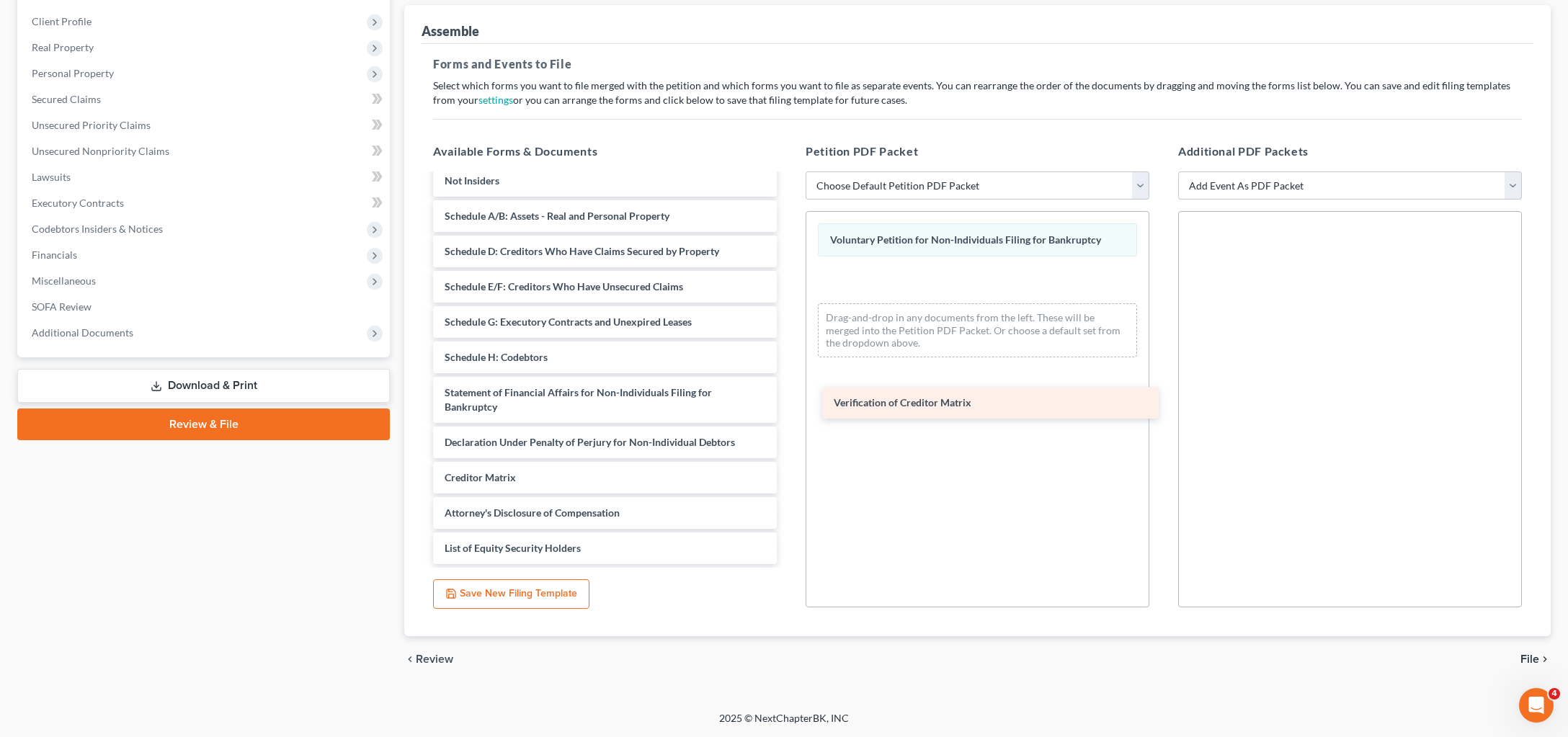
drag, startPoint x: 589, startPoint y: 538, endPoint x: 969, endPoint y: 410, distance: 401.0
click at [788, 410] on div "Verification of Creditor Matrix Summary of Assets and Liabilities for Non-Indiv…" at bounding box center [604, 339] width 367 height 448
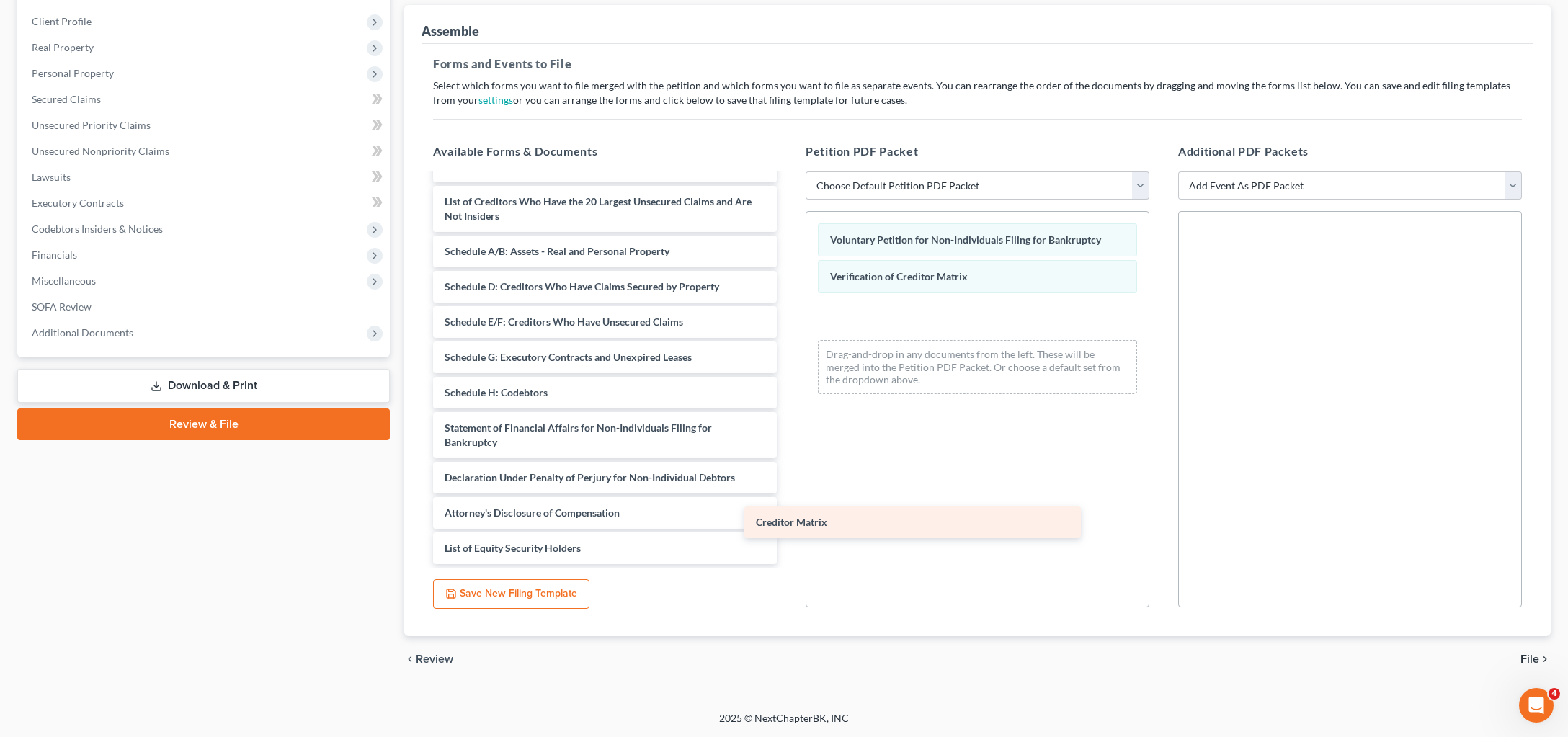
scroll to position [173, 0]
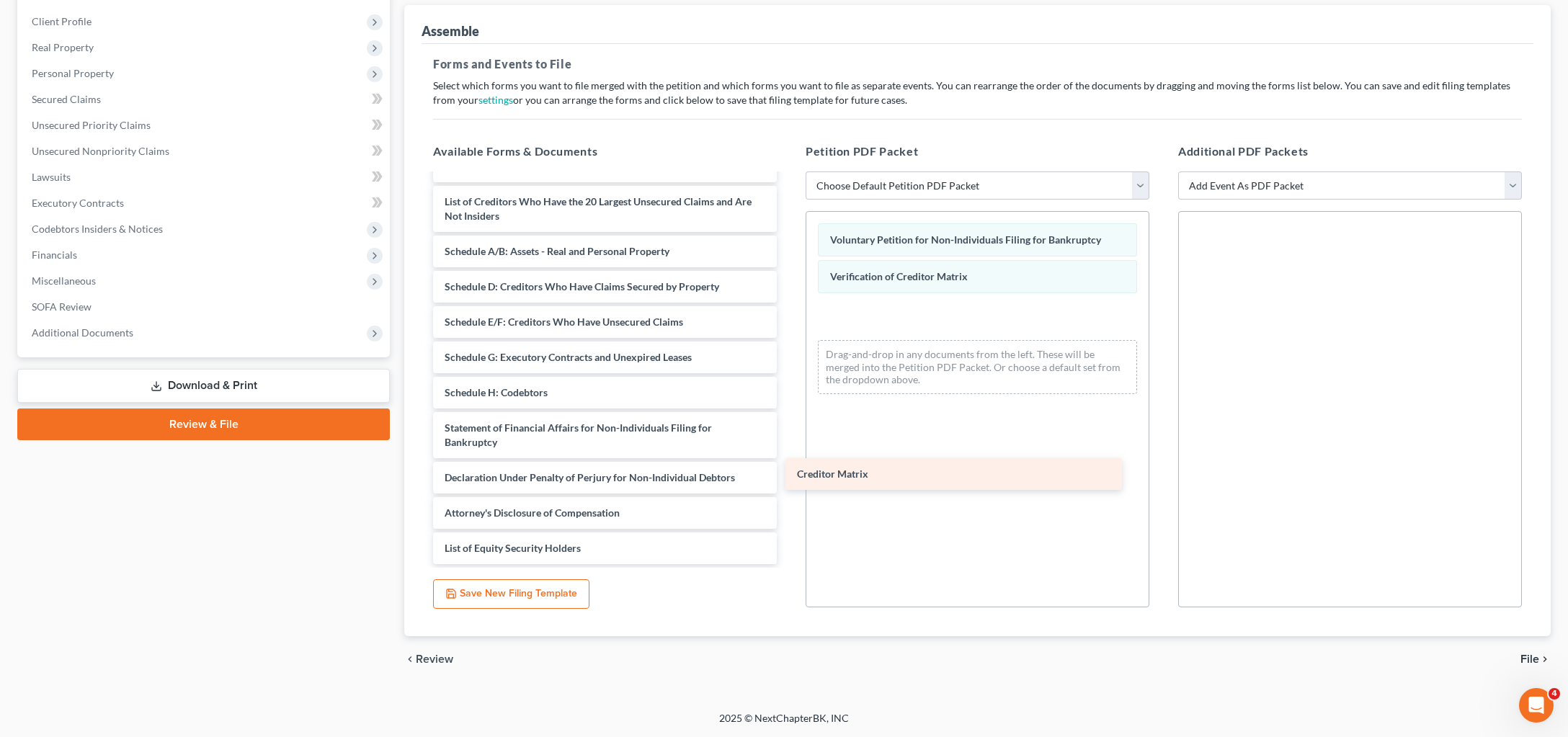
drag, startPoint x: 570, startPoint y: 532, endPoint x: 914, endPoint y: 473, distance: 349.0
click at [788, 474] on div "Creditor Matrix Summary of Assets and Liabilities for Non-Individuals List of C…" at bounding box center [604, 357] width 367 height 413
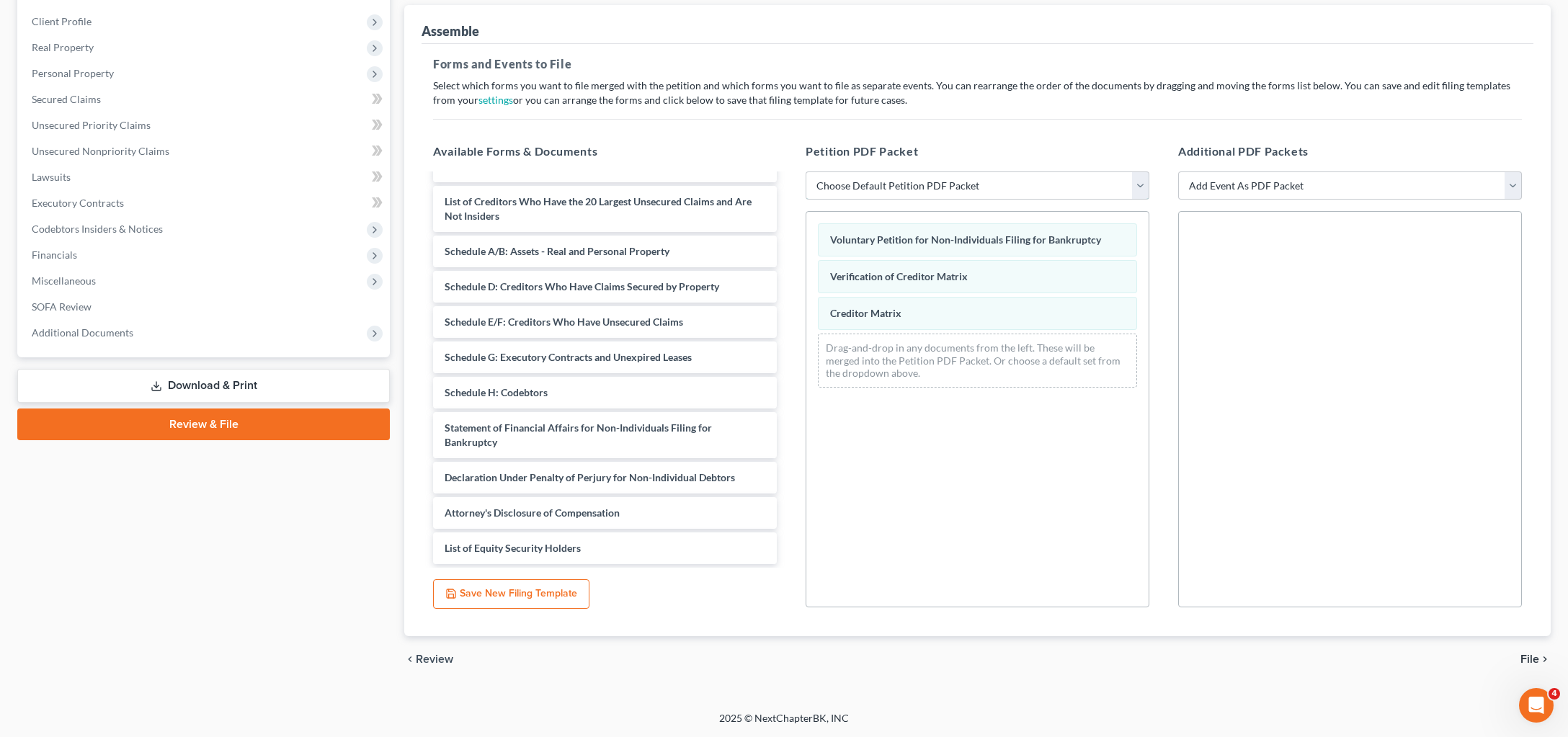
click at [805, 171] on select "Choose Default Petition PDF Packet Complete Bankruptcy Petition (all forms and …" at bounding box center [977, 186] width 343 height 29
select select "1"
click option "Emergency Filing (Voluntary Petition and Creditor List Only)" at bounding box center [0, 0] width 0 height 0
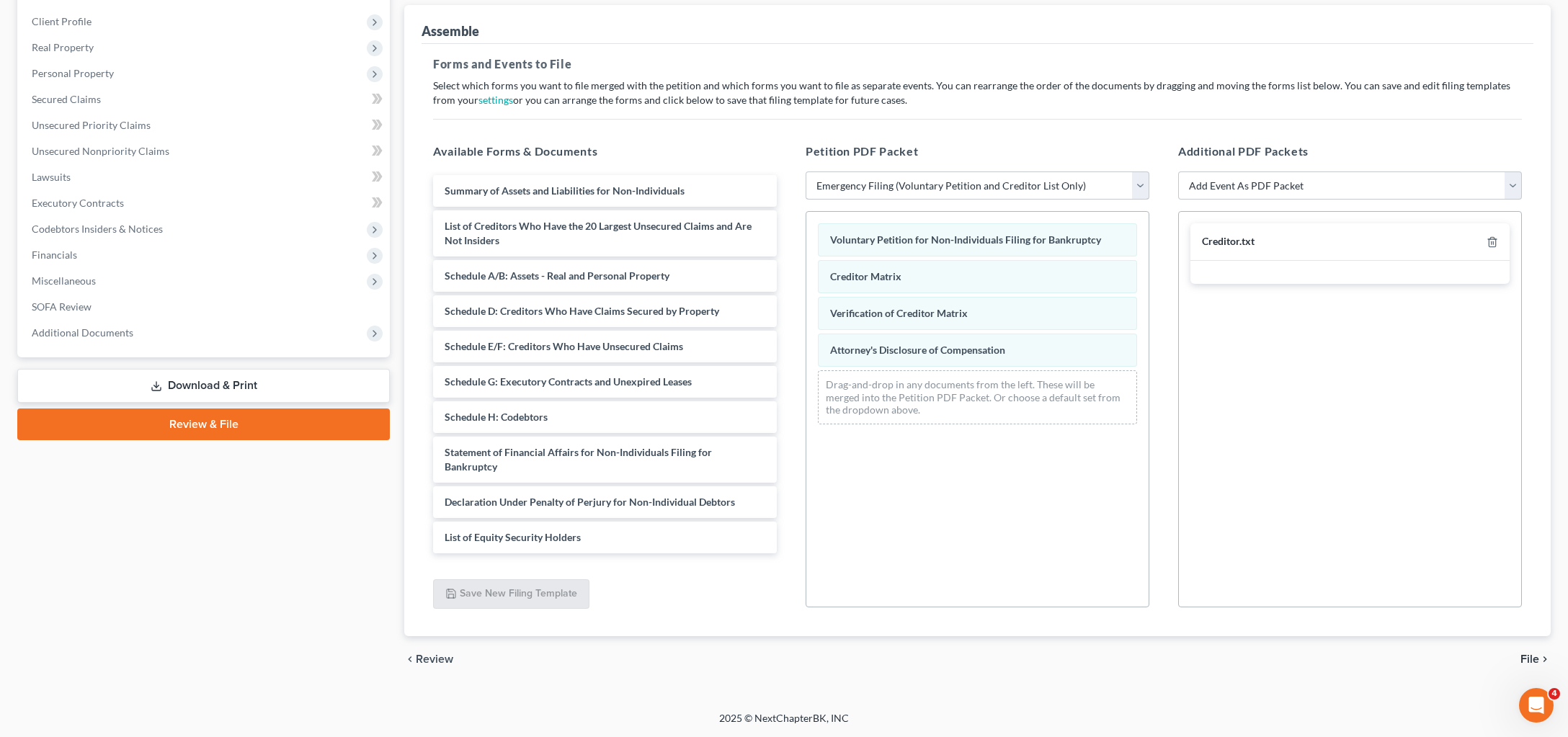
scroll to position [129, 0]
click at [988, 356] on span "Attorney's Disclosure of Compensation" at bounding box center [917, 349] width 175 height 13
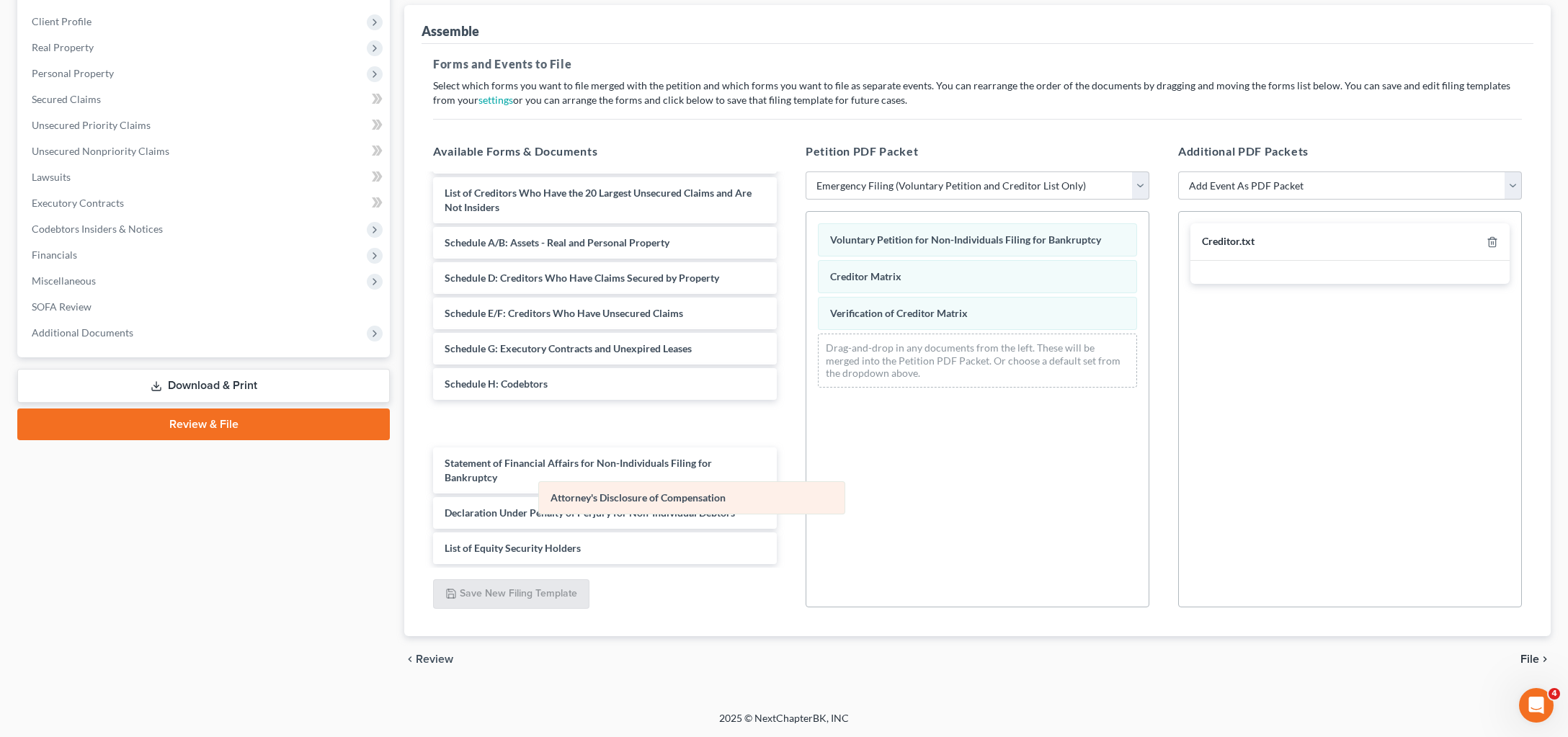
drag, startPoint x: 953, startPoint y: 479, endPoint x: 645, endPoint y: 501, distance: 308.8
click at [806, 399] on div "Attorney's Disclosure of Compensation Voluntary Petition for Non-Individuals Fi…" at bounding box center [978, 305] width 342 height 188
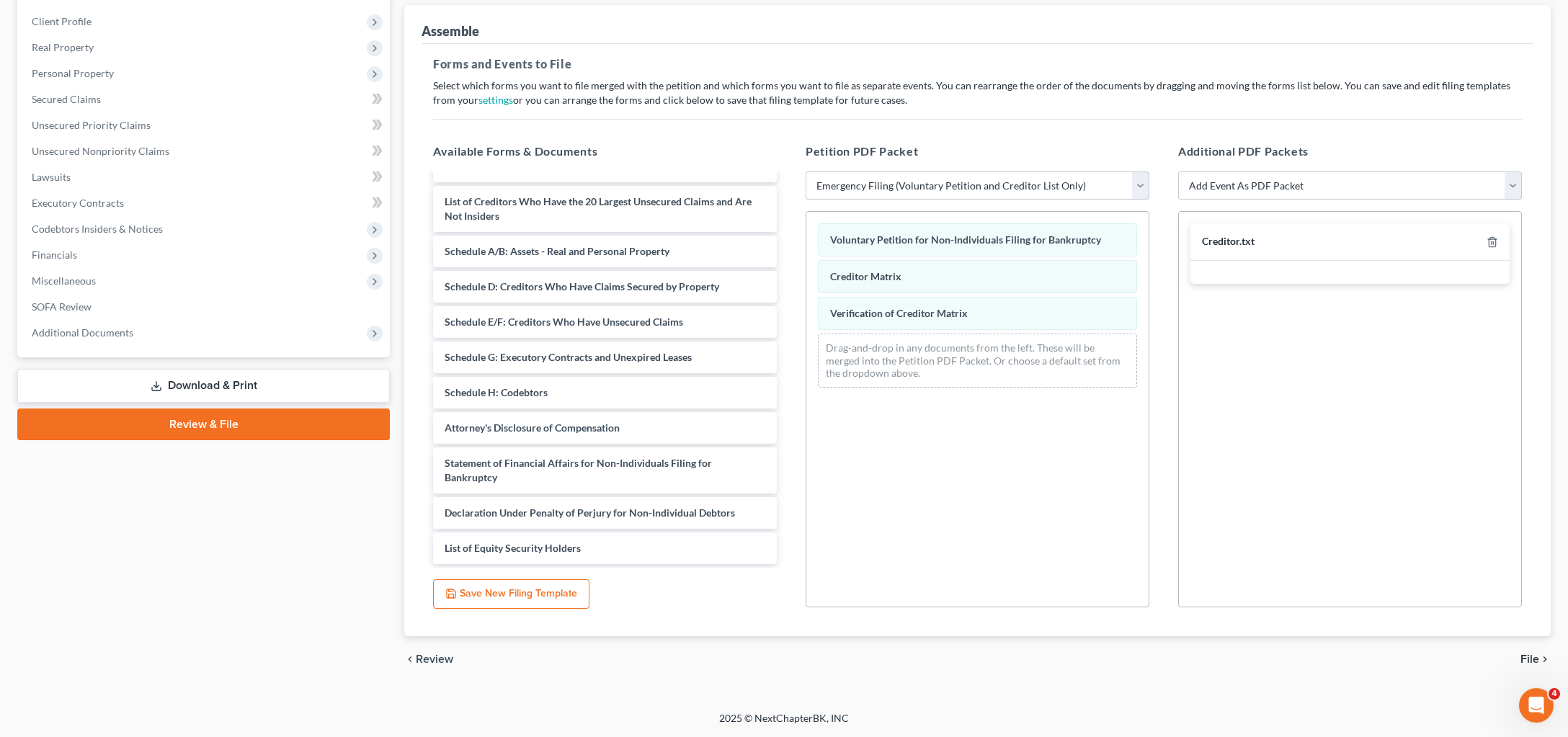
scroll to position [288, 0]
click at [1520, 653] on span "File" at bounding box center [1529, 659] width 18 height 12
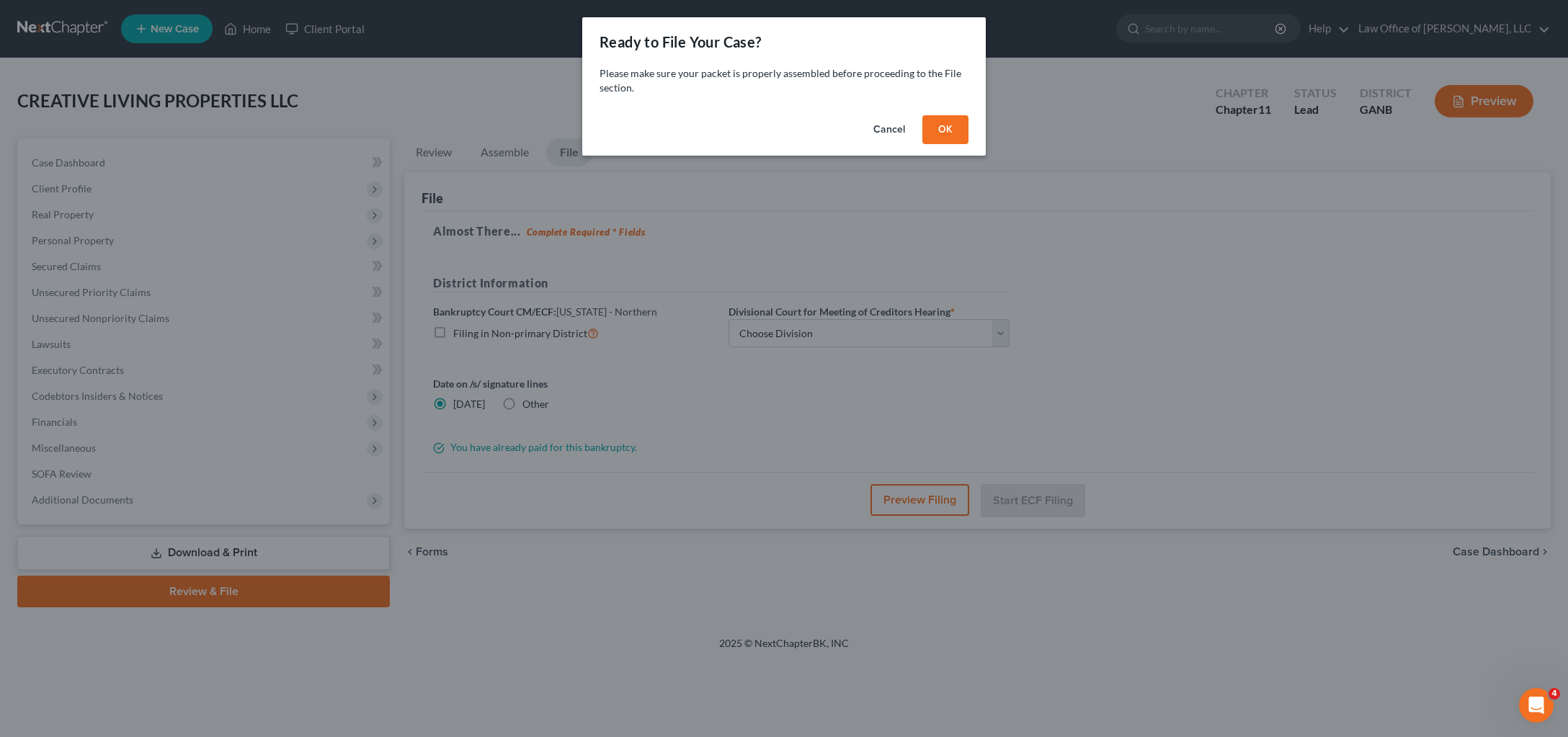
click at [966, 144] on button "OK" at bounding box center [944, 130] width 46 height 29
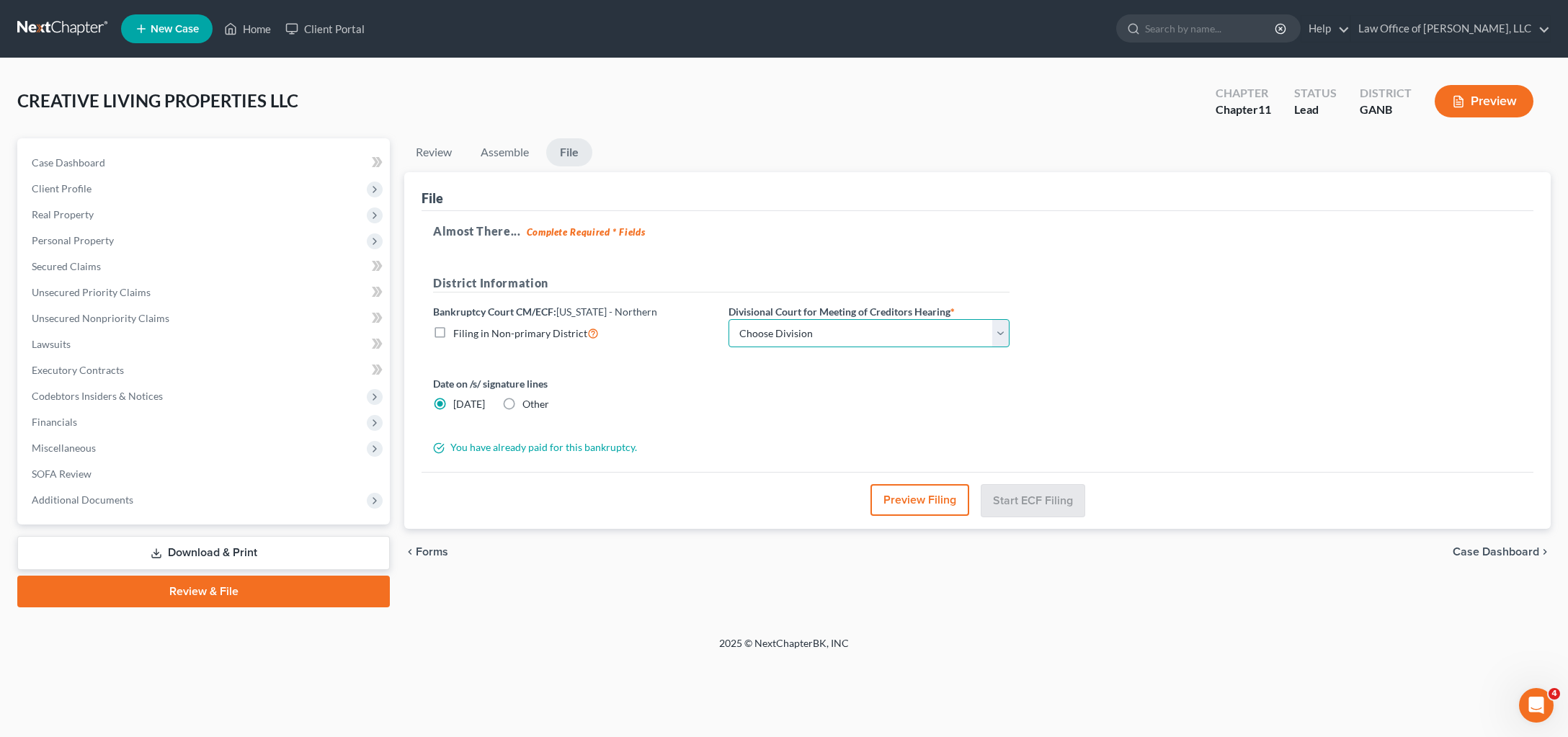
click at [729, 319] on select "Choose Division [GEOGRAPHIC_DATA] [GEOGRAPHIC_DATA] [GEOGRAPHIC_DATA] [GEOGRAPH…" at bounding box center [869, 333] width 281 height 29
select select "3"
click option "[GEOGRAPHIC_DATA]" at bounding box center [0, 0] width 0 height 0
click at [888, 515] on button "Preview Filing" at bounding box center [920, 500] width 98 height 32
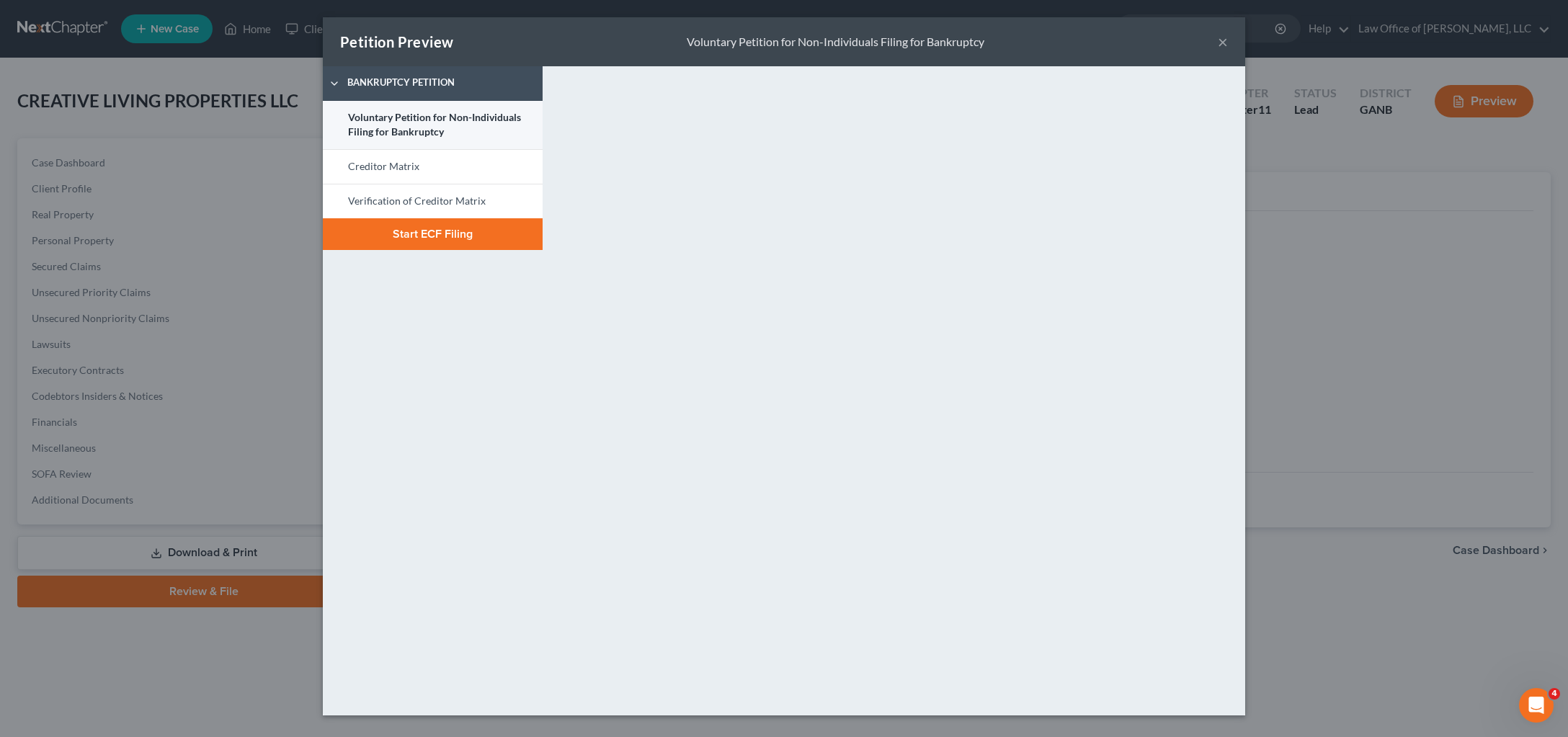
click at [362, 149] on link "Voluntary Petition for Non-Individuals Filing for Bankruptcy" at bounding box center [433, 125] width 220 height 49
click at [330, 149] on link "Voluntary Petition for Non-Individuals Filing for Bankruptcy" at bounding box center [433, 125] width 220 height 49
click at [323, 218] on link "Verification of Creditor Matrix" at bounding box center [433, 201] width 220 height 35
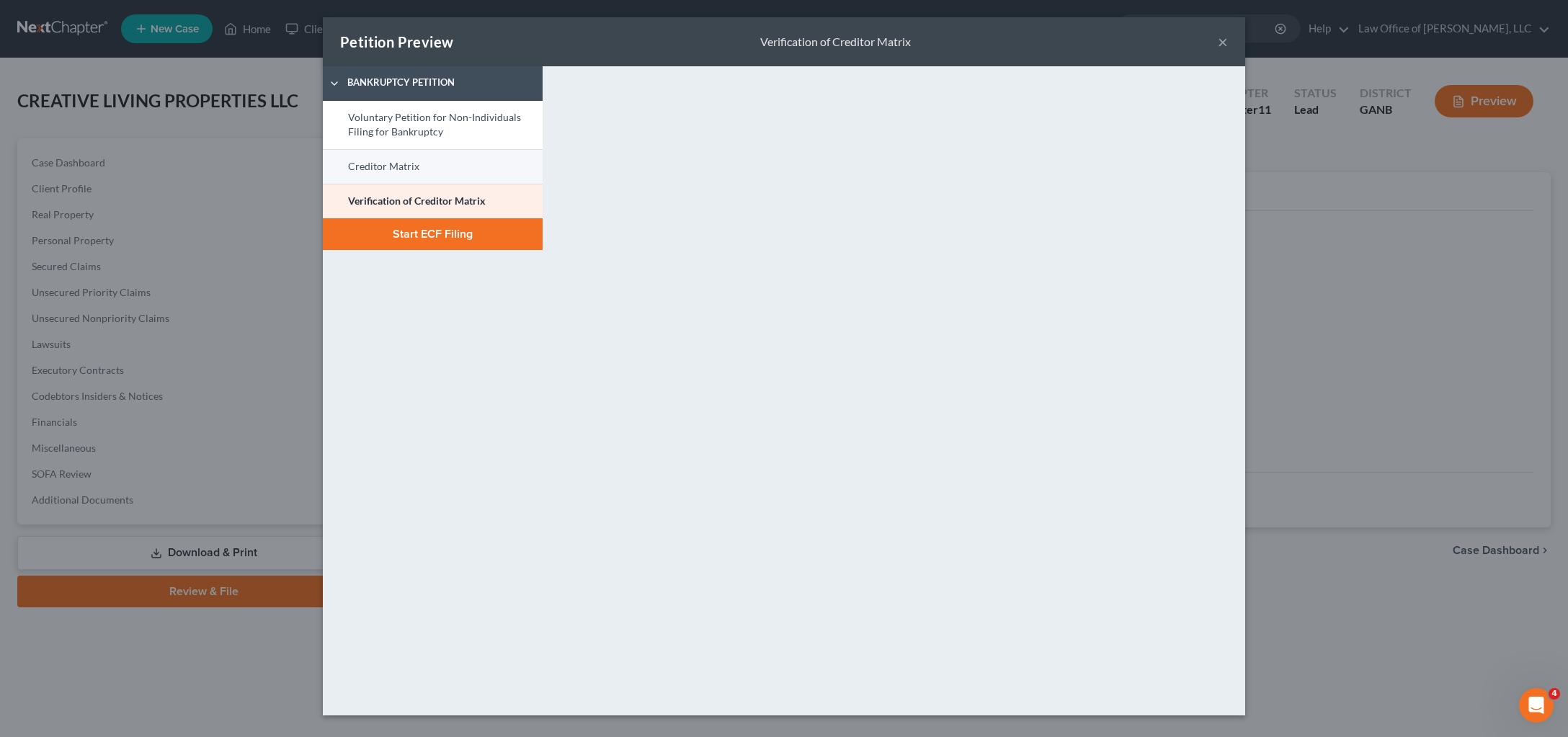
click at [323, 184] on link "Creditor Matrix" at bounding box center [433, 166] width 220 height 35
click at [338, 250] on button "Start ECF Filing" at bounding box center [433, 233] width 220 height 32
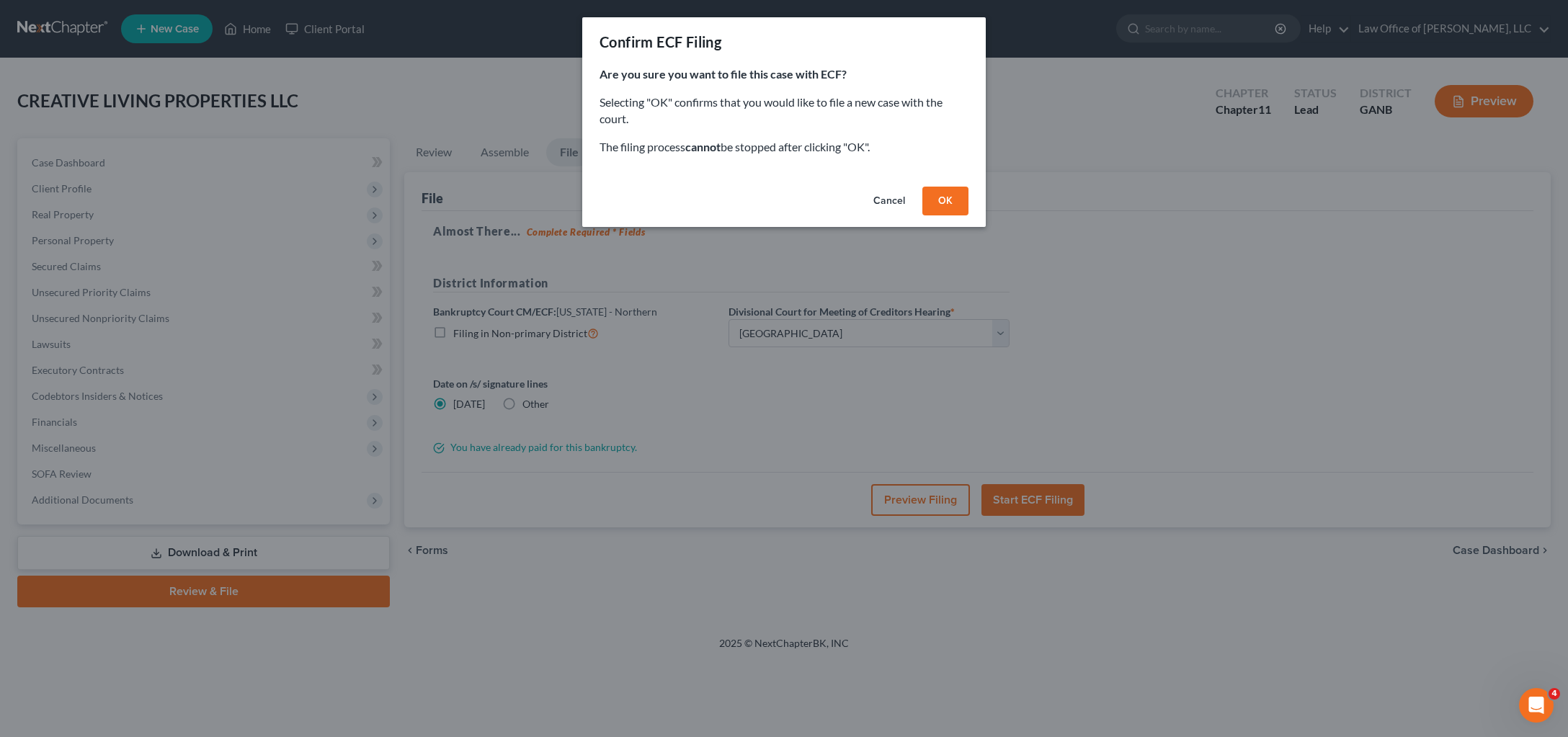
click at [969, 215] on button "OK" at bounding box center [944, 201] width 46 height 29
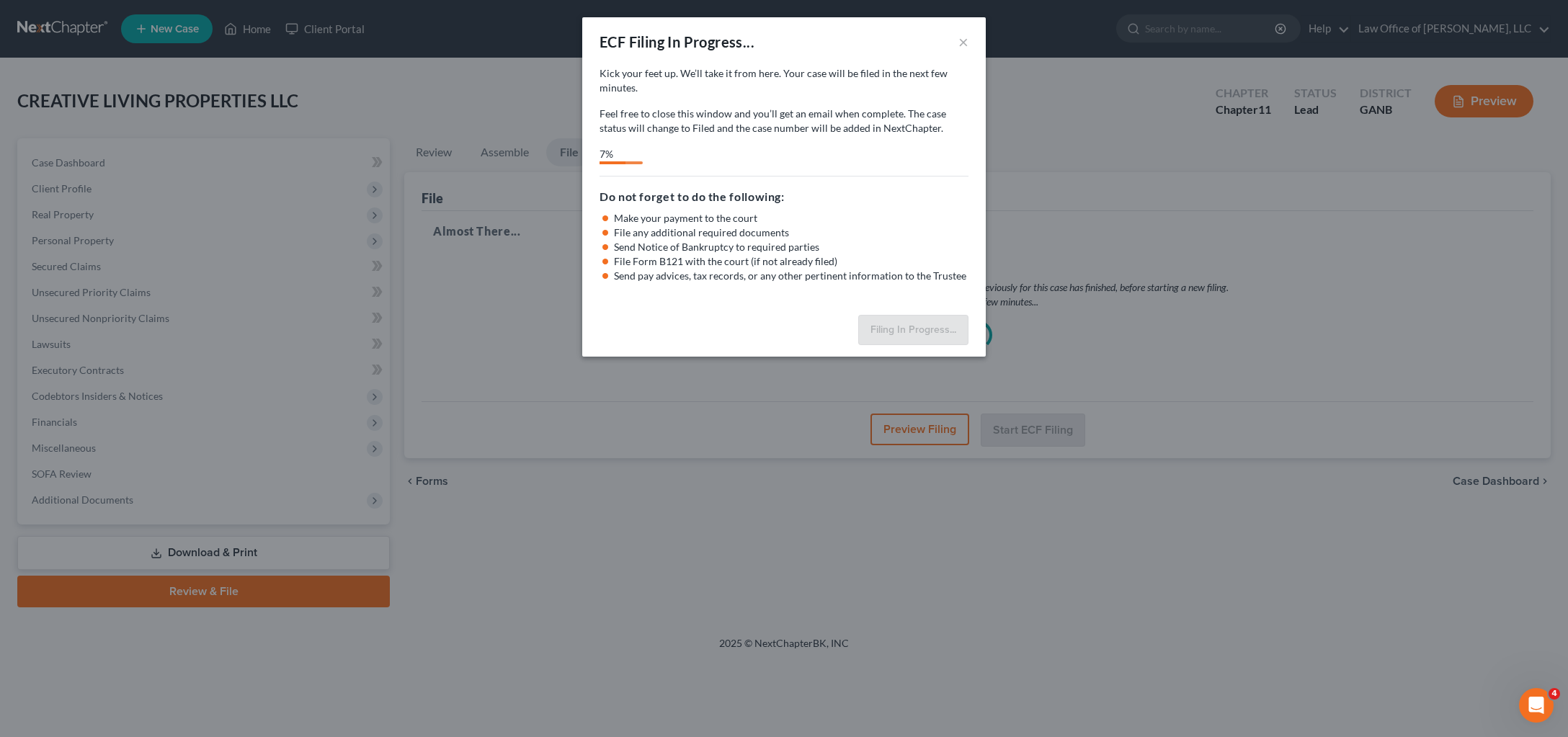
select select "3"
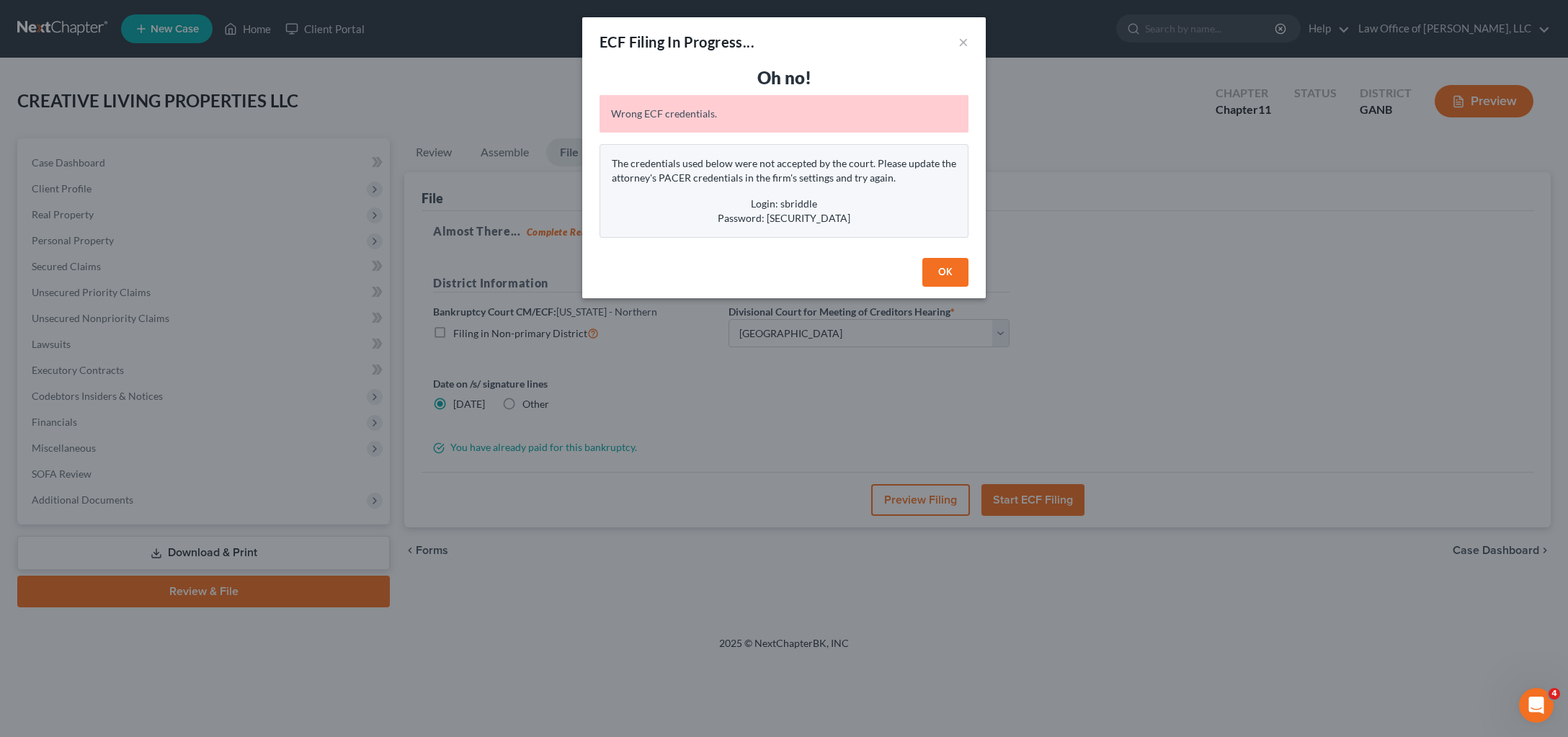
click at [969, 287] on button "OK" at bounding box center [944, 272] width 46 height 29
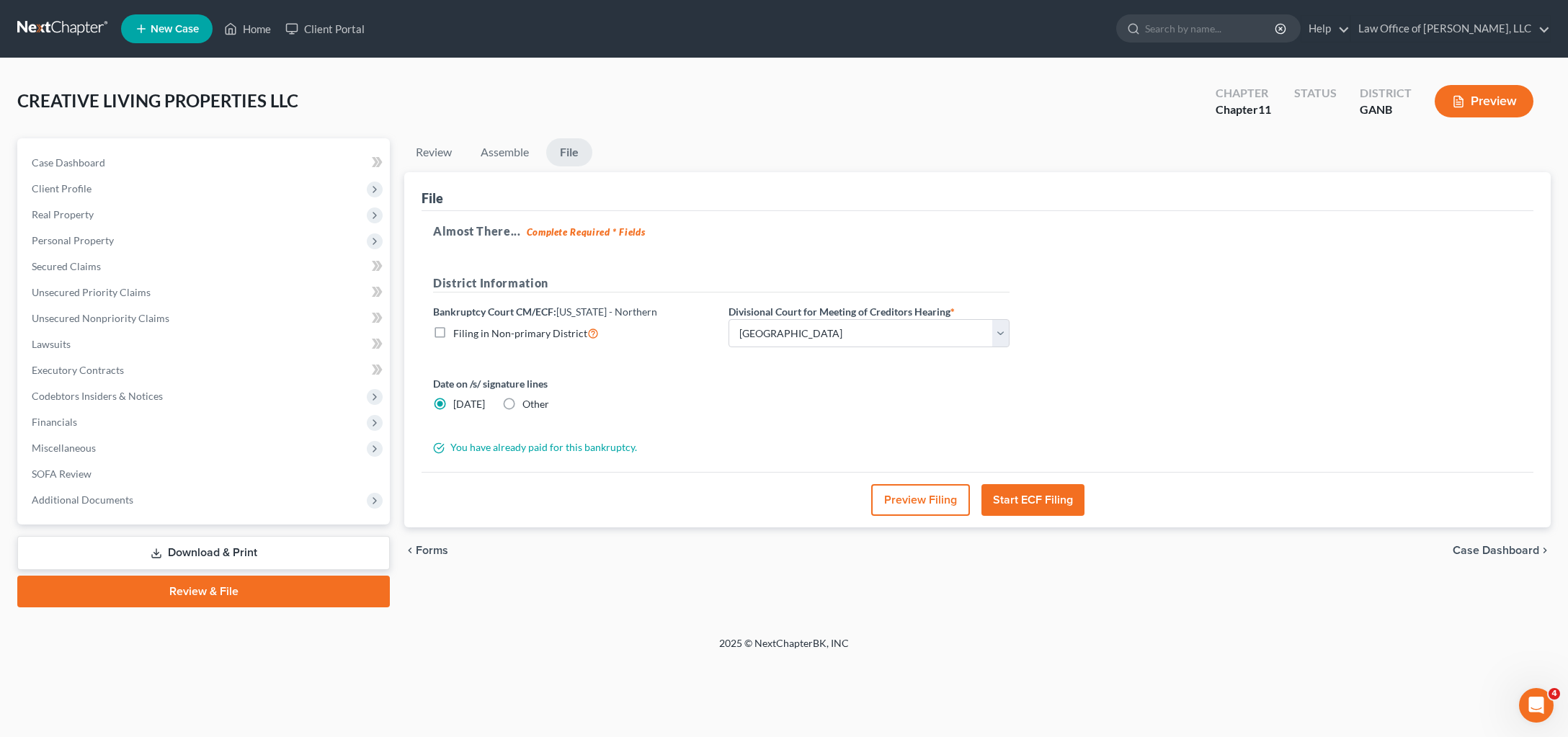
scroll to position [0, 0]
click at [1388, 41] on link "Law Office of [PERSON_NAME], LLC" at bounding box center [1450, 28] width 198 height 26
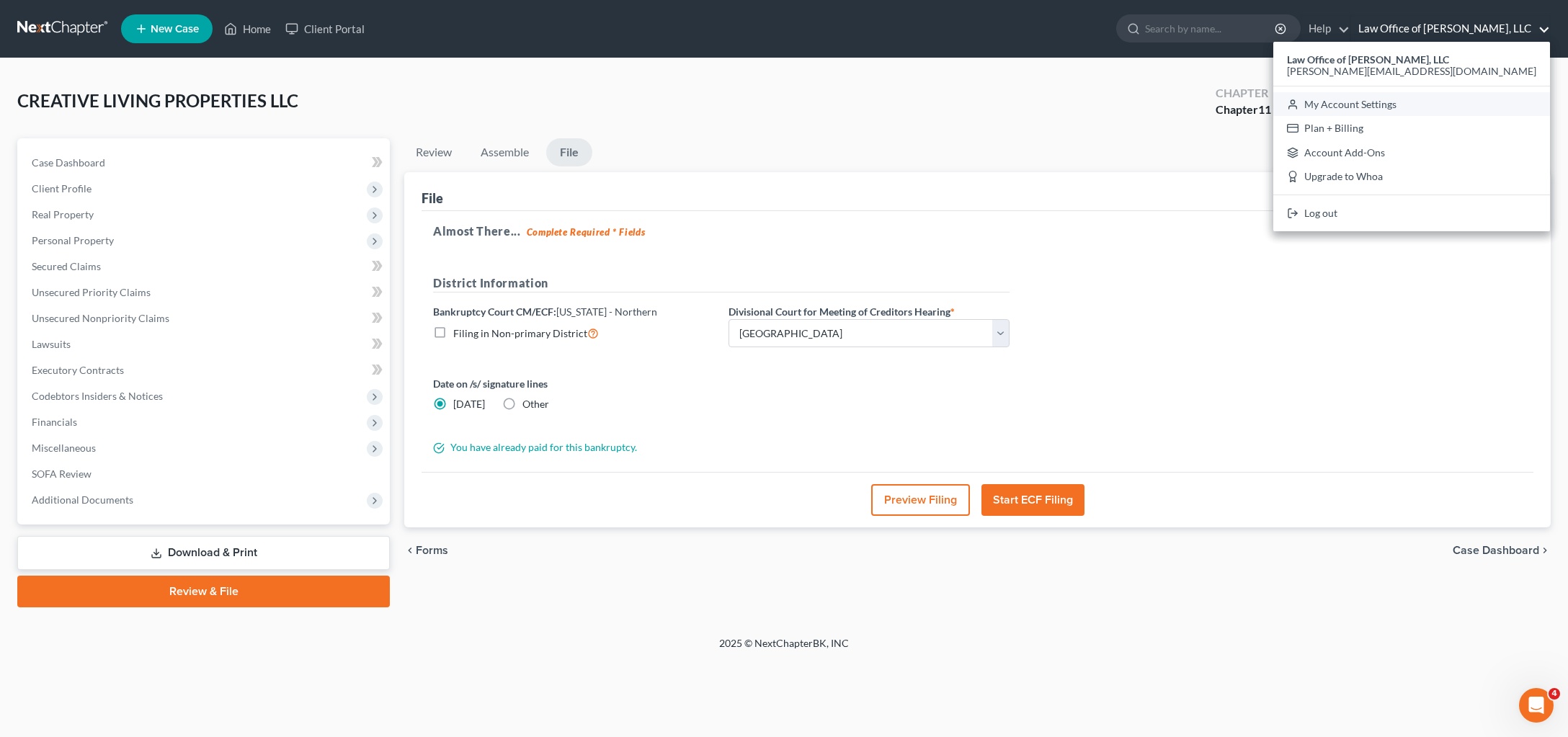
click at [1413, 117] on link "My Account Settings" at bounding box center [1411, 104] width 276 height 24
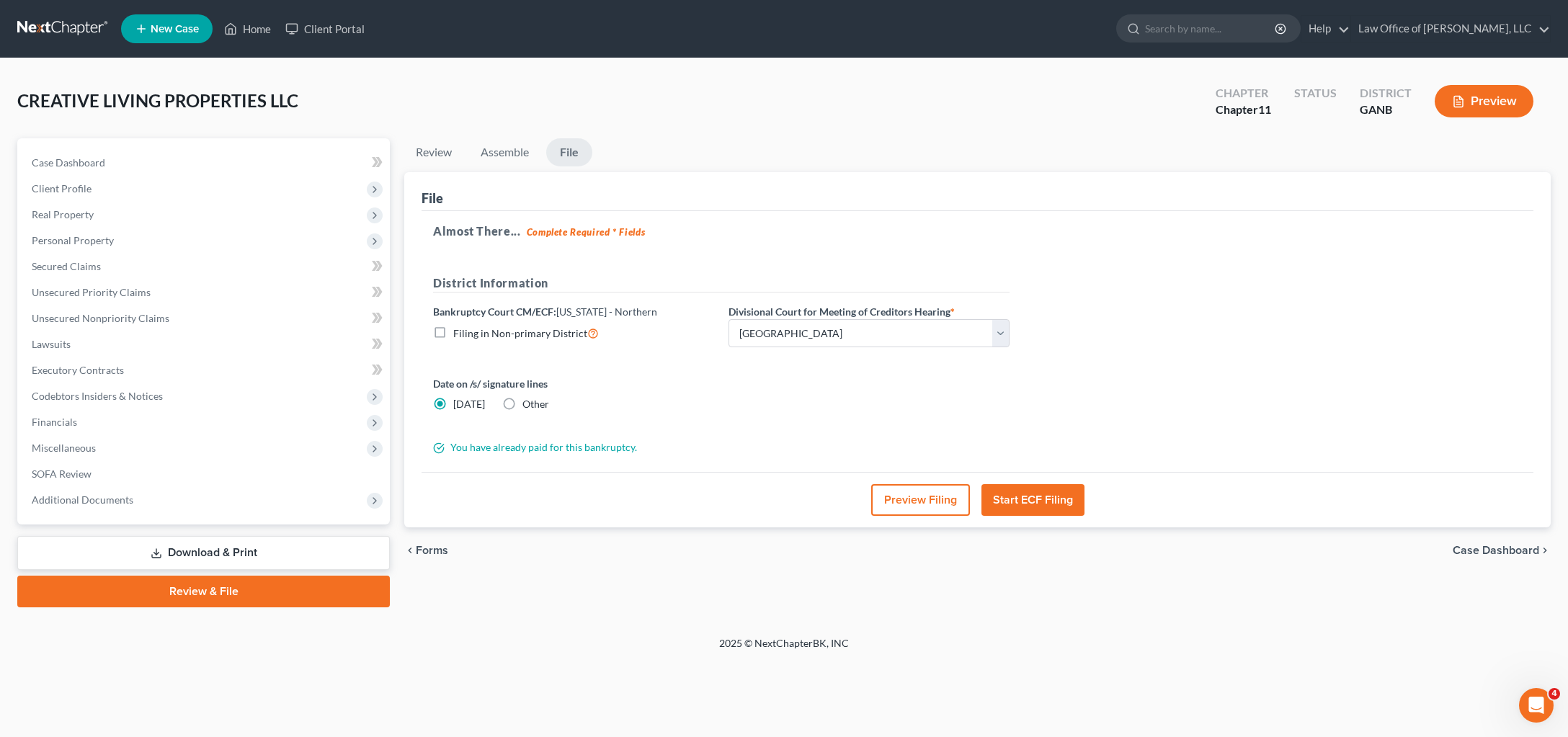
select select "19"
select select "24"
select select "10"
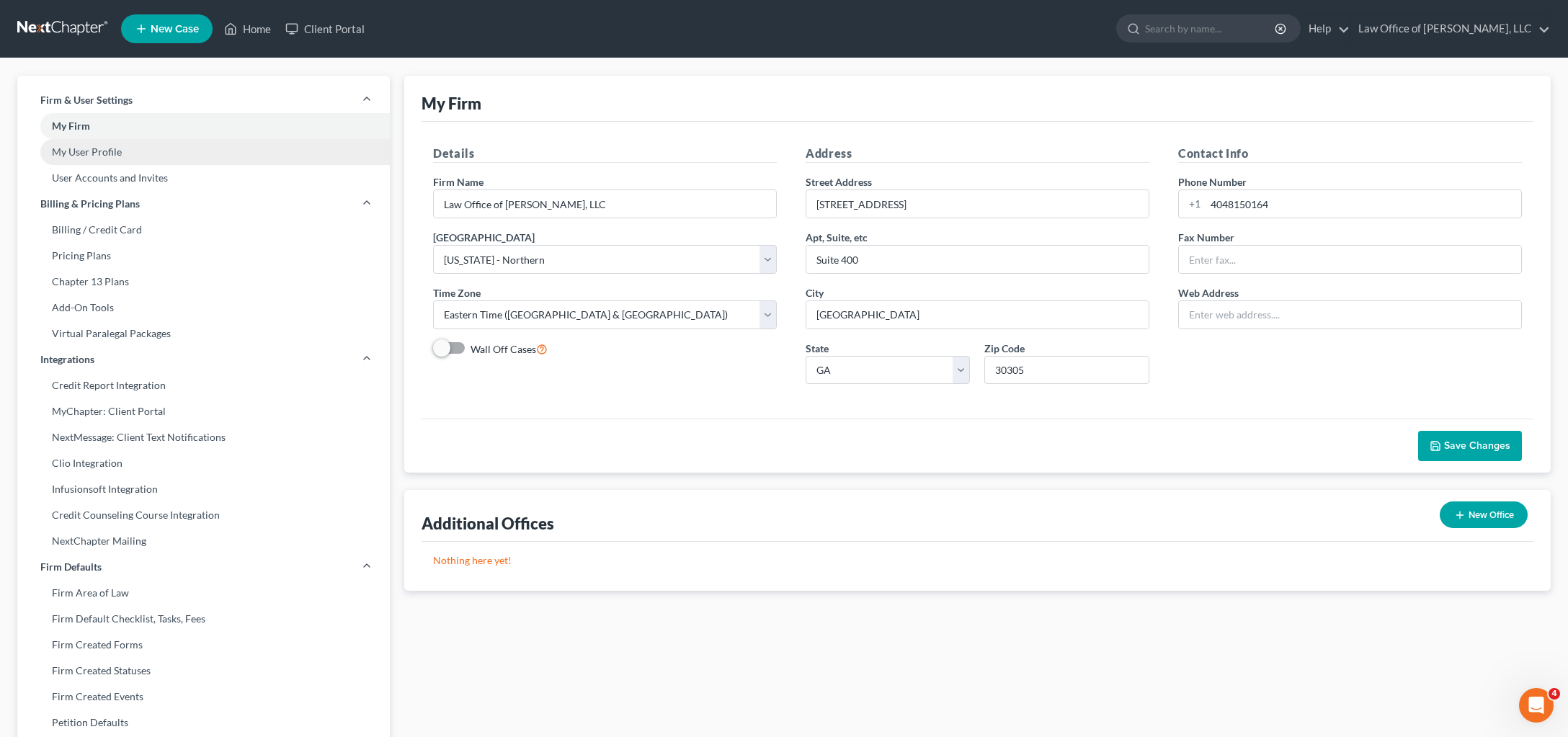
click at [180, 165] on link "My User Profile" at bounding box center [203, 152] width 373 height 26
select select "10"
select select "19"
select select "attorney"
select select "0"
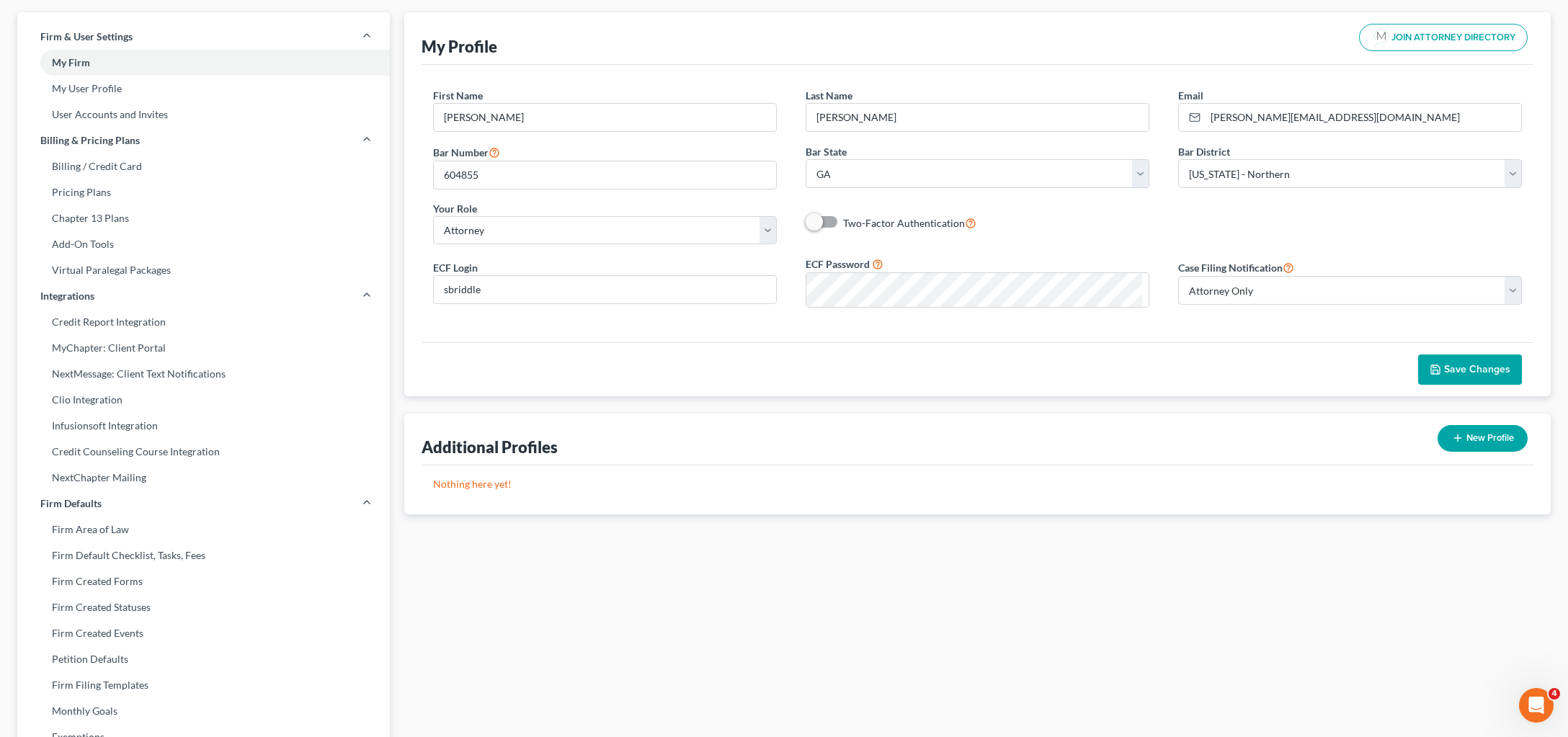
scroll to position [95, 0]
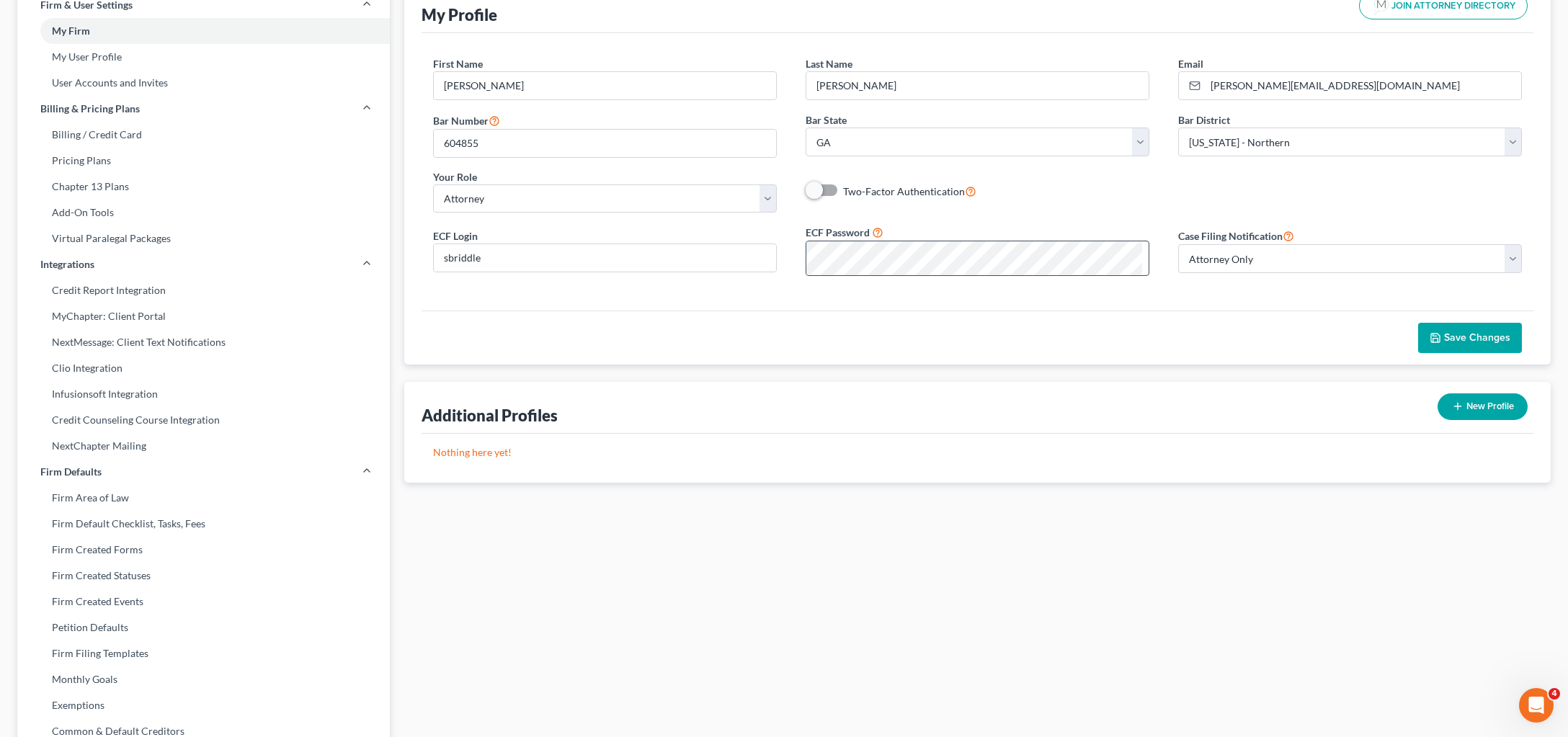
click at [1142, 241] on div at bounding box center [1142, 241] width 0 height 0
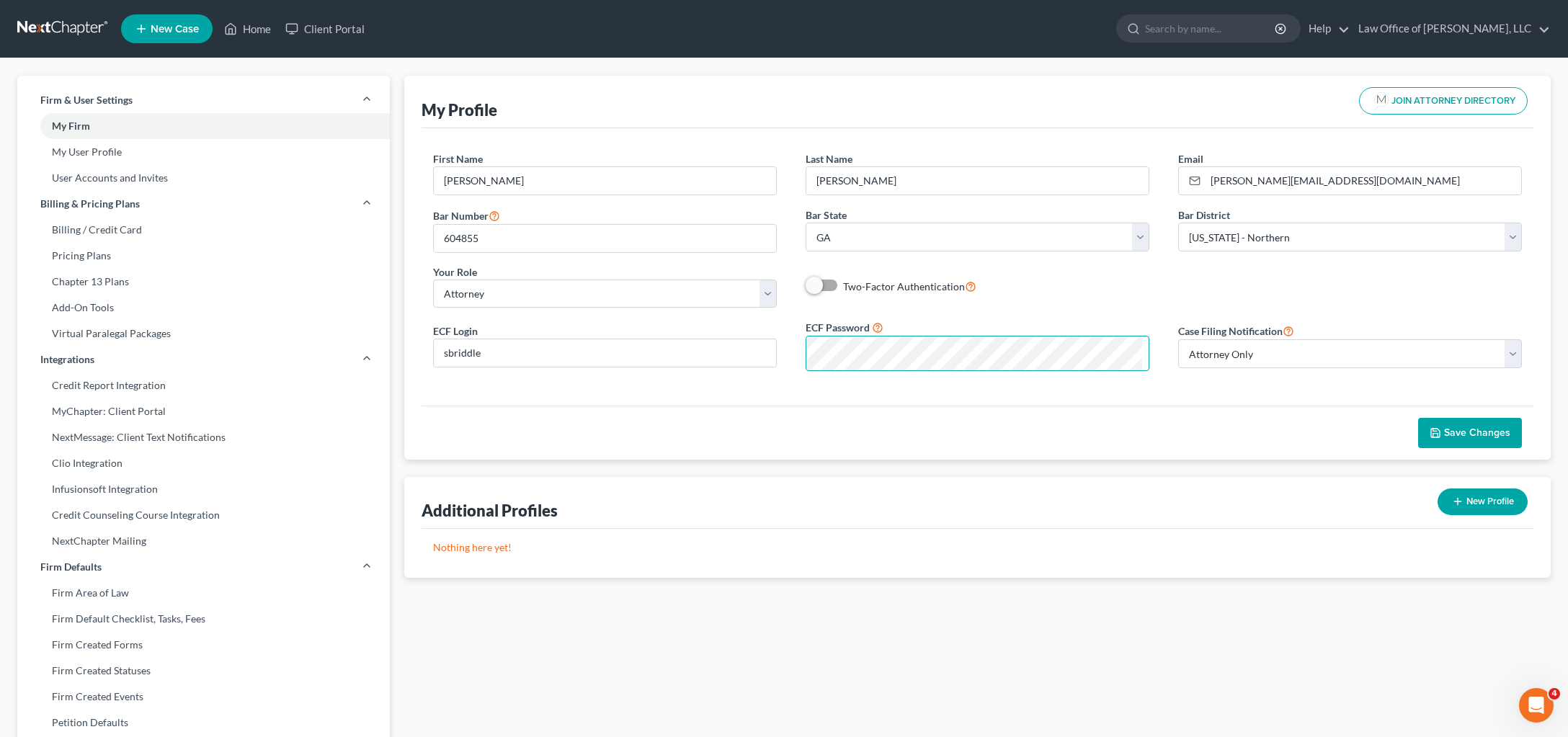
click at [1445, 448] on button "Save Changes" at bounding box center [1470, 433] width 104 height 30
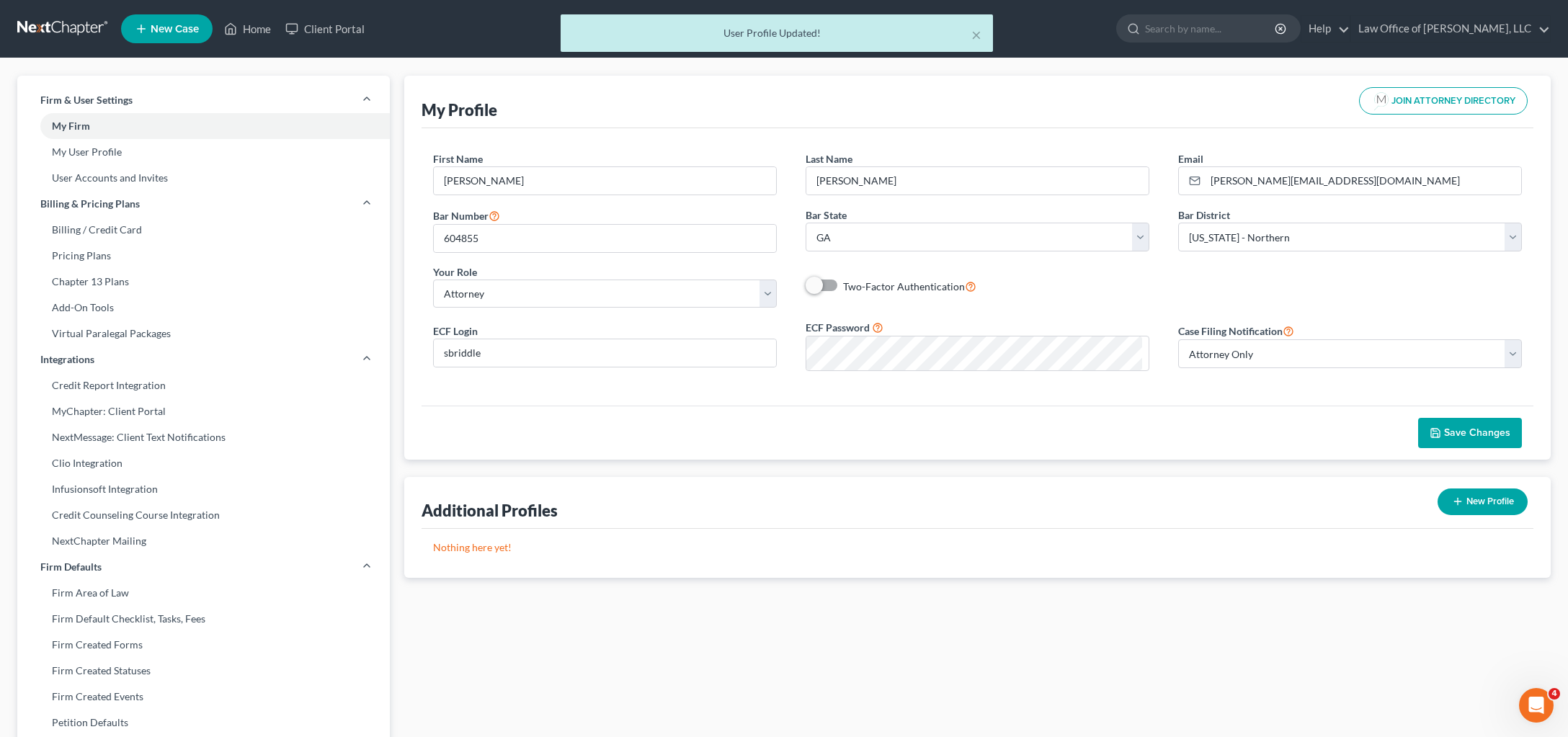
click at [298, 42] on div "× User Profile Updated!" at bounding box center [777, 37] width 1568 height 45
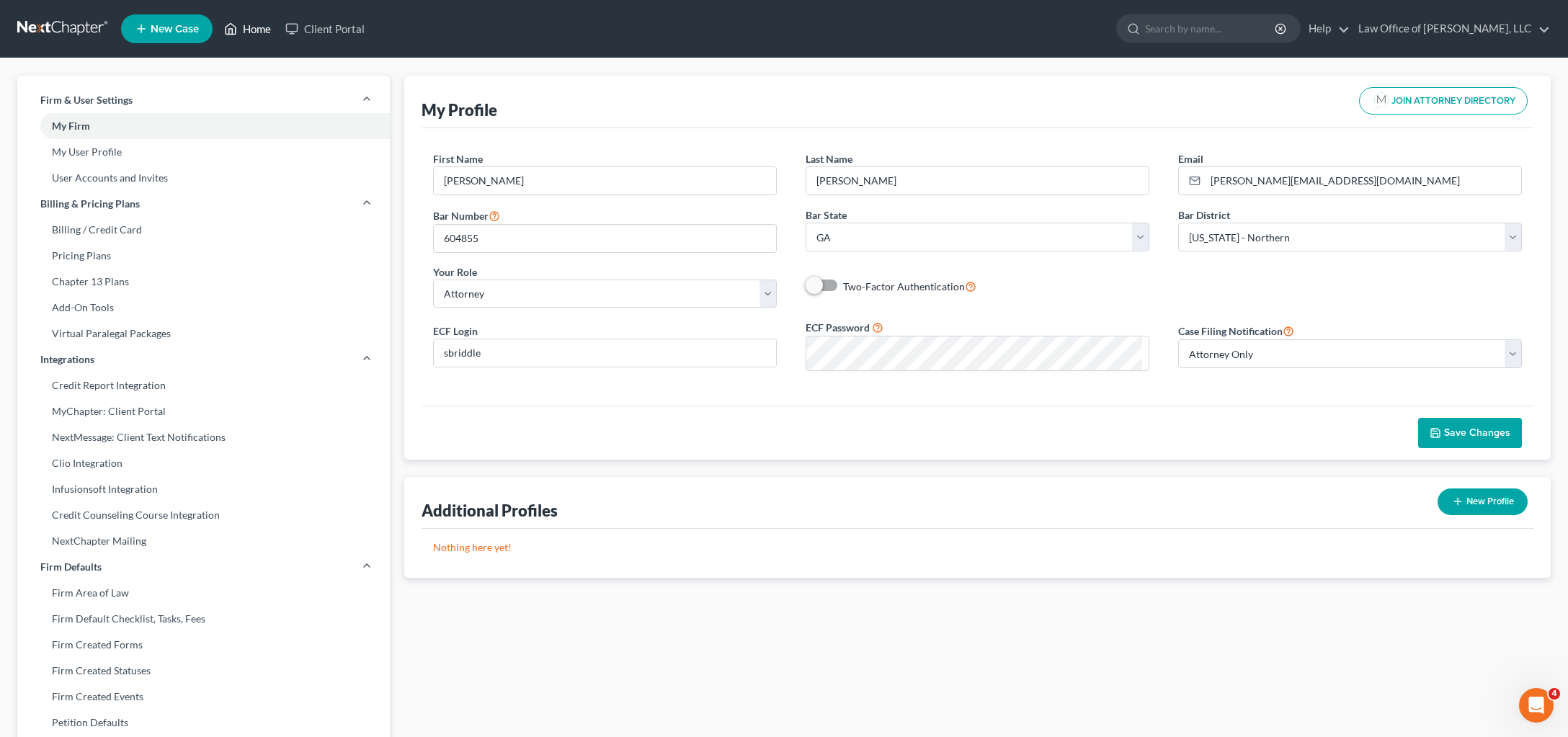
click at [278, 41] on link "Home" at bounding box center [247, 28] width 61 height 26
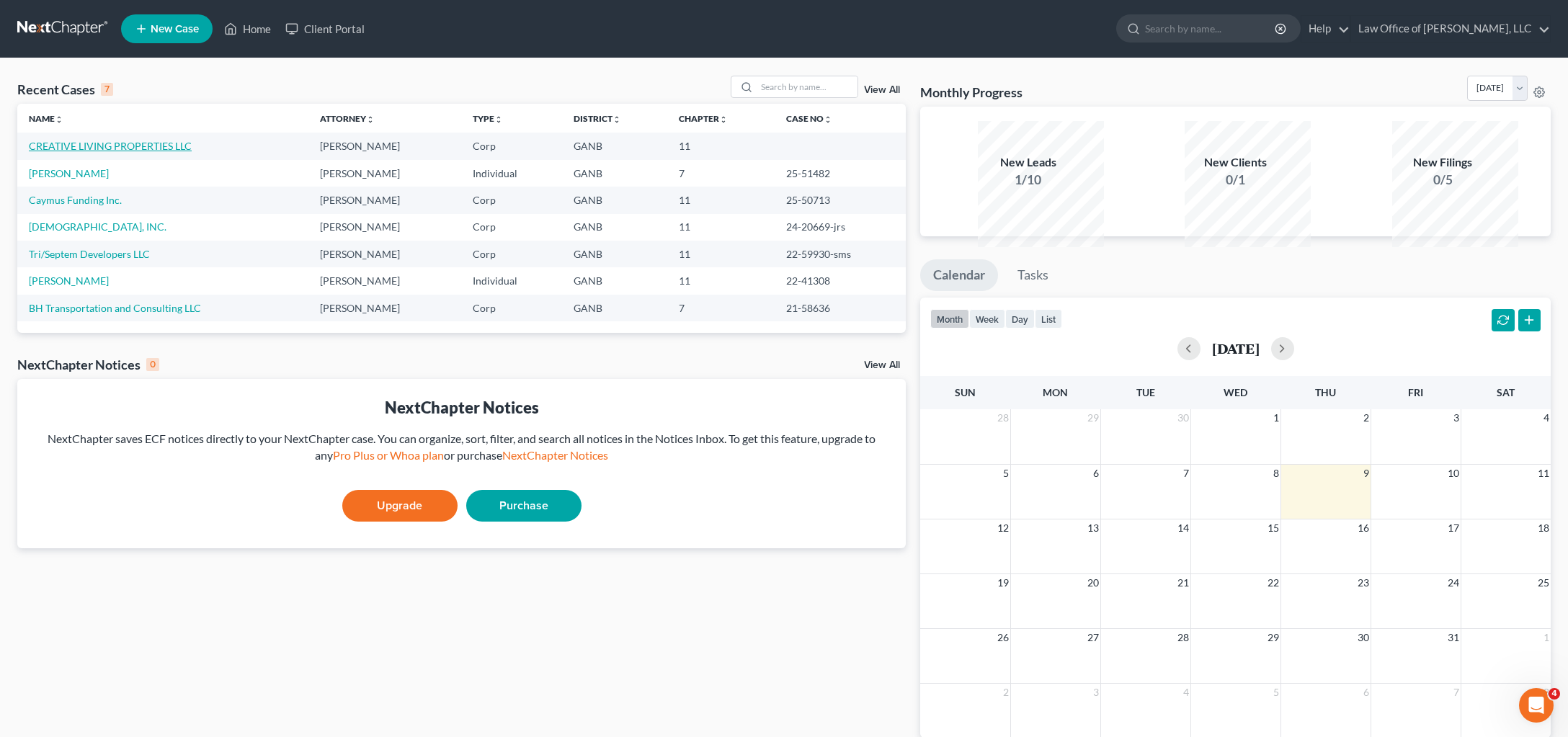
click at [104, 152] on link "CREATIVE LIVING PROPERTIES LLC" at bounding box center [110, 146] width 162 height 13
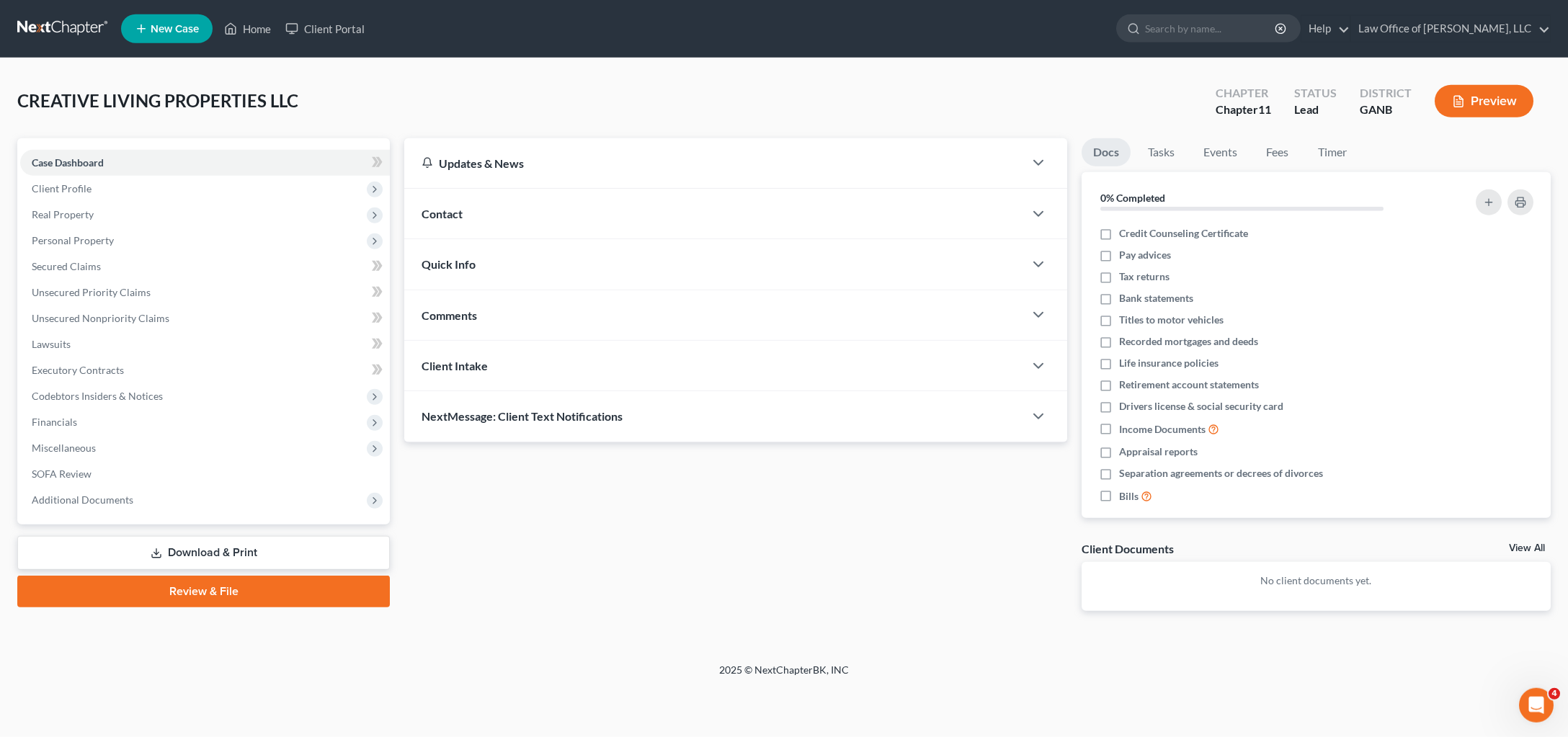
scroll to position [121, 0]
click at [240, 607] on link "Review & File" at bounding box center [203, 591] width 373 height 32
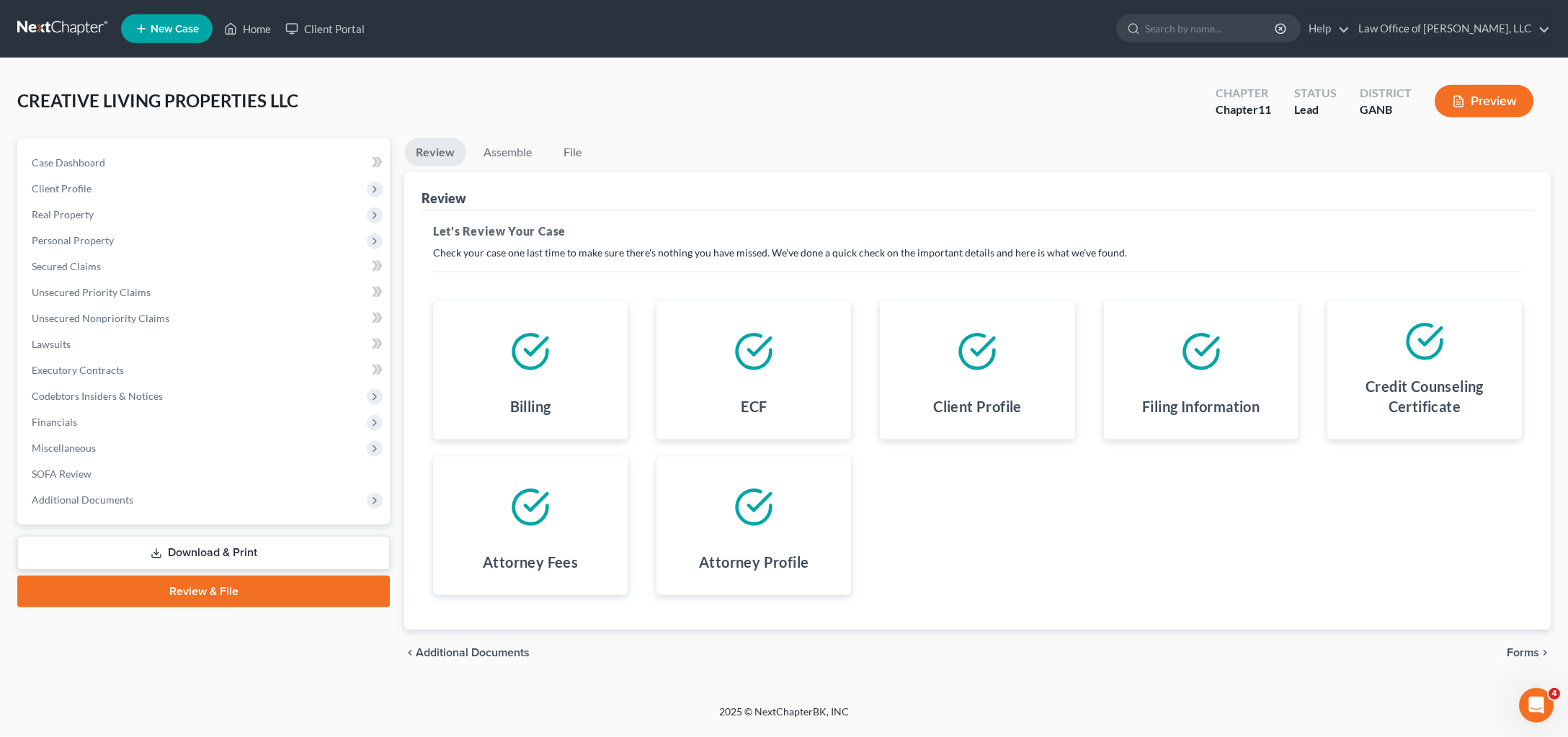
scroll to position [170, 0]
click at [1511, 647] on span "Forms" at bounding box center [1522, 652] width 32 height 12
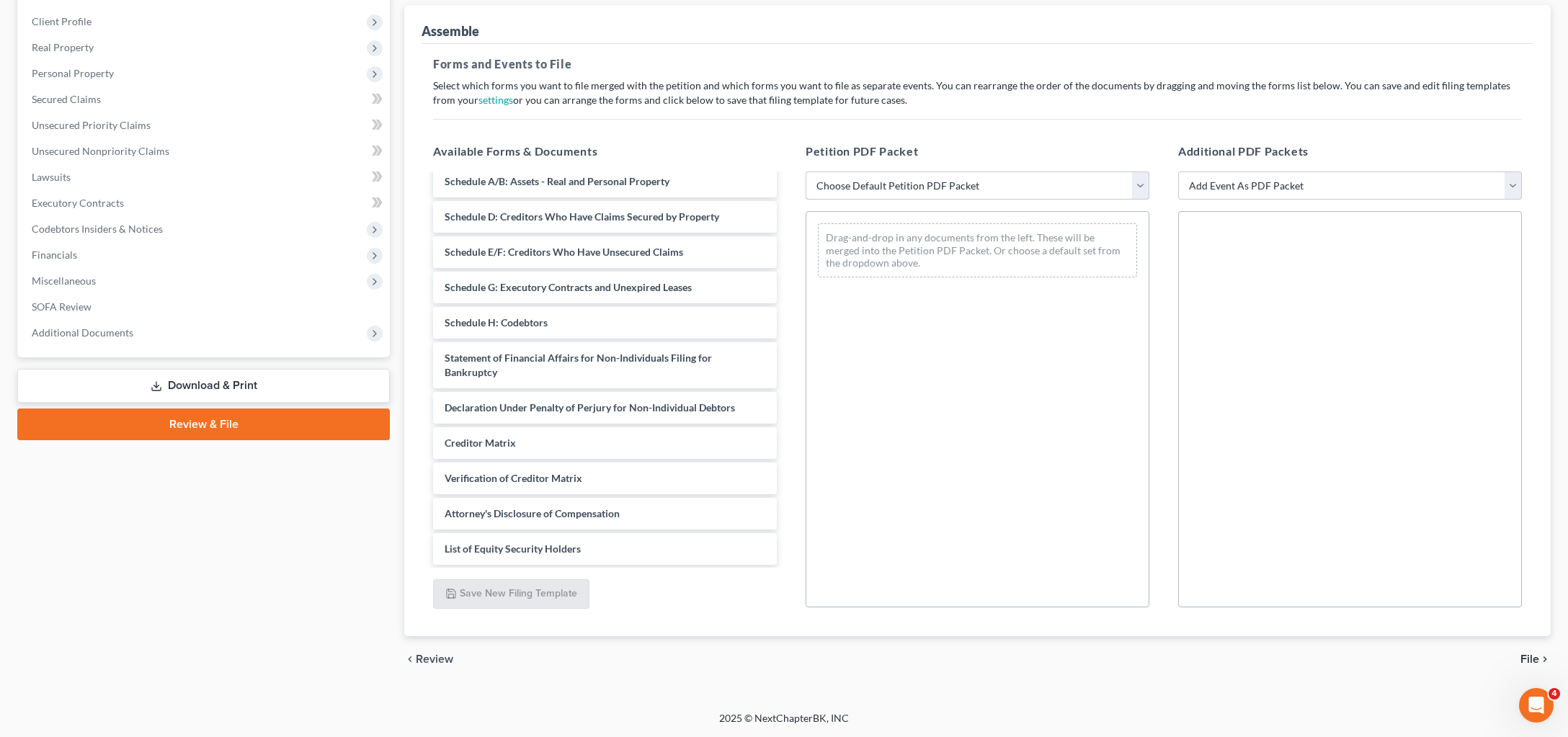
click at [805, 171] on select "Choose Default Petition PDF Packet Complete Bankruptcy Petition (all forms and …" at bounding box center [977, 186] width 343 height 29
select select "1"
click option "Emergency Filing (Voluntary Petition and Creditor List Only)" at bounding box center [0, 0] width 0 height 0
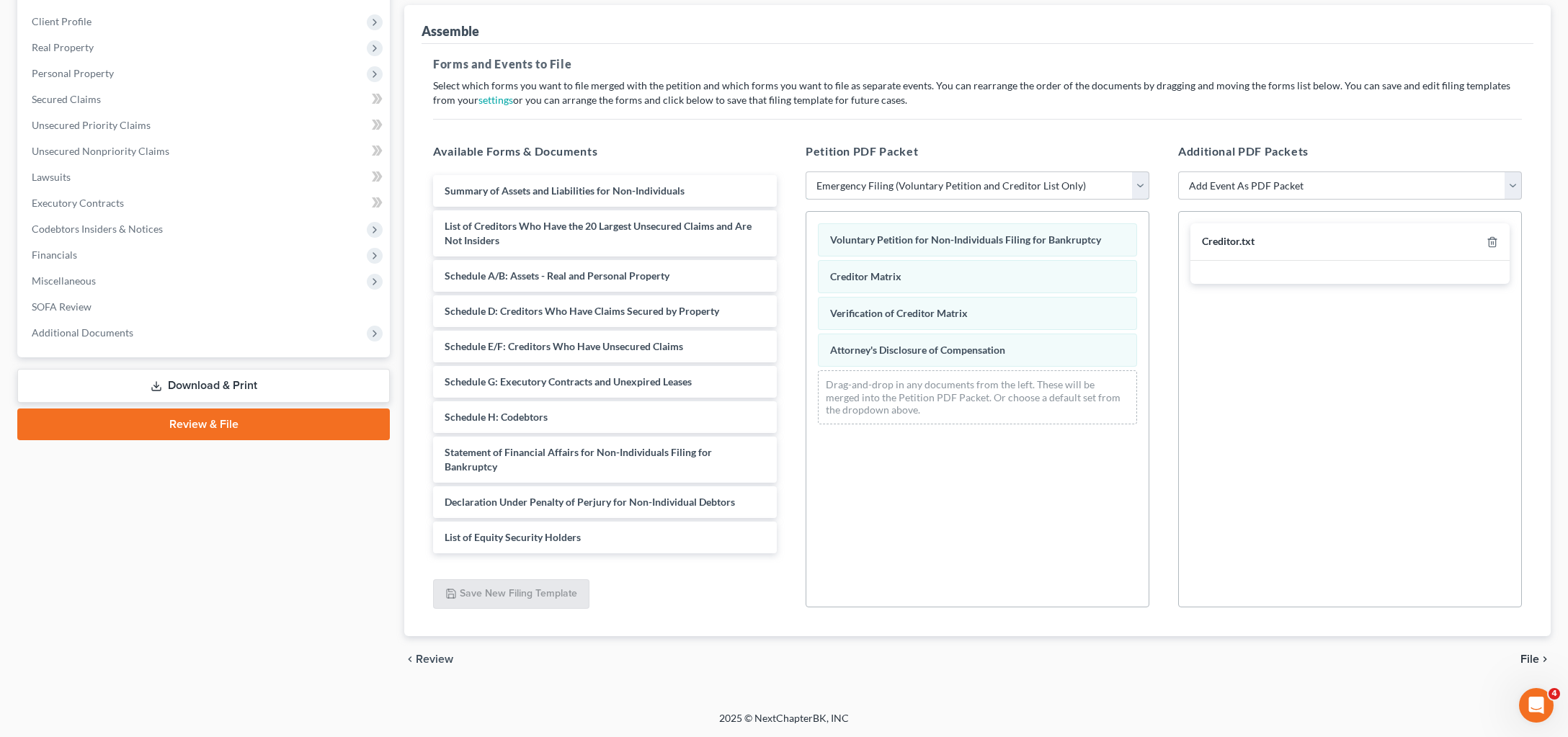
scroll to position [68, 0]
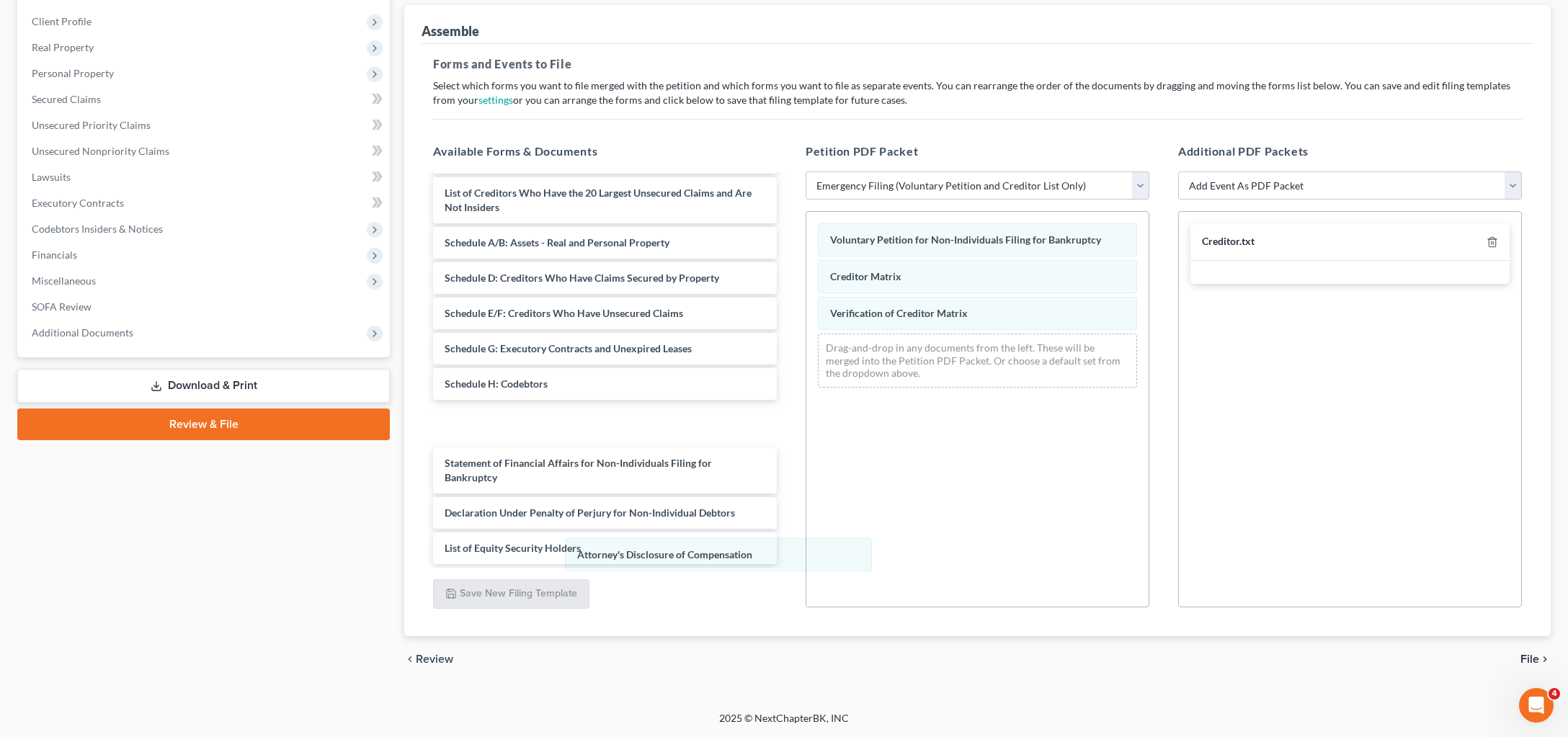
drag, startPoint x: 902, startPoint y: 485, endPoint x: 780, endPoint y: 526, distance: 128.7
click at [806, 399] on div "Attorney's Disclosure of Compensation Voluntary Petition for Non-Individuals Fi…" at bounding box center [978, 305] width 342 height 188
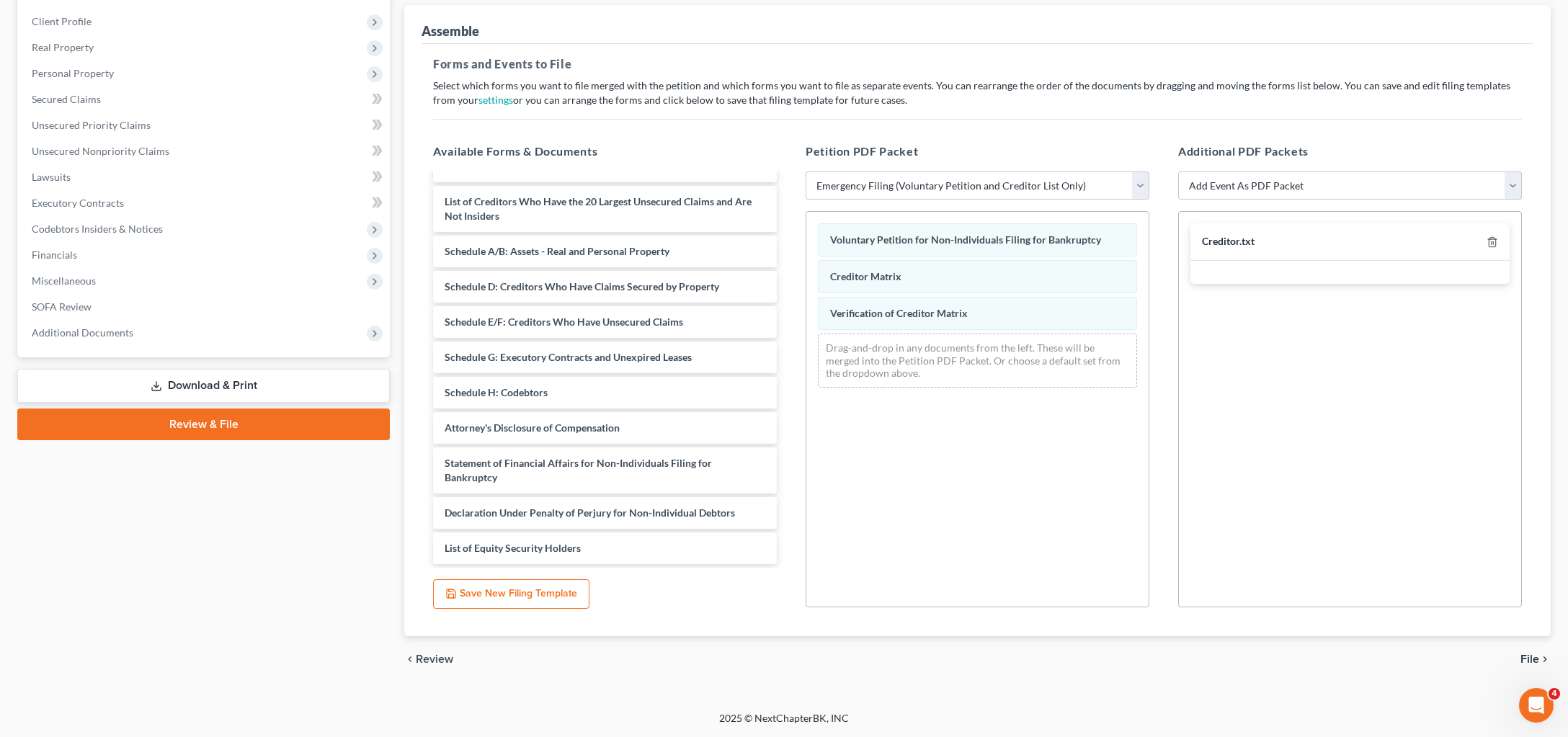
scroll to position [288, 0]
click at [1520, 653] on span "File" at bounding box center [1529, 659] width 18 height 12
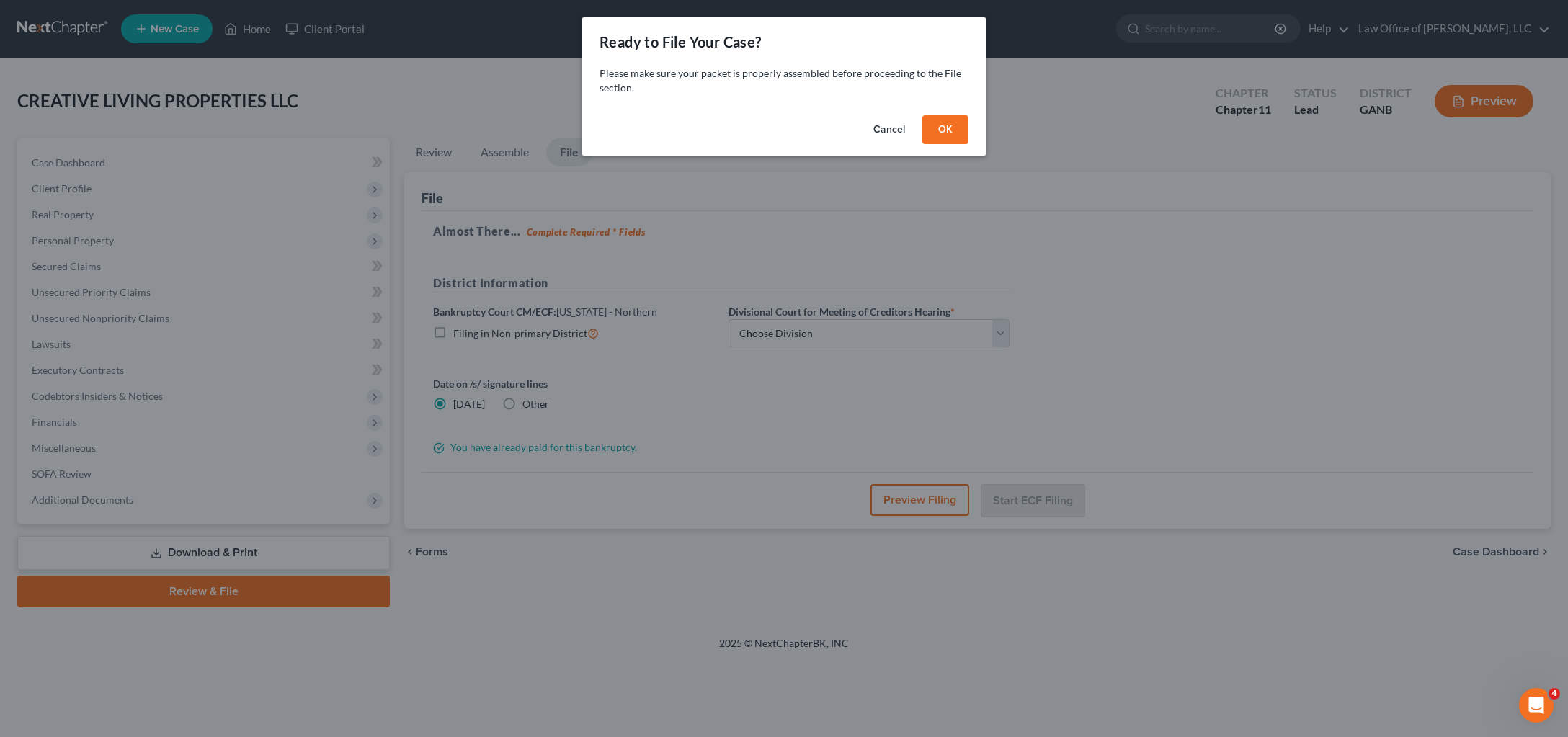
scroll to position [85, 0]
click at [969, 144] on button "OK" at bounding box center [944, 130] width 46 height 29
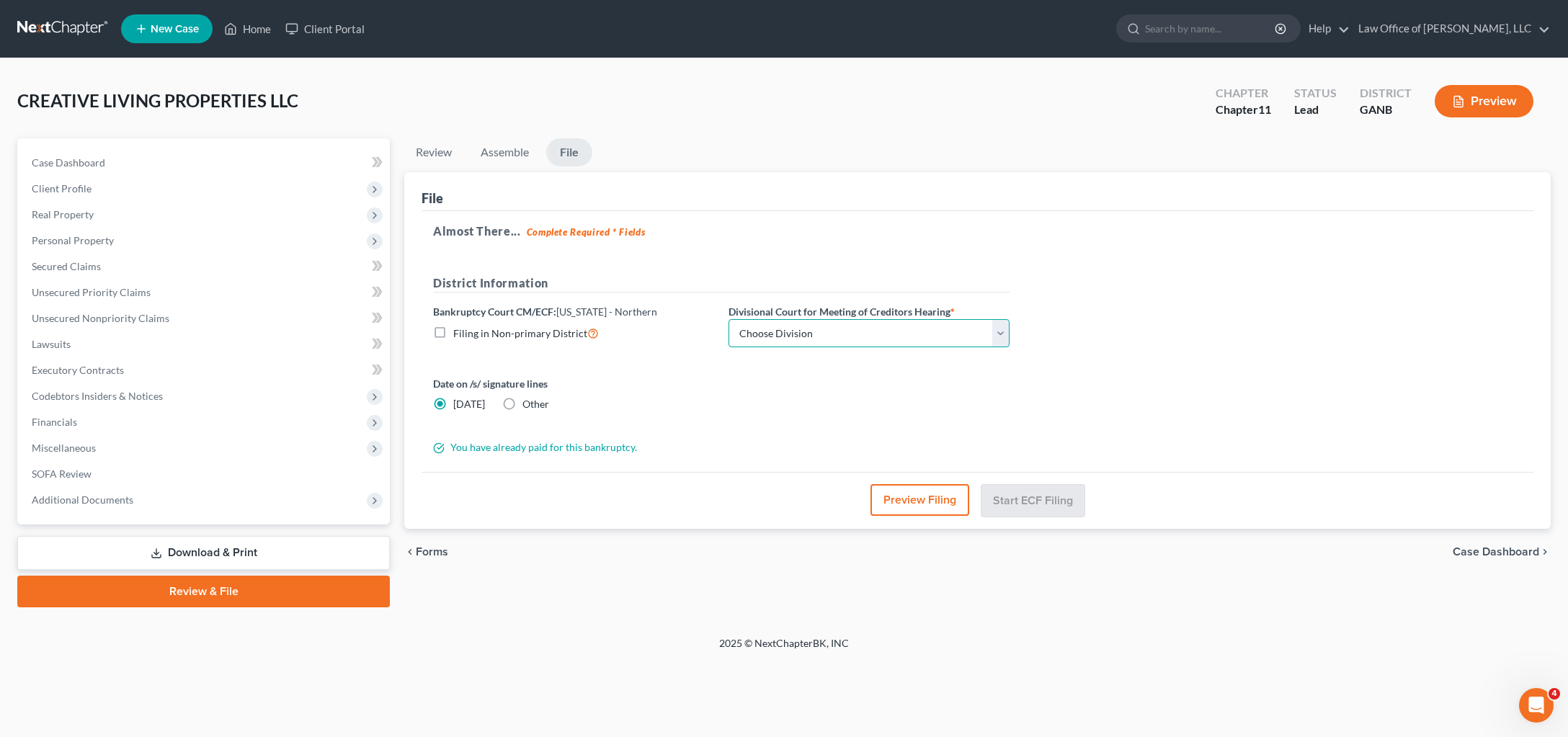
click at [729, 319] on select "Choose Division [GEOGRAPHIC_DATA] [GEOGRAPHIC_DATA] [GEOGRAPHIC_DATA] [GEOGRAPH…" at bounding box center [869, 333] width 281 height 29
select select "3"
click option "[GEOGRAPHIC_DATA]" at bounding box center [0, 0] width 0 height 0
click at [1040, 515] on button "Start ECF Filing" at bounding box center [1033, 500] width 103 height 32
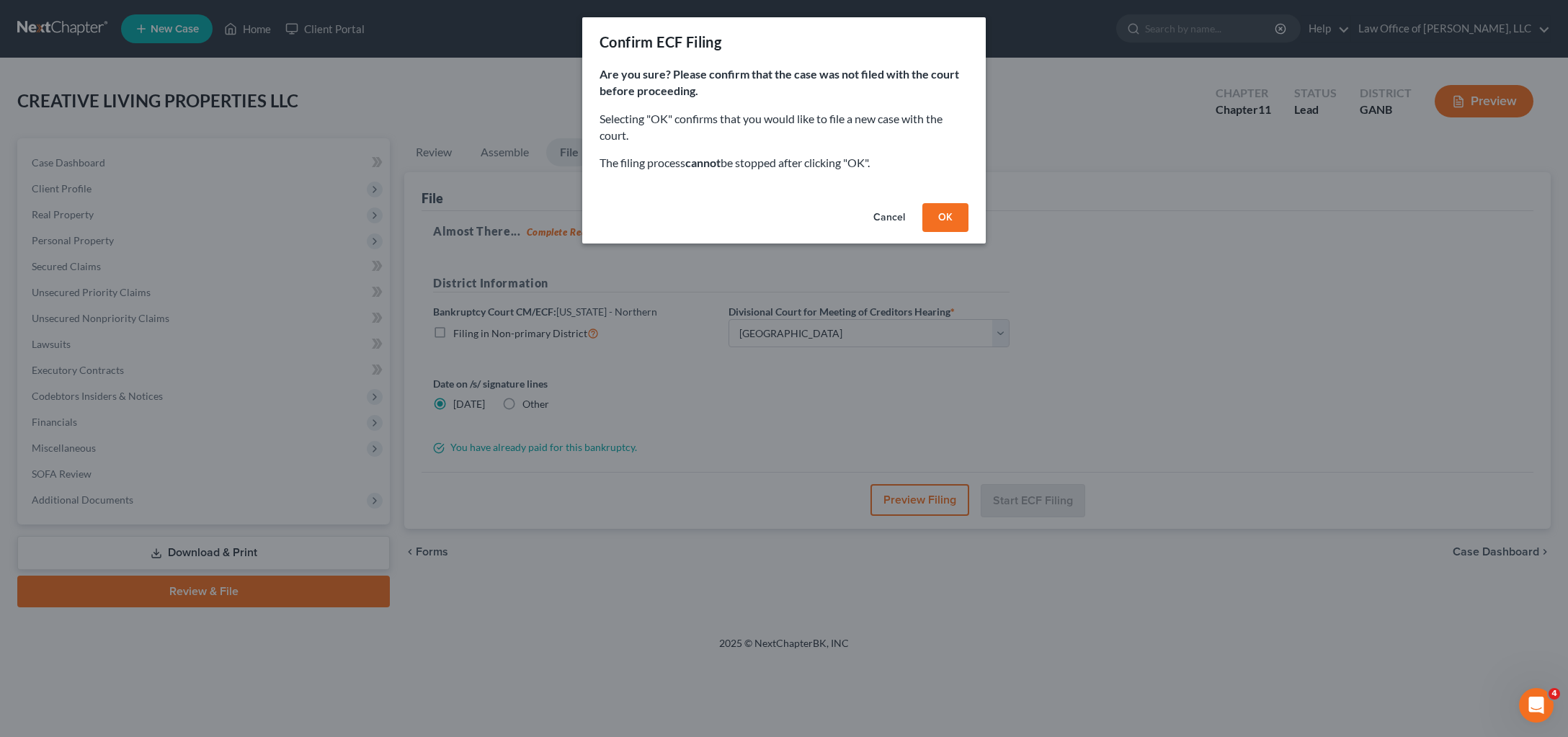
click at [969, 232] on button "OK" at bounding box center [944, 218] width 46 height 29
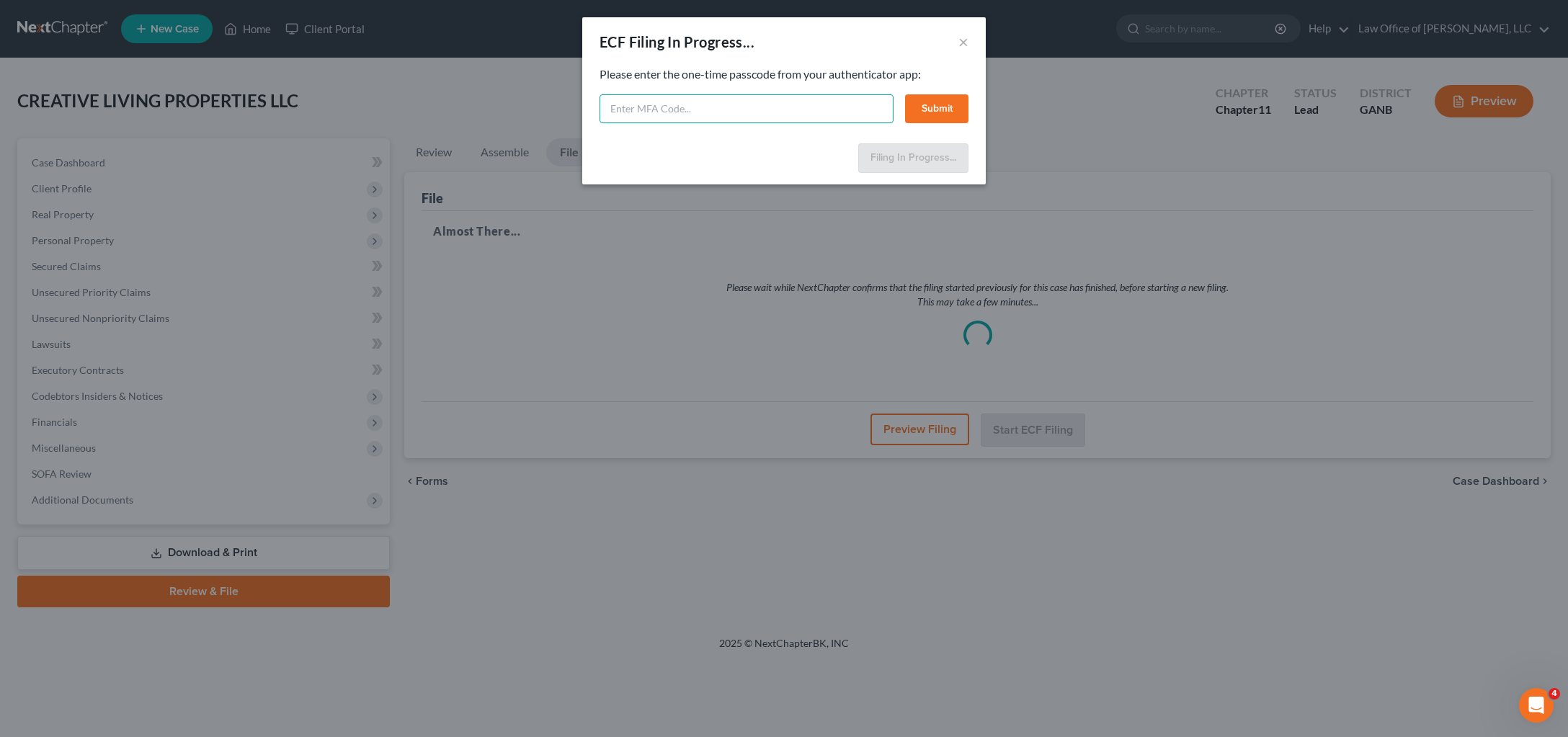
click at [604, 123] on input "text" at bounding box center [746, 109] width 294 height 29
type input "2"
type input "548930"
click at [969, 123] on button "Submit" at bounding box center [936, 109] width 63 height 29
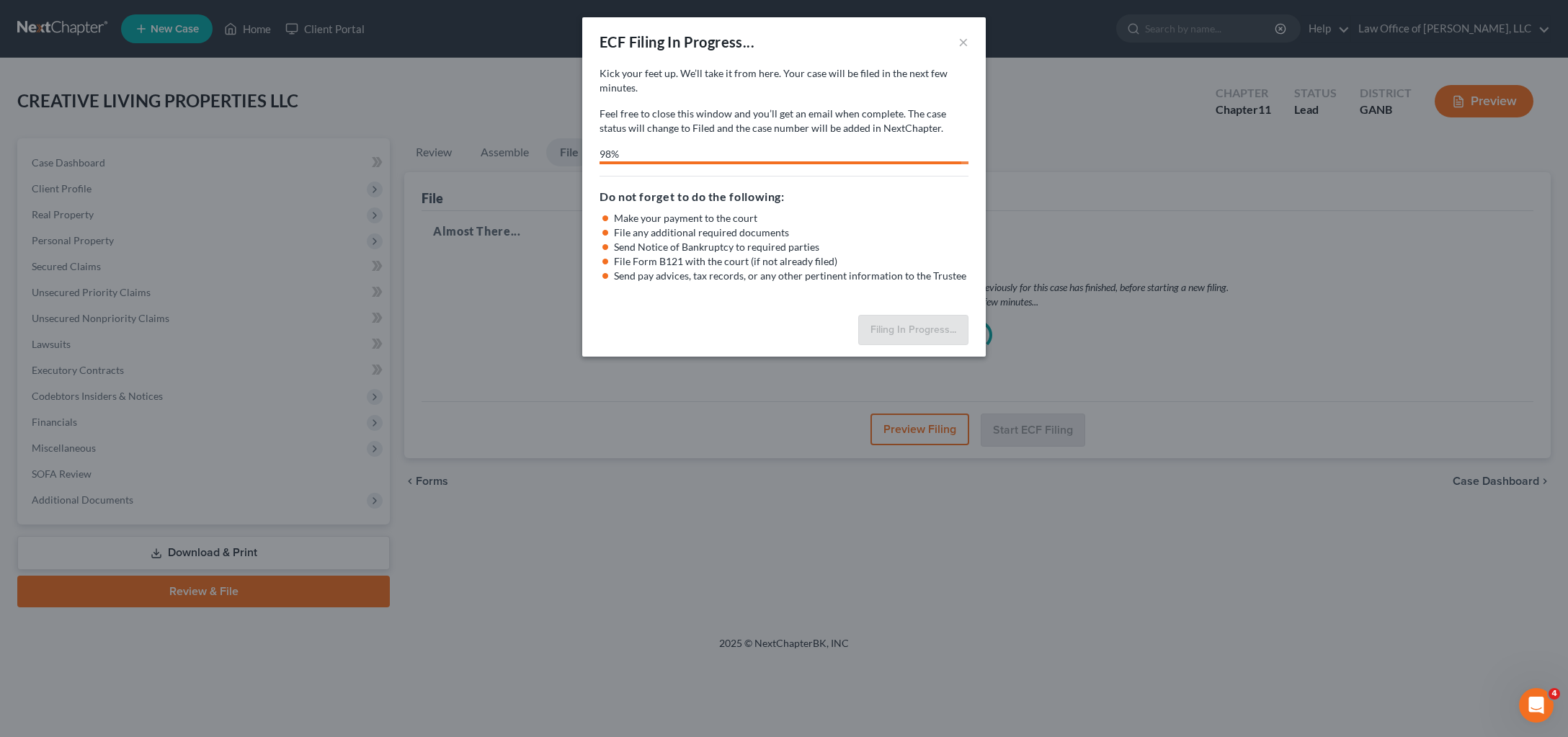
select select "3"
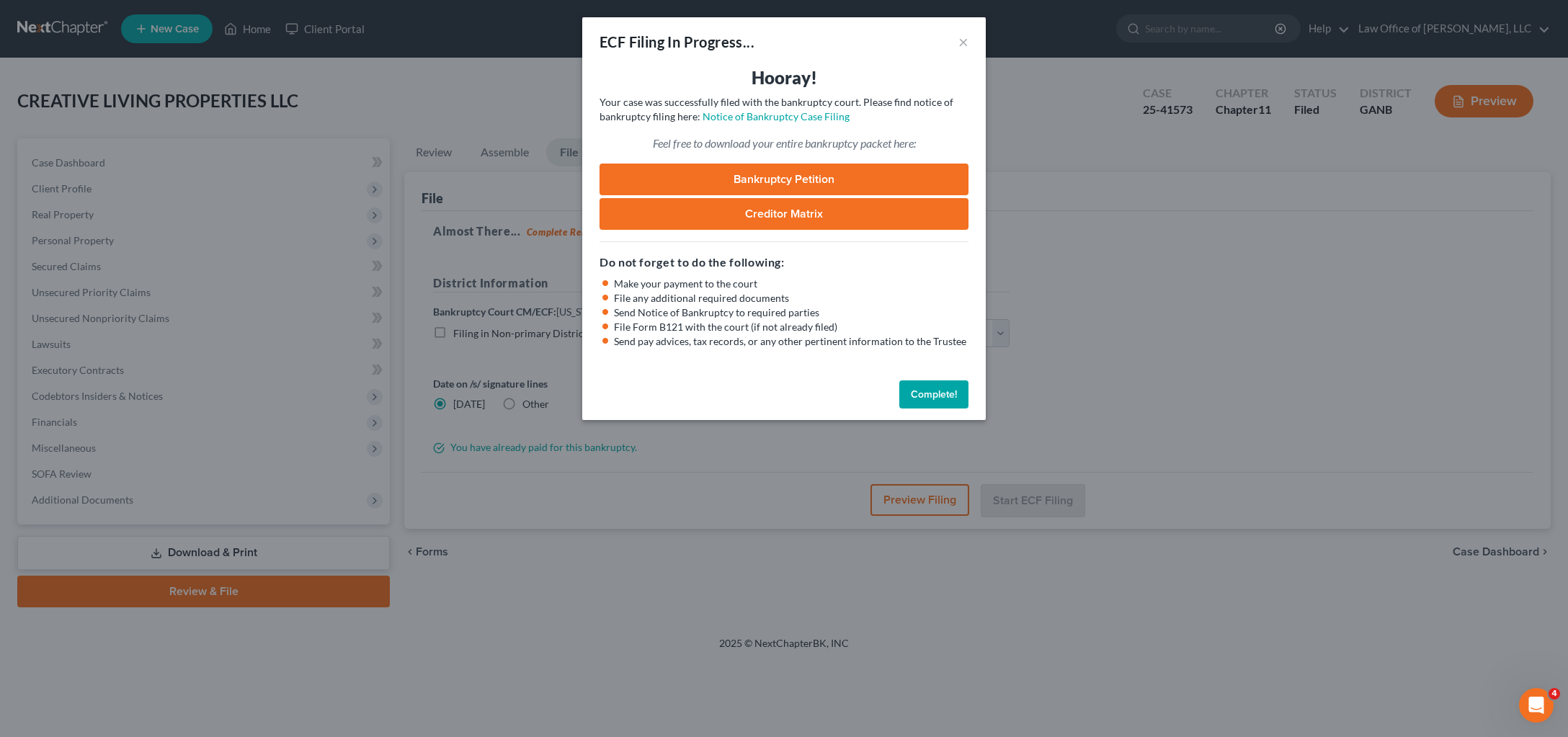
click at [969, 409] on button "Complete!" at bounding box center [933, 395] width 69 height 29
